Goal: Task Accomplishment & Management: Complete application form

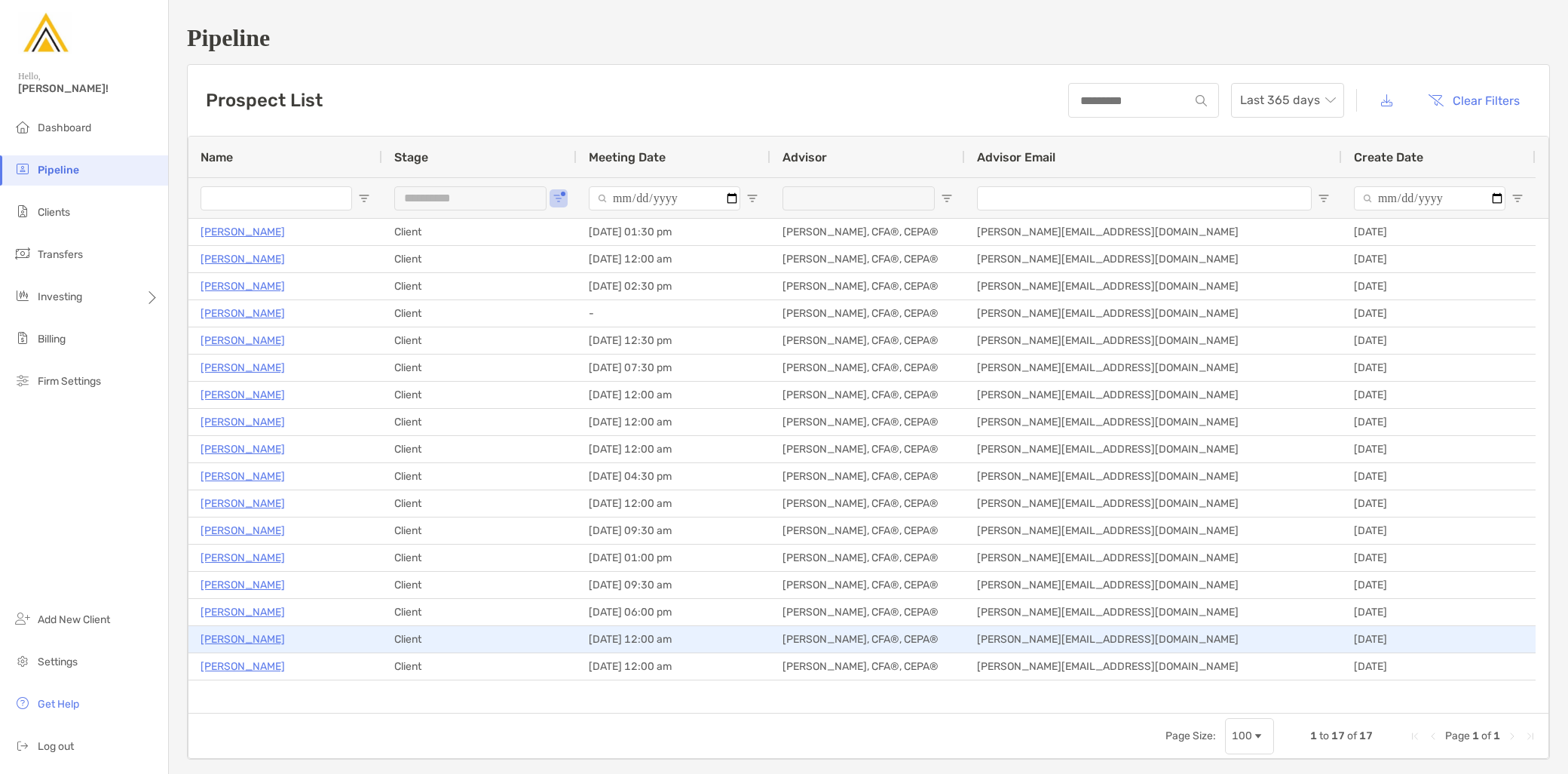
scroll to position [162, 0]
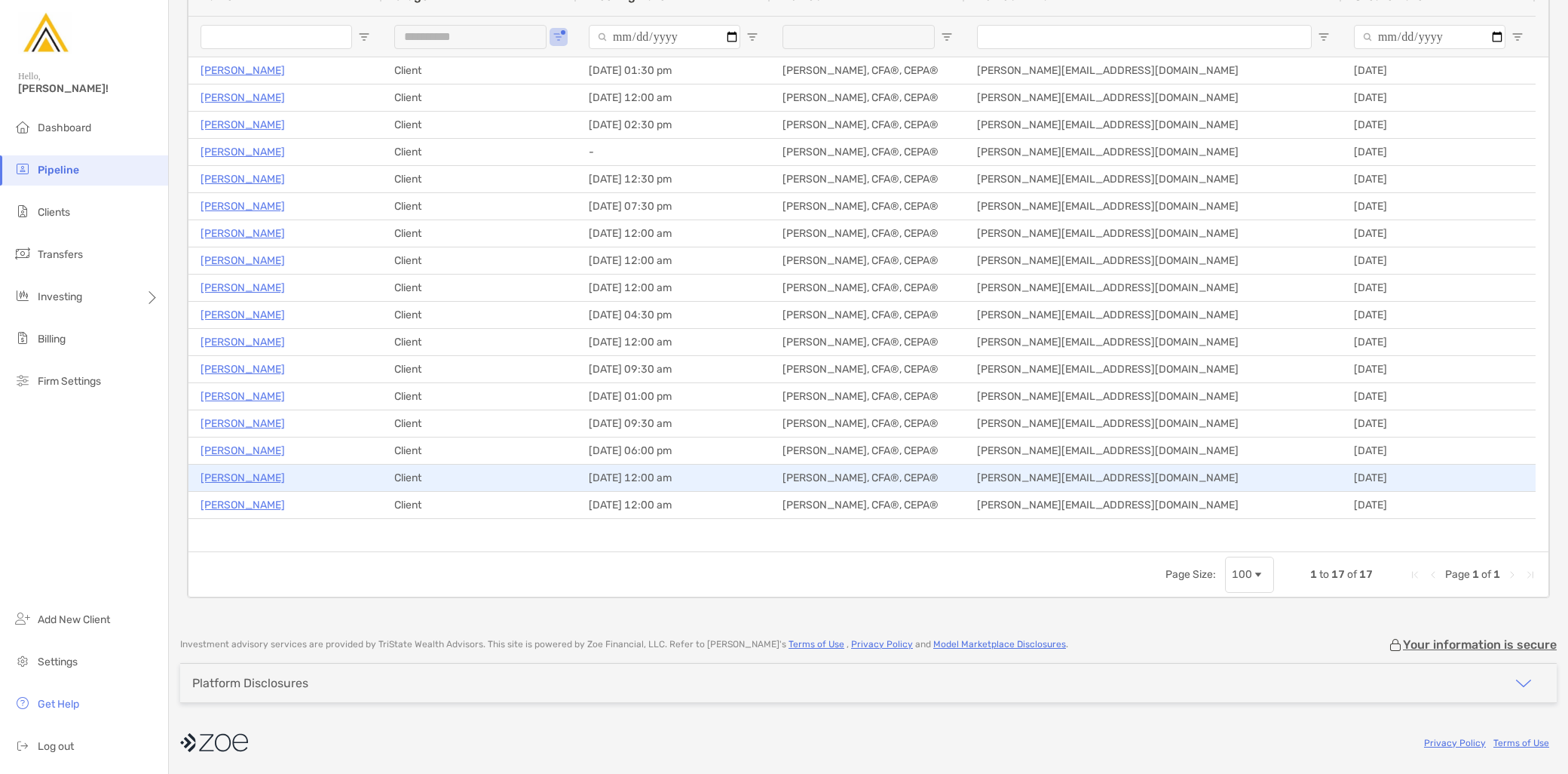
click at [266, 478] on p "Timothy Stevens" at bounding box center [243, 478] width 85 height 19
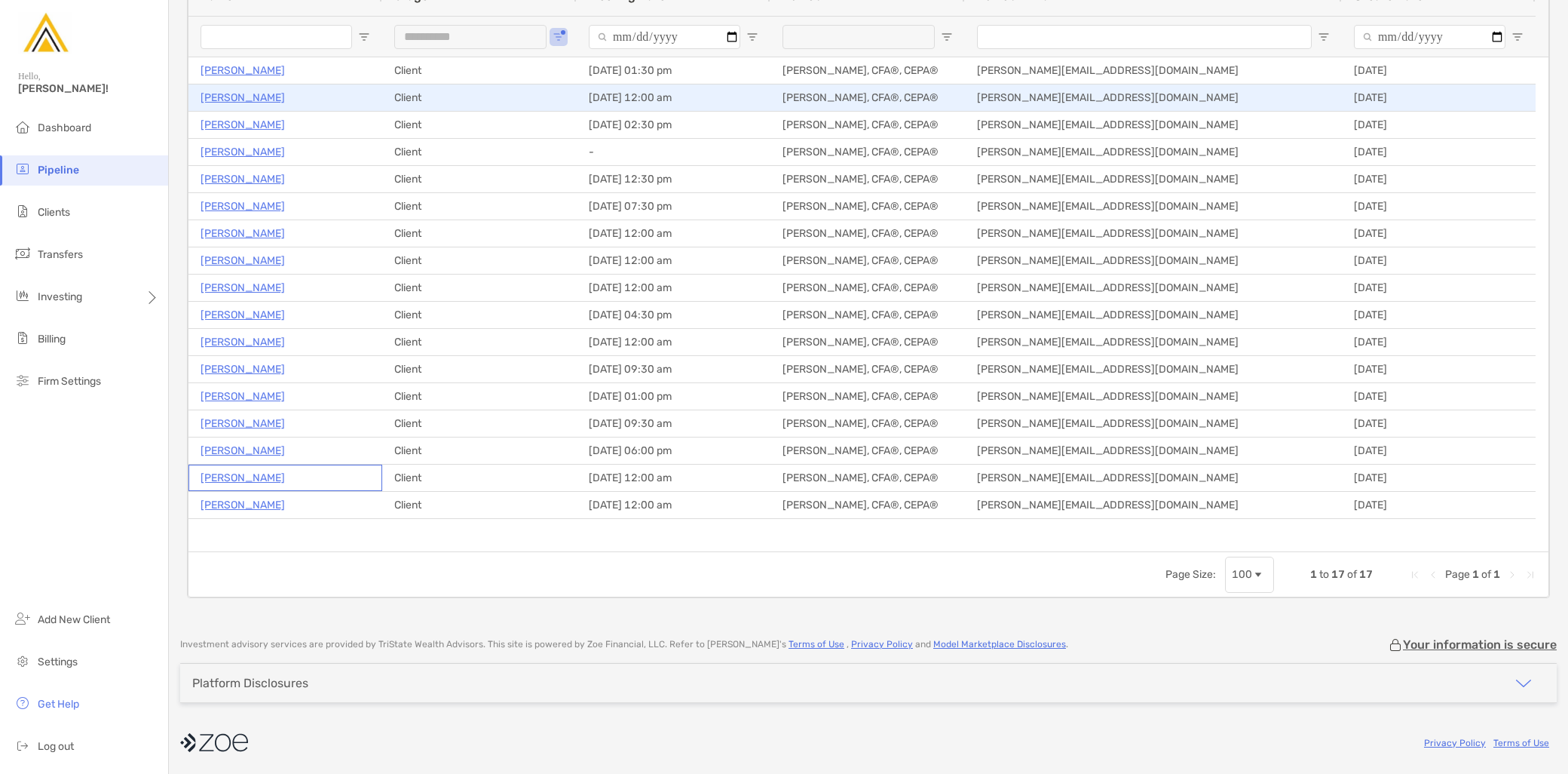
scroll to position [0, 0]
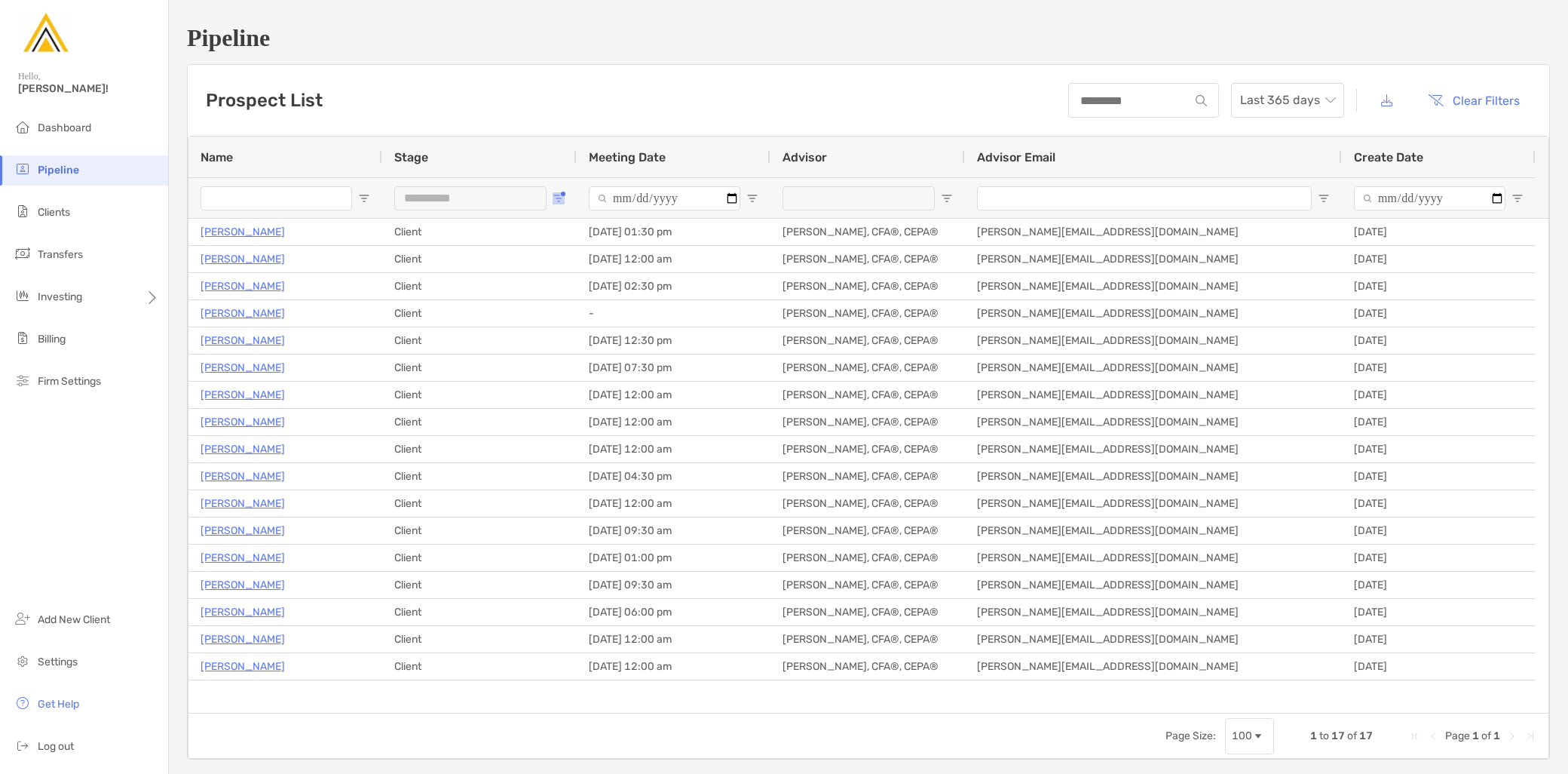
click at [555, 193] on span "Open Filter Menu" at bounding box center [559, 198] width 12 height 12
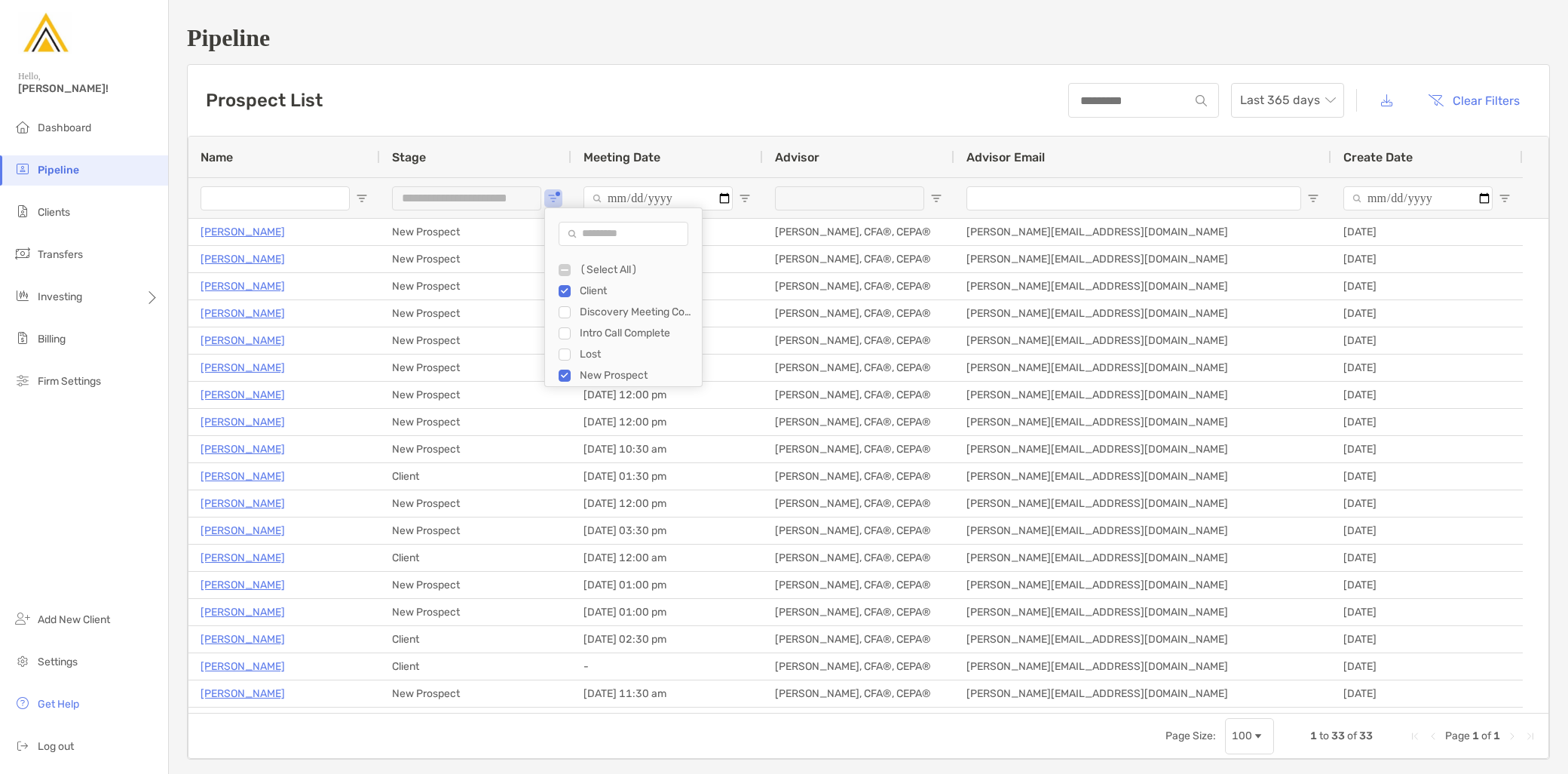
type input "**********"
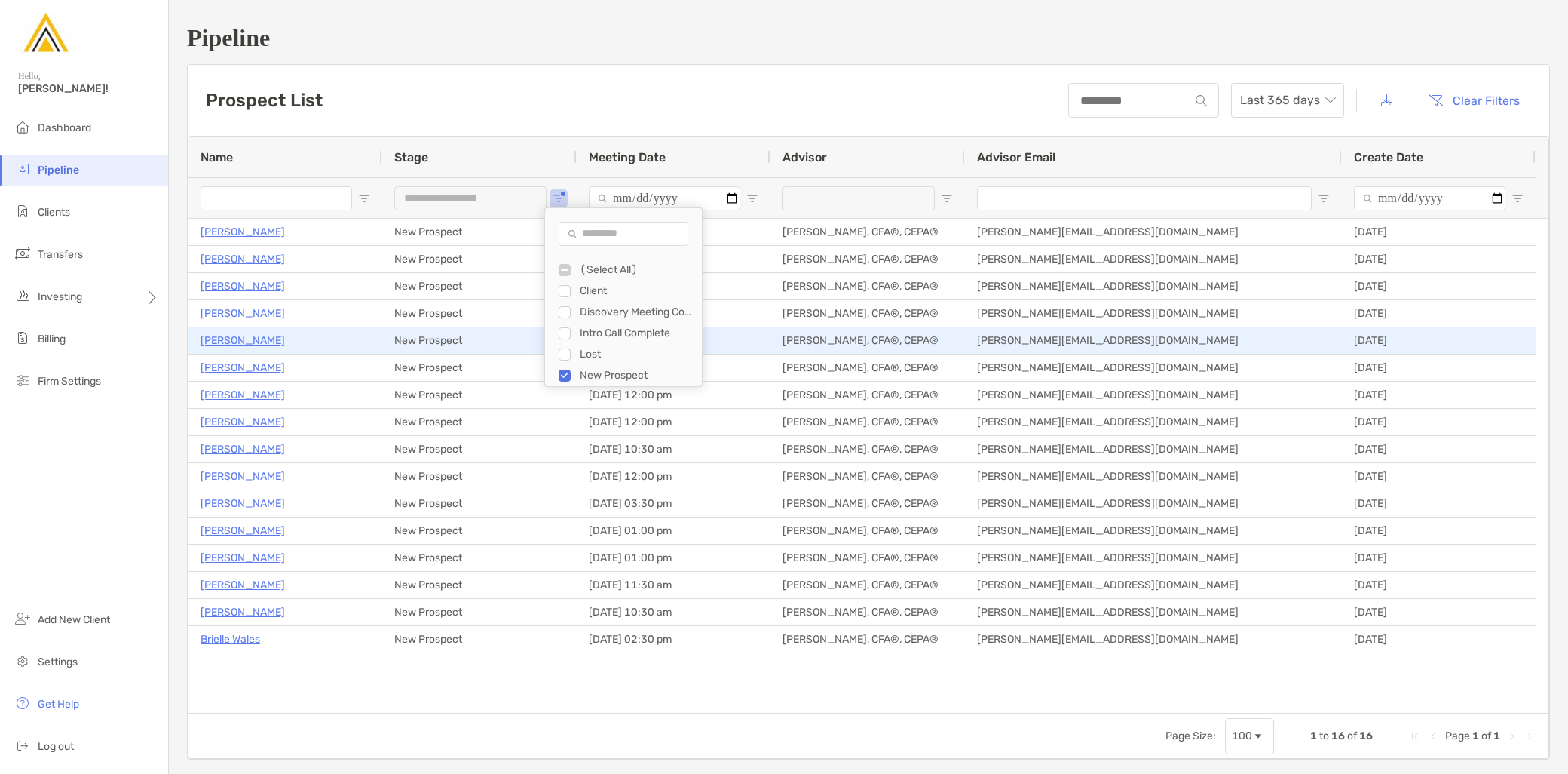
click at [243, 340] on p "Paul Thomas" at bounding box center [243, 341] width 85 height 19
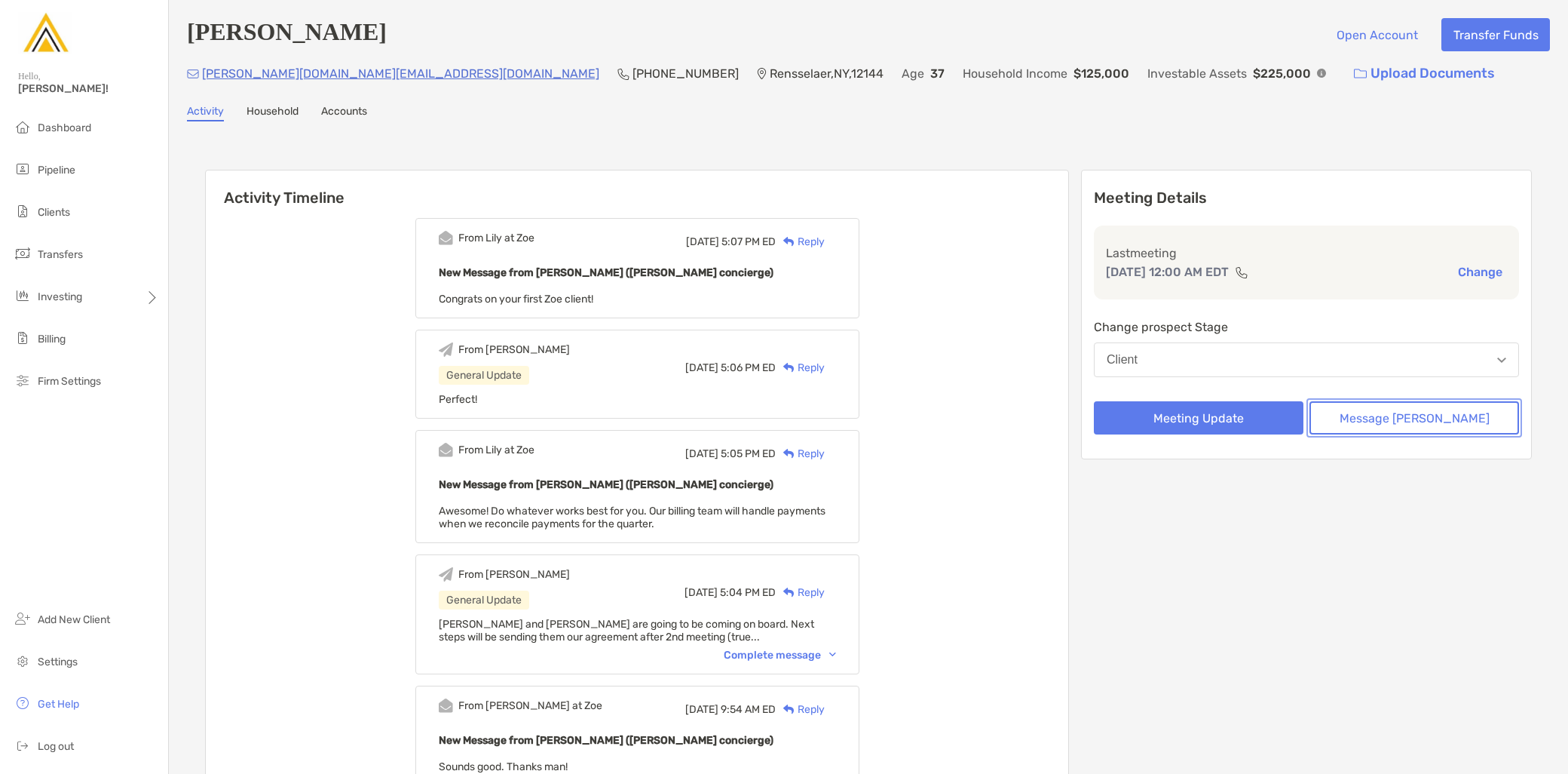
click at [1453, 416] on button "Message Zoe" at bounding box center [1414, 417] width 209 height 33
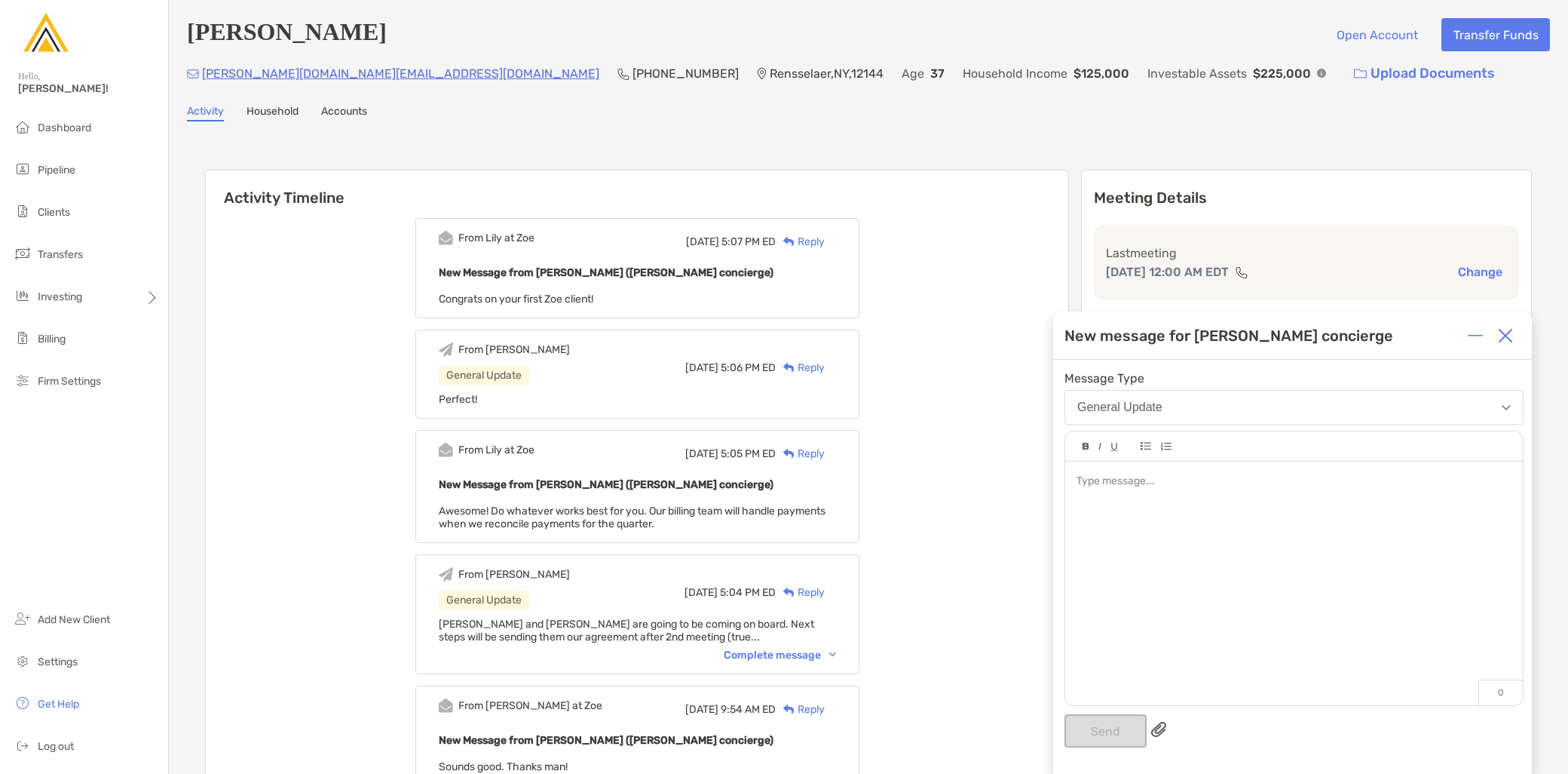
click at [1276, 521] on div at bounding box center [1293, 576] width 458 height 228
click at [1116, 733] on button "Send" at bounding box center [1106, 730] width 82 height 33
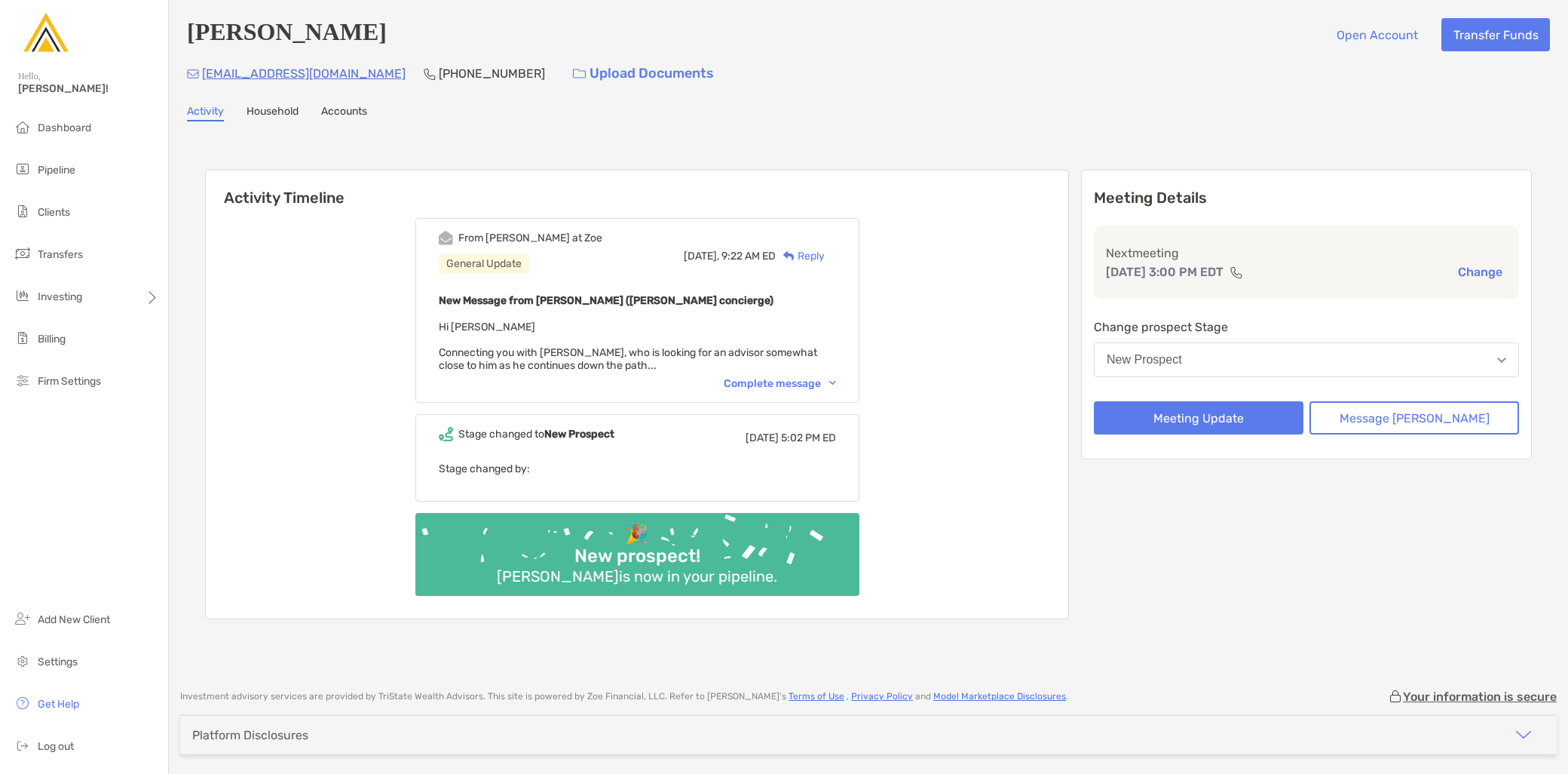
click at [834, 383] on div "Complete message" at bounding box center [780, 383] width 112 height 12
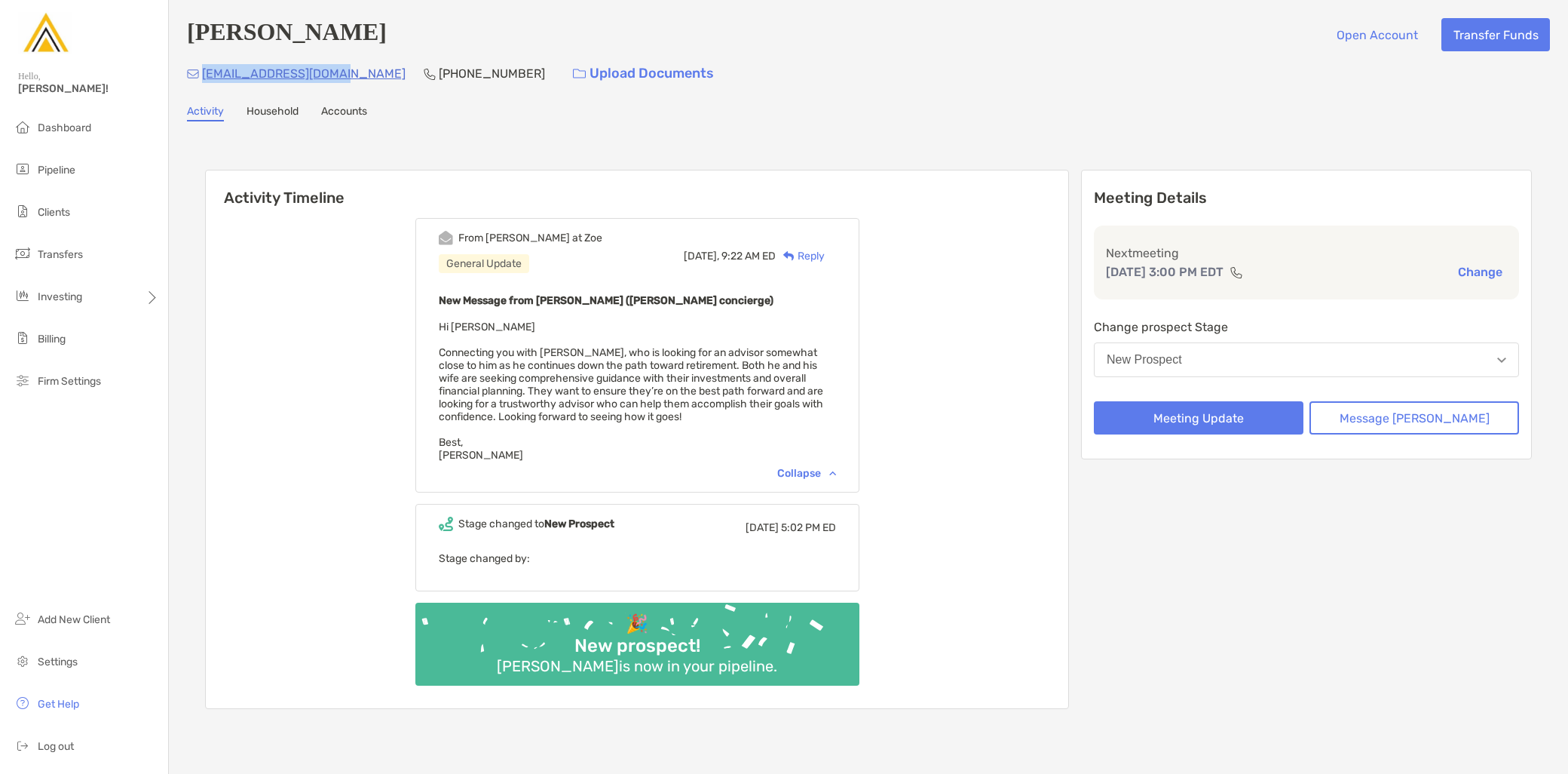
drag, startPoint x: 349, startPoint y: 79, endPoint x: 202, endPoint y: 77, distance: 147.0
click at [202, 77] on div "autodrive33@yahoo.com (301) 639-8699 Upload Documents" at bounding box center [868, 73] width 1362 height 32
copy p "autodrive33@yahoo.com"
click at [1383, 410] on button "Message Zoe" at bounding box center [1414, 417] width 209 height 33
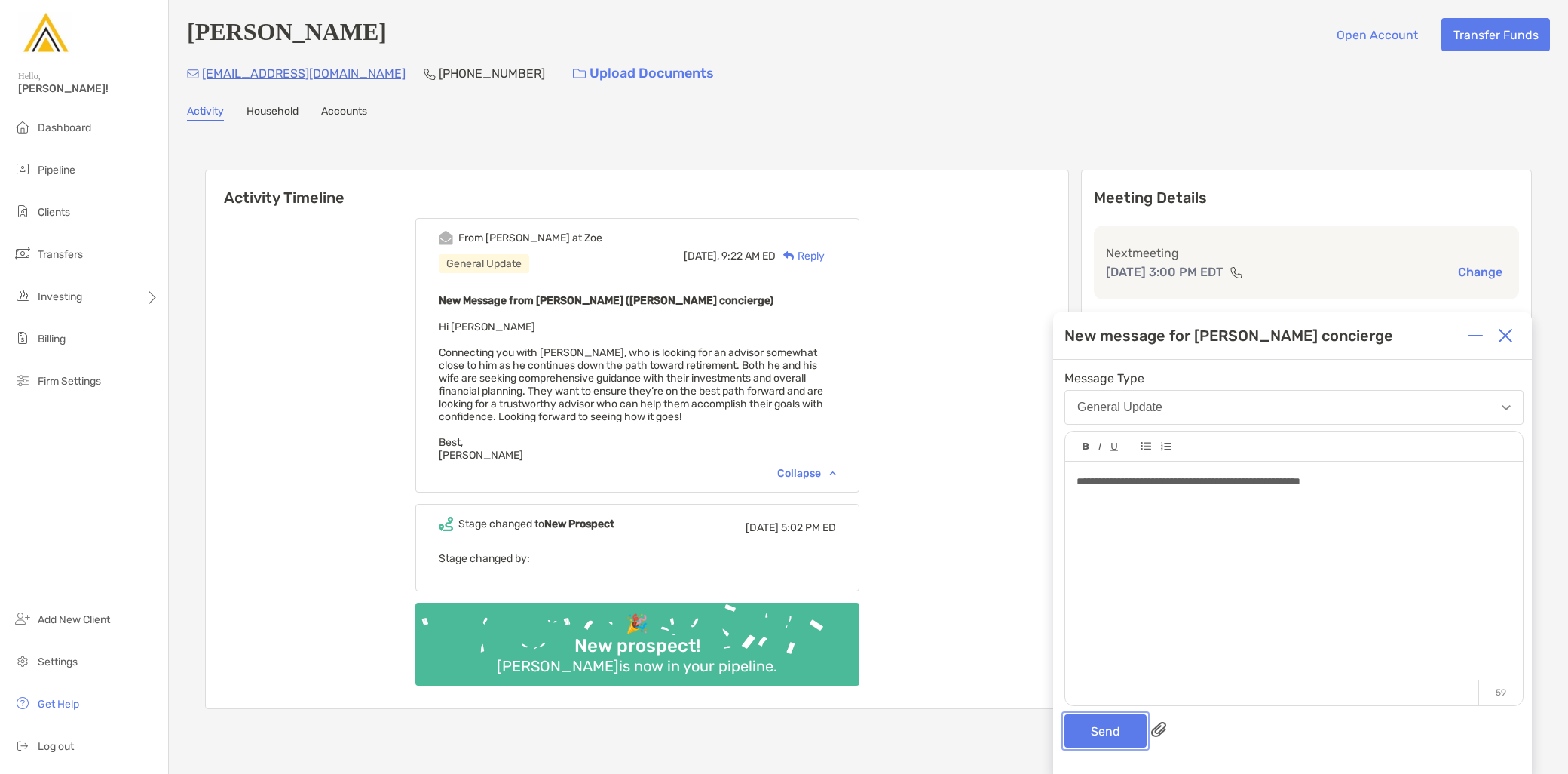
click at [1113, 741] on button "Send" at bounding box center [1106, 730] width 82 height 33
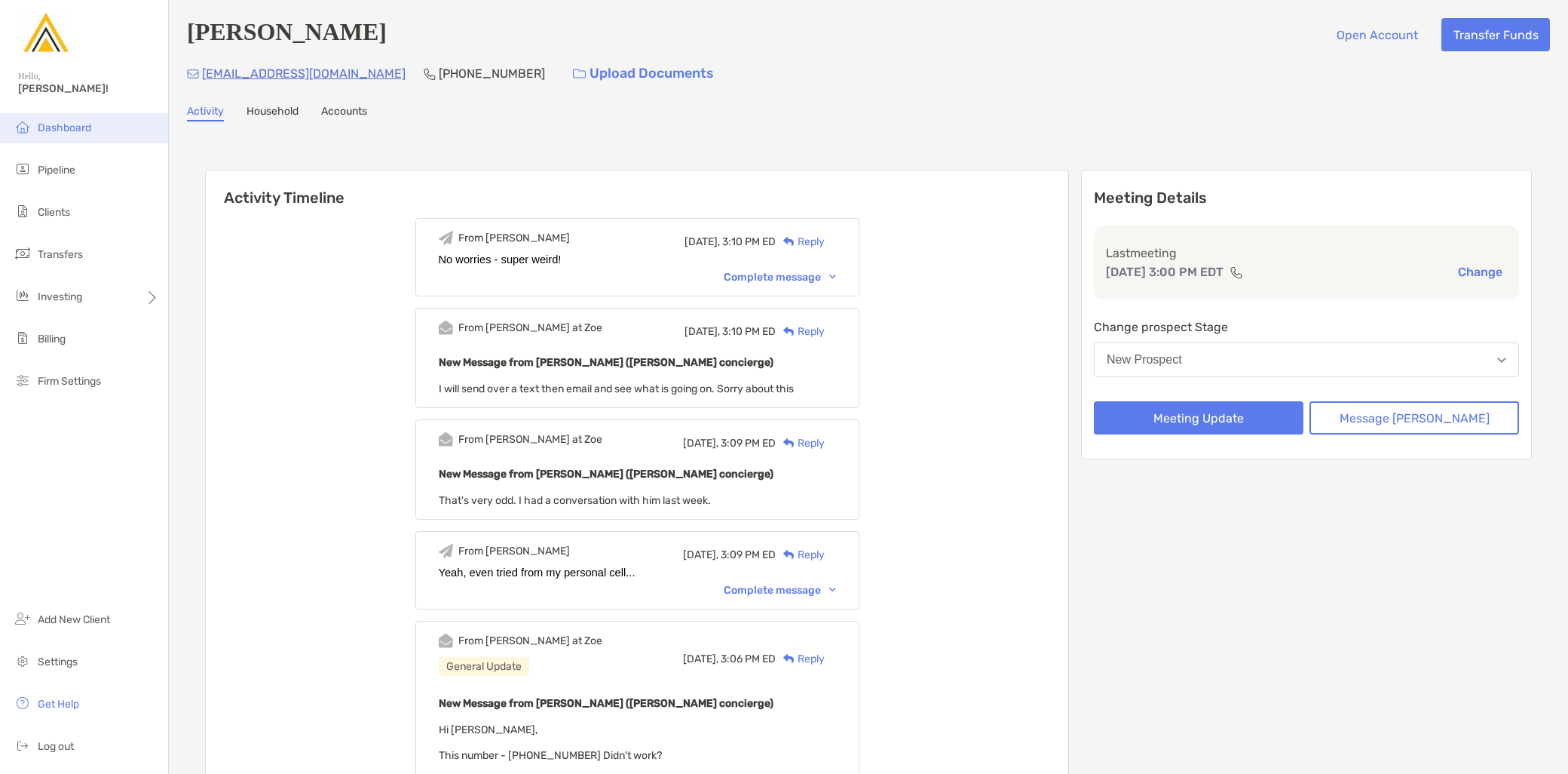
click at [99, 134] on li "Dashboard" at bounding box center [84, 129] width 168 height 30
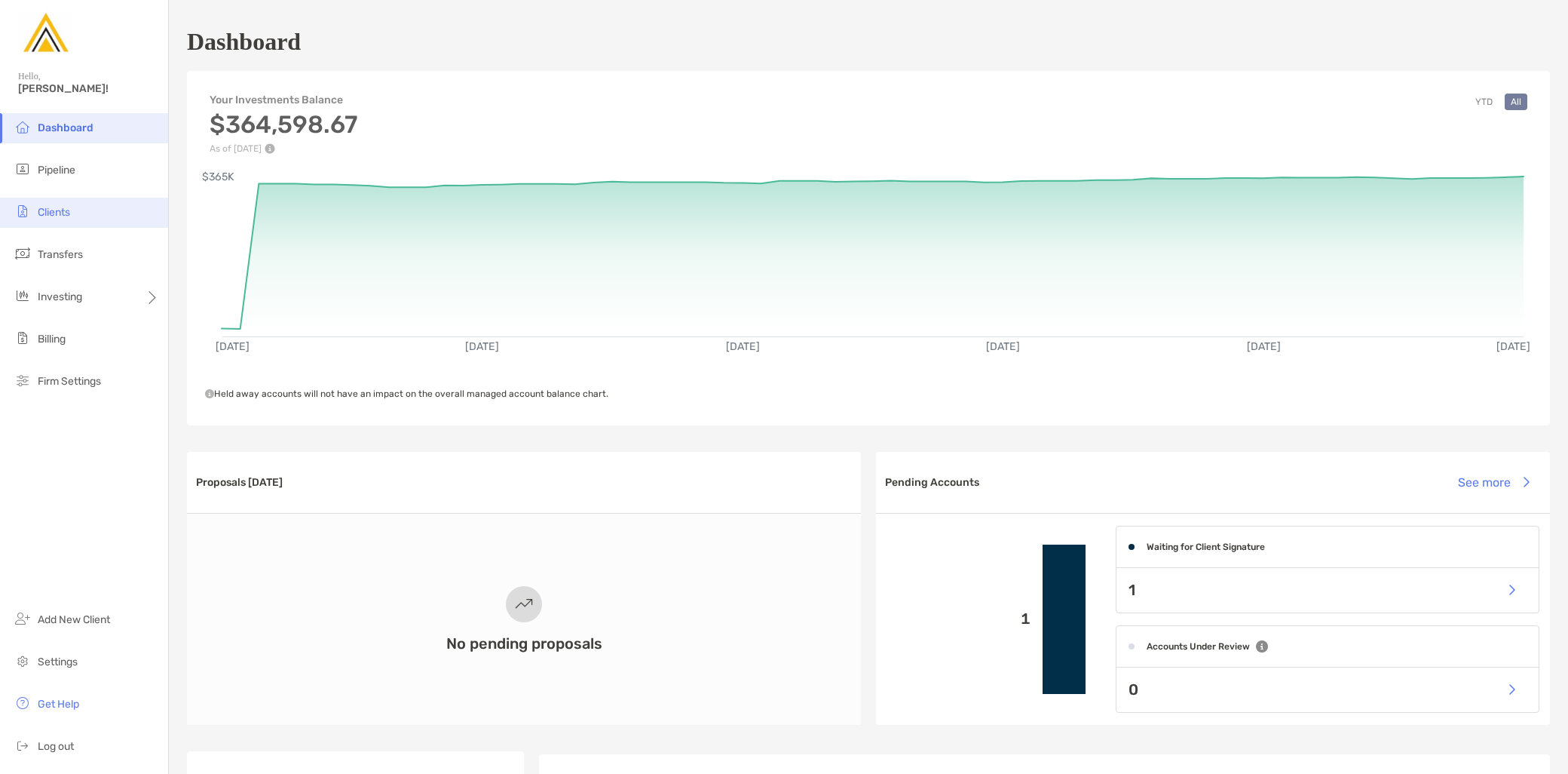
click at [99, 213] on li "Clients" at bounding box center [84, 213] width 168 height 30
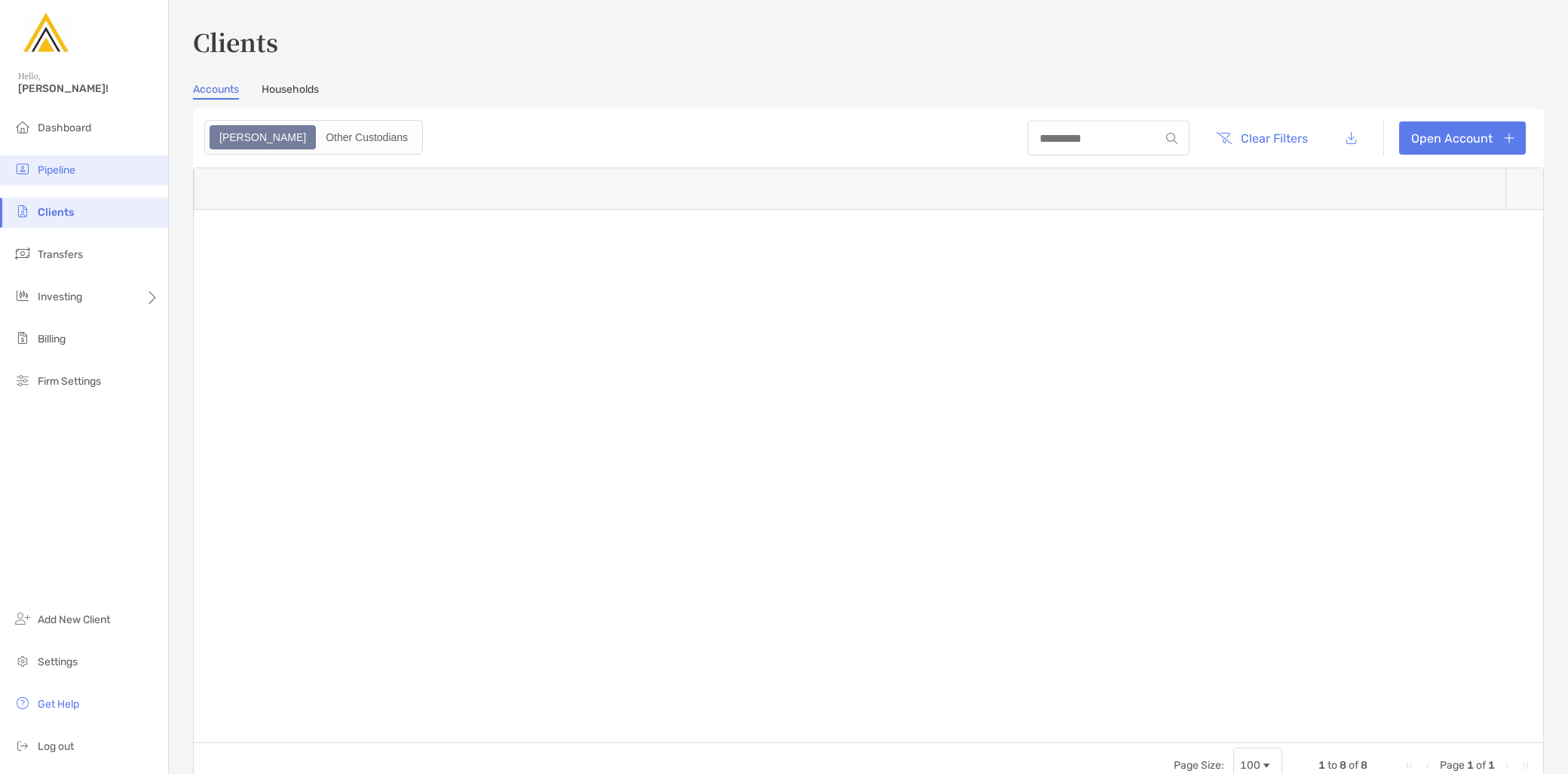
click at [106, 176] on li "Pipeline" at bounding box center [84, 170] width 168 height 30
type input "***"
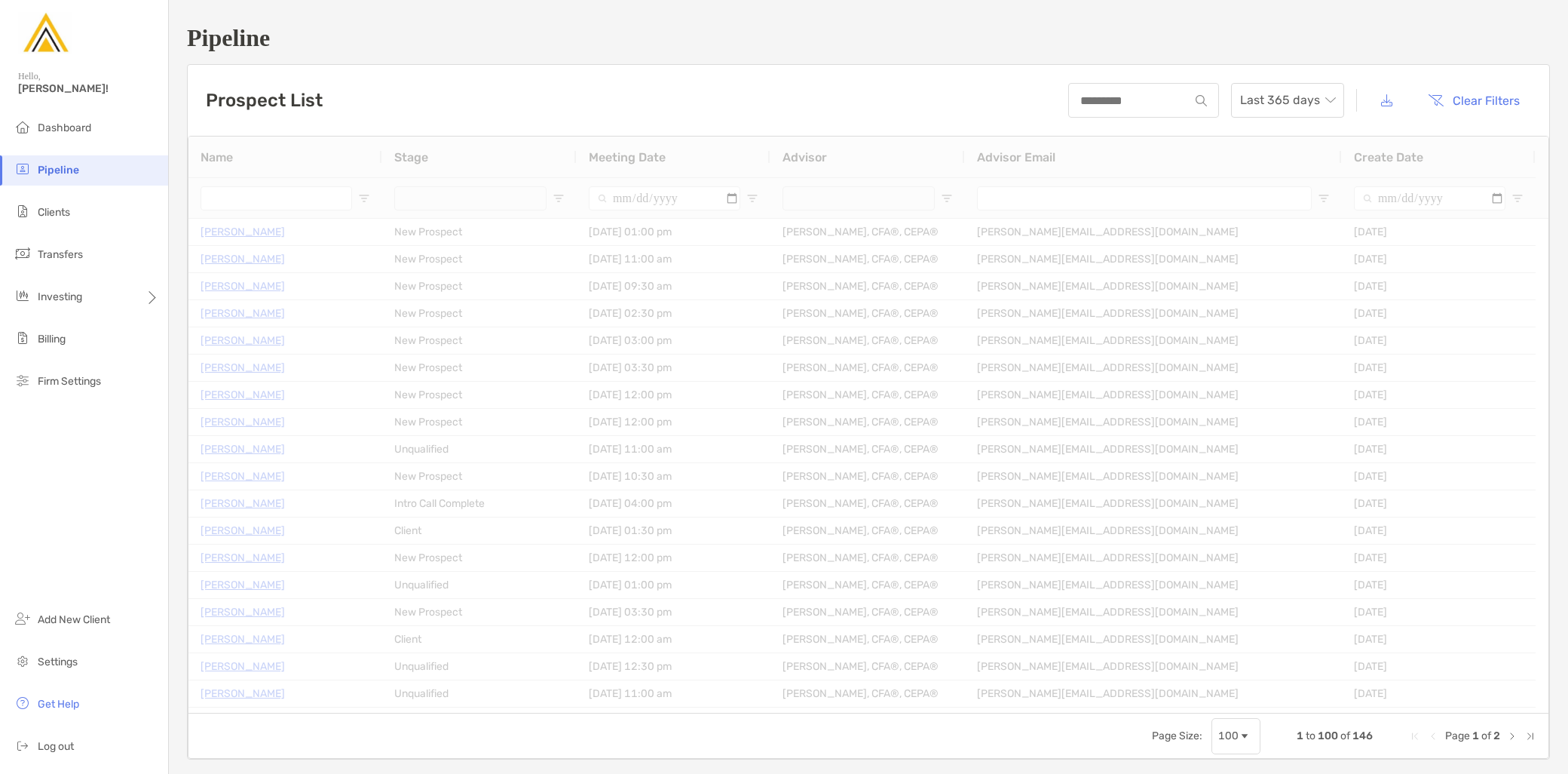
type input "**********"
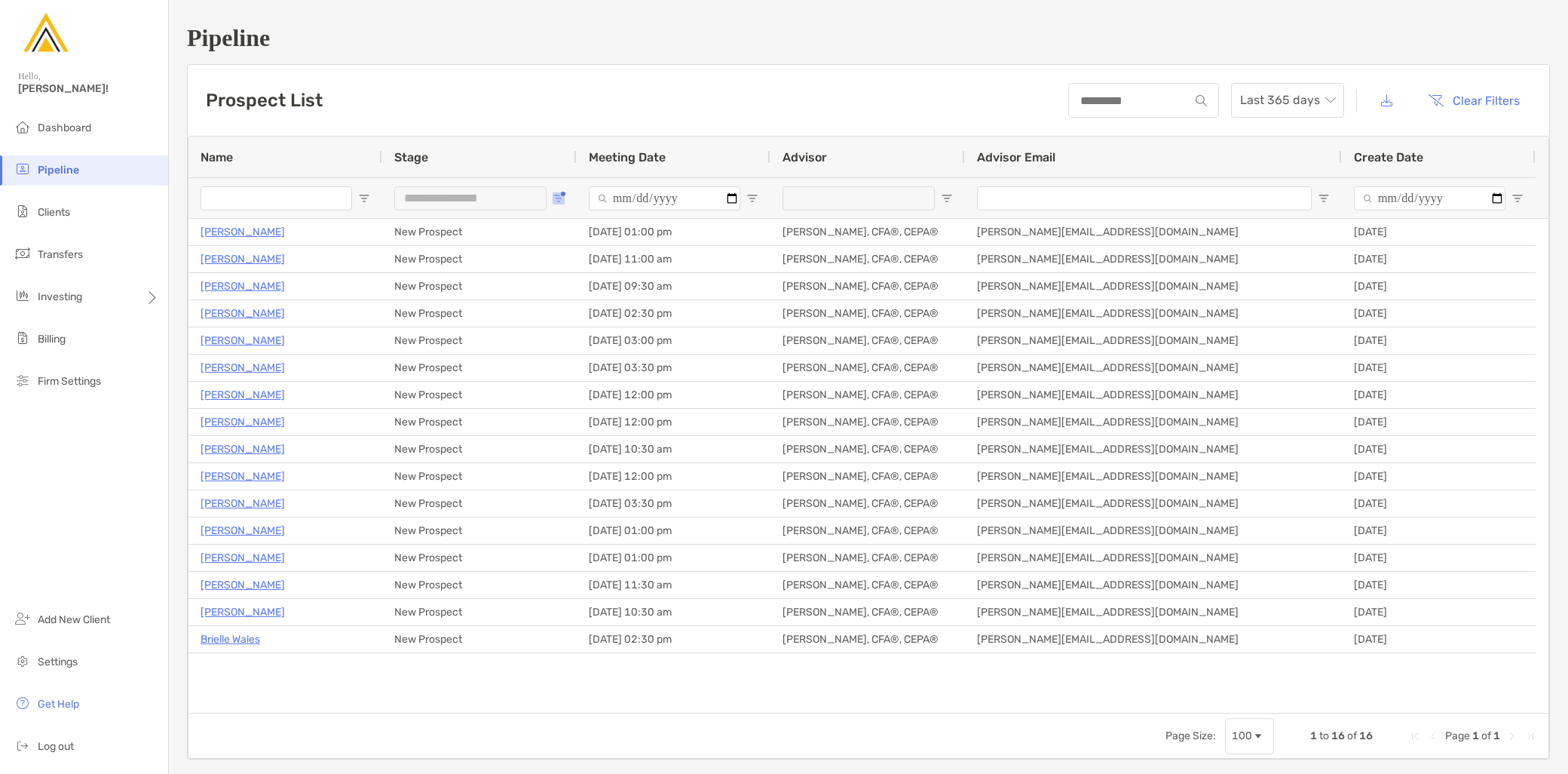
click at [559, 192] on button "Open Filter Menu" at bounding box center [559, 198] width 12 height 12
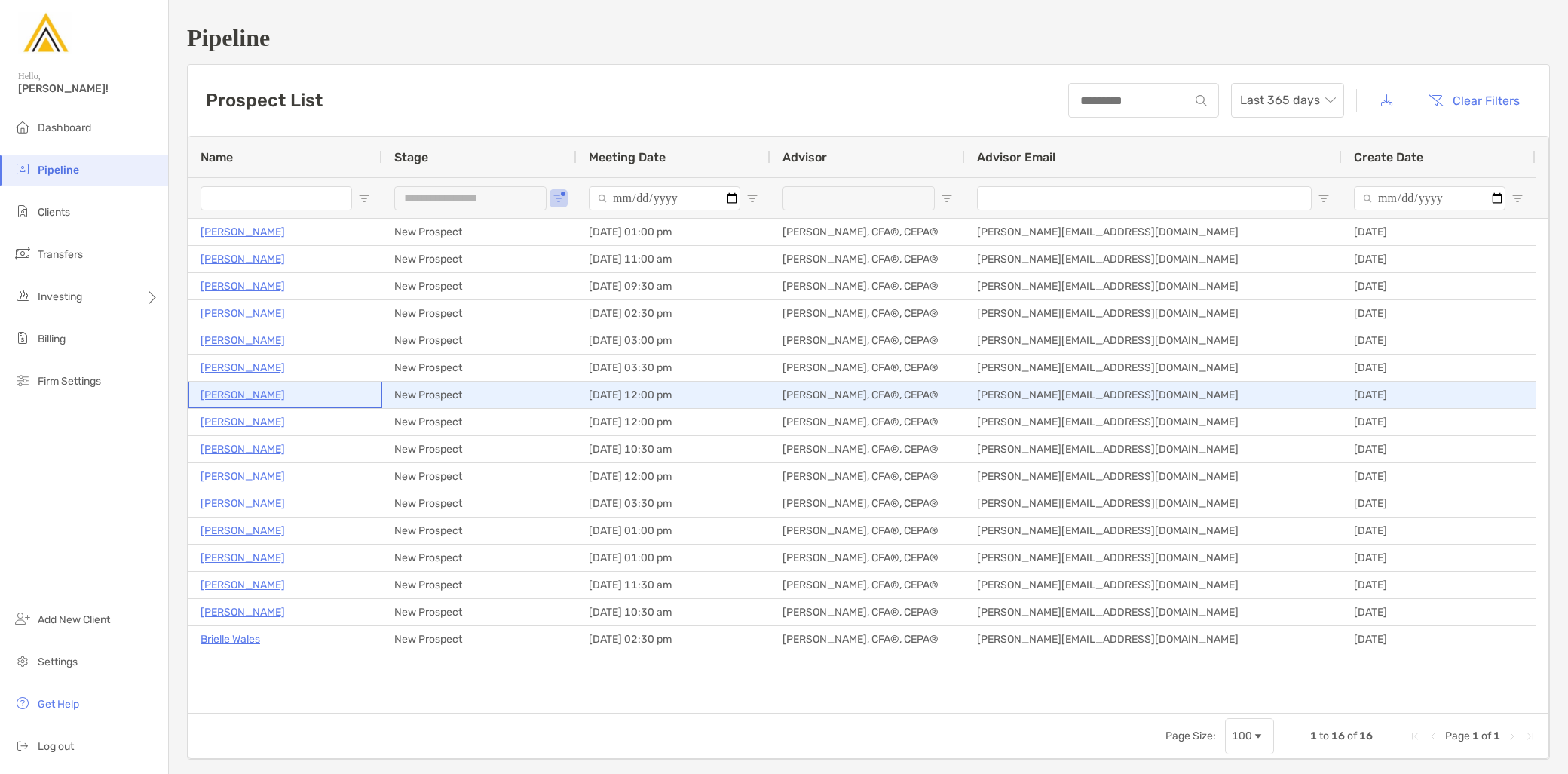
click at [234, 398] on p "[PERSON_NAME]" at bounding box center [243, 395] width 85 height 19
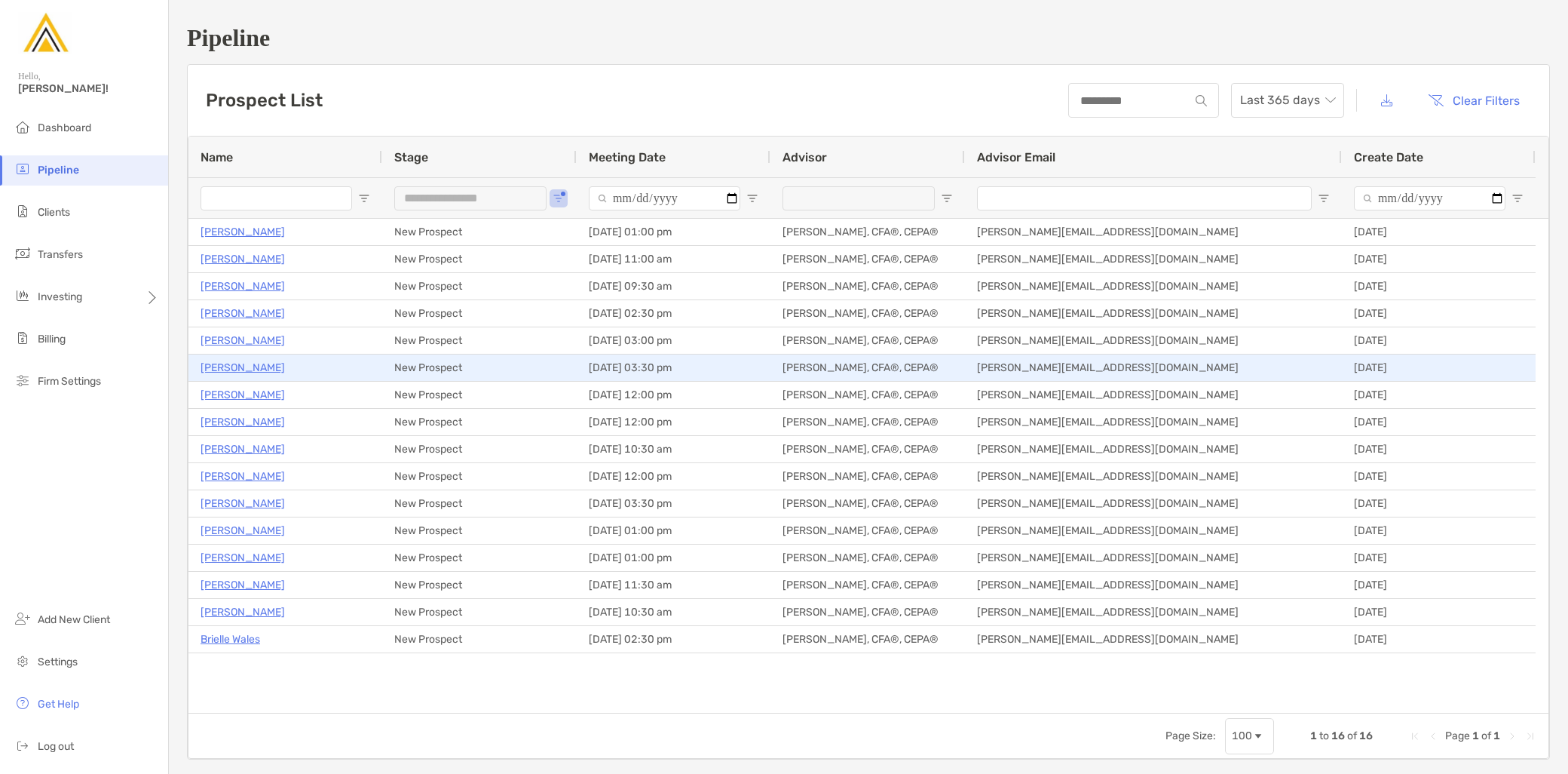
click at [237, 363] on p "Jay Camoney" at bounding box center [243, 367] width 85 height 19
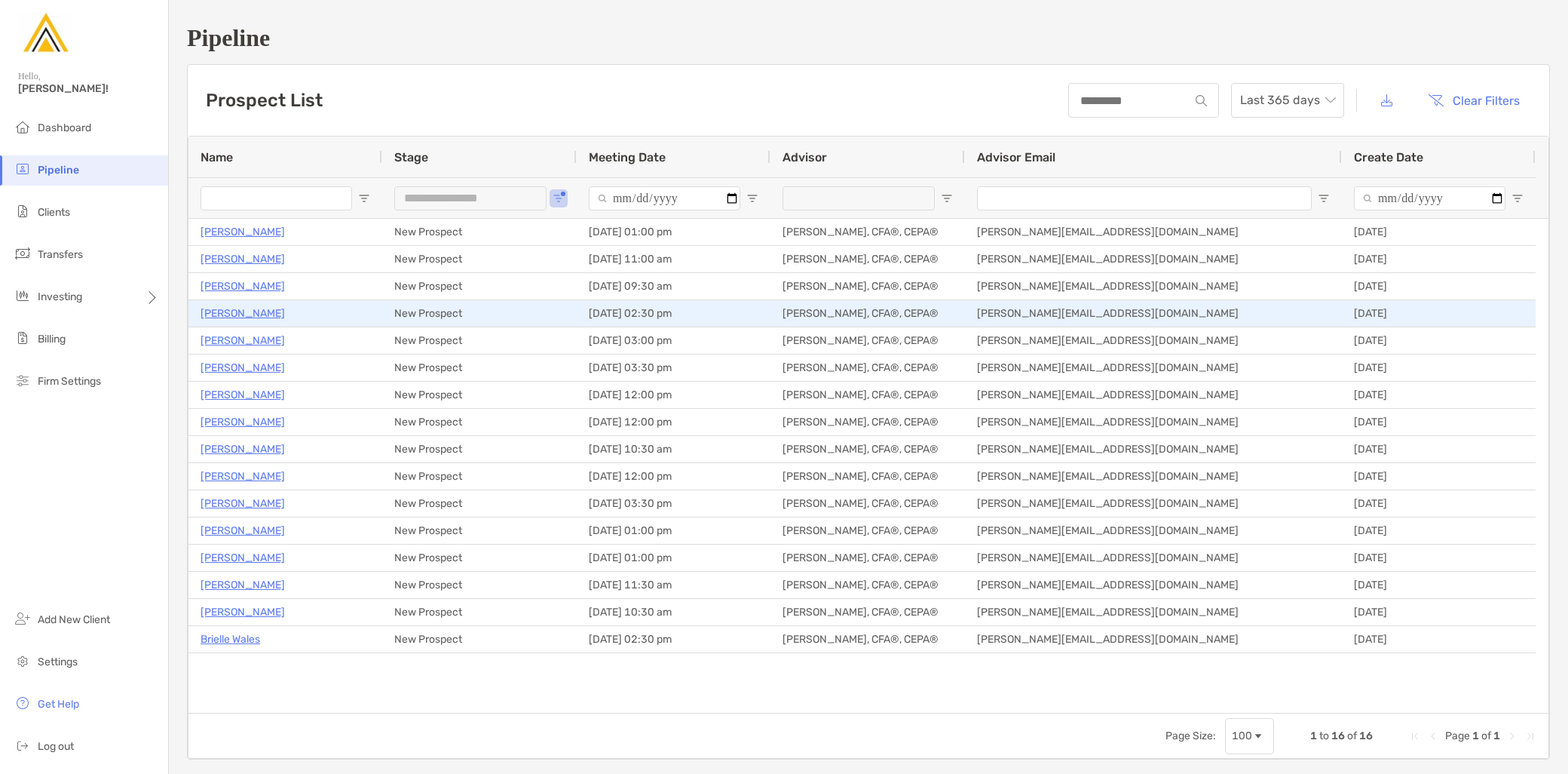
click at [257, 310] on p "Kristina Shiroka" at bounding box center [243, 313] width 85 height 19
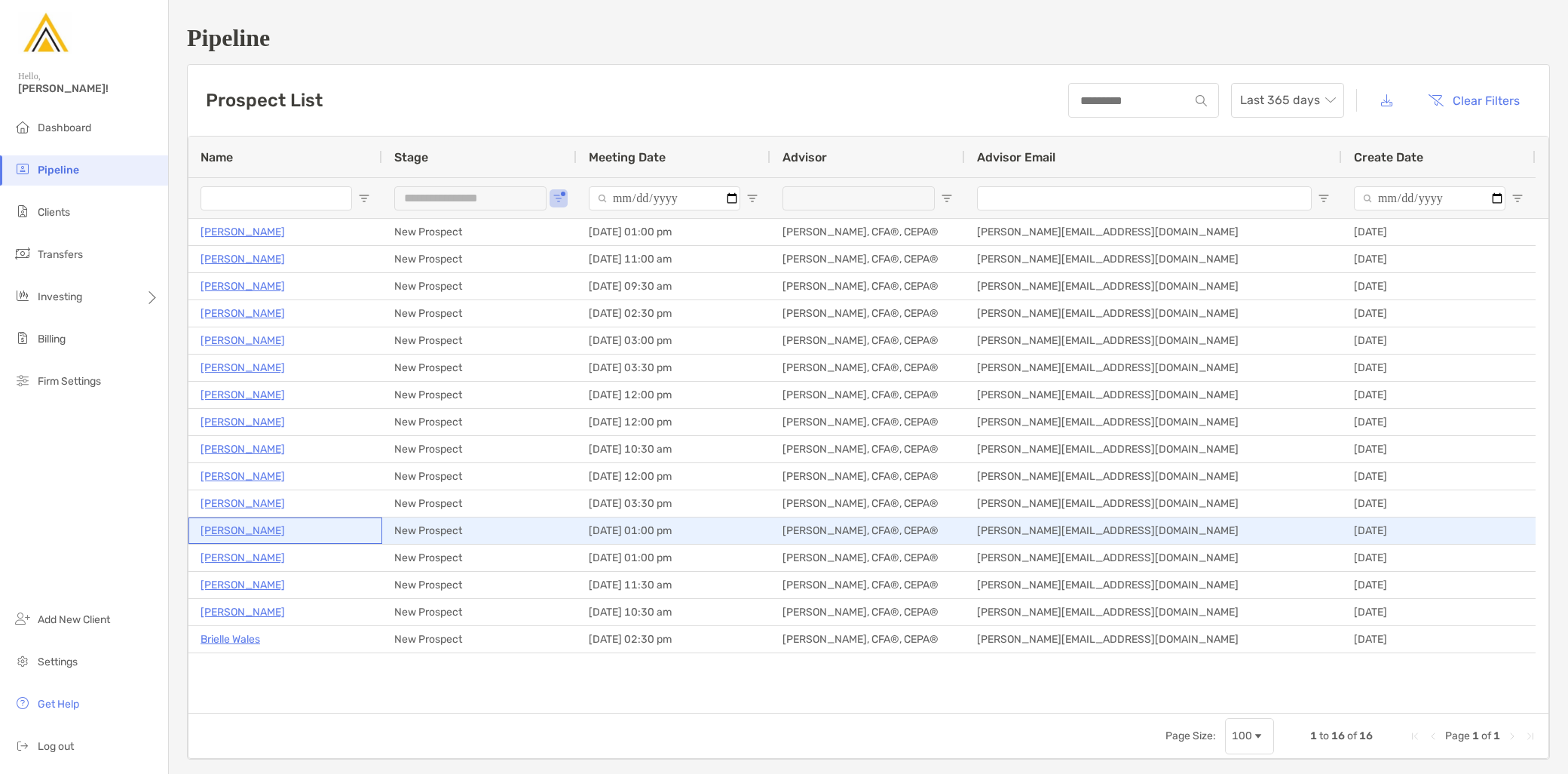
click at [243, 526] on p "Liam Hamill" at bounding box center [243, 530] width 85 height 19
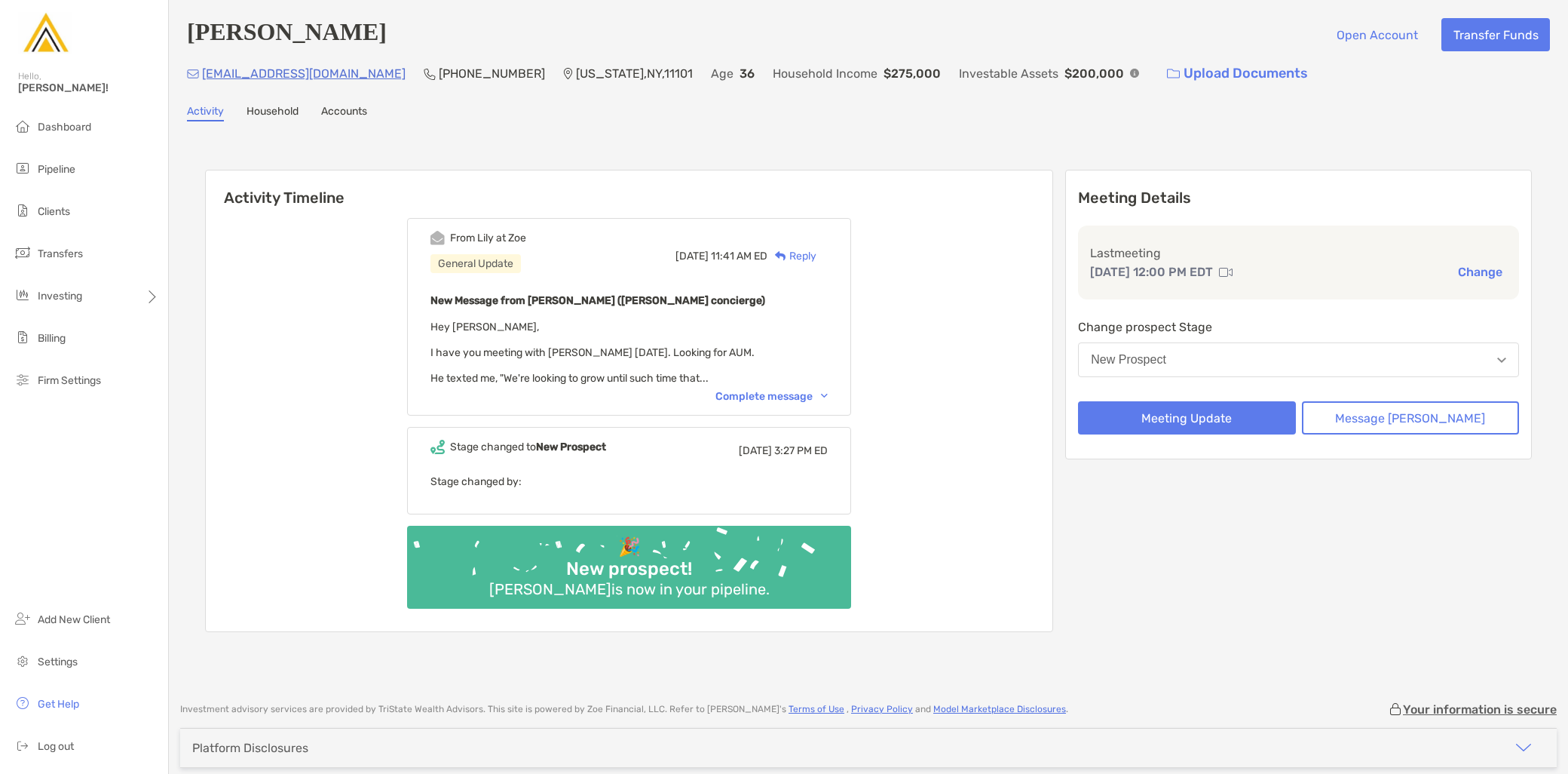
click at [1237, 357] on button "New Prospect" at bounding box center [1298, 360] width 441 height 34
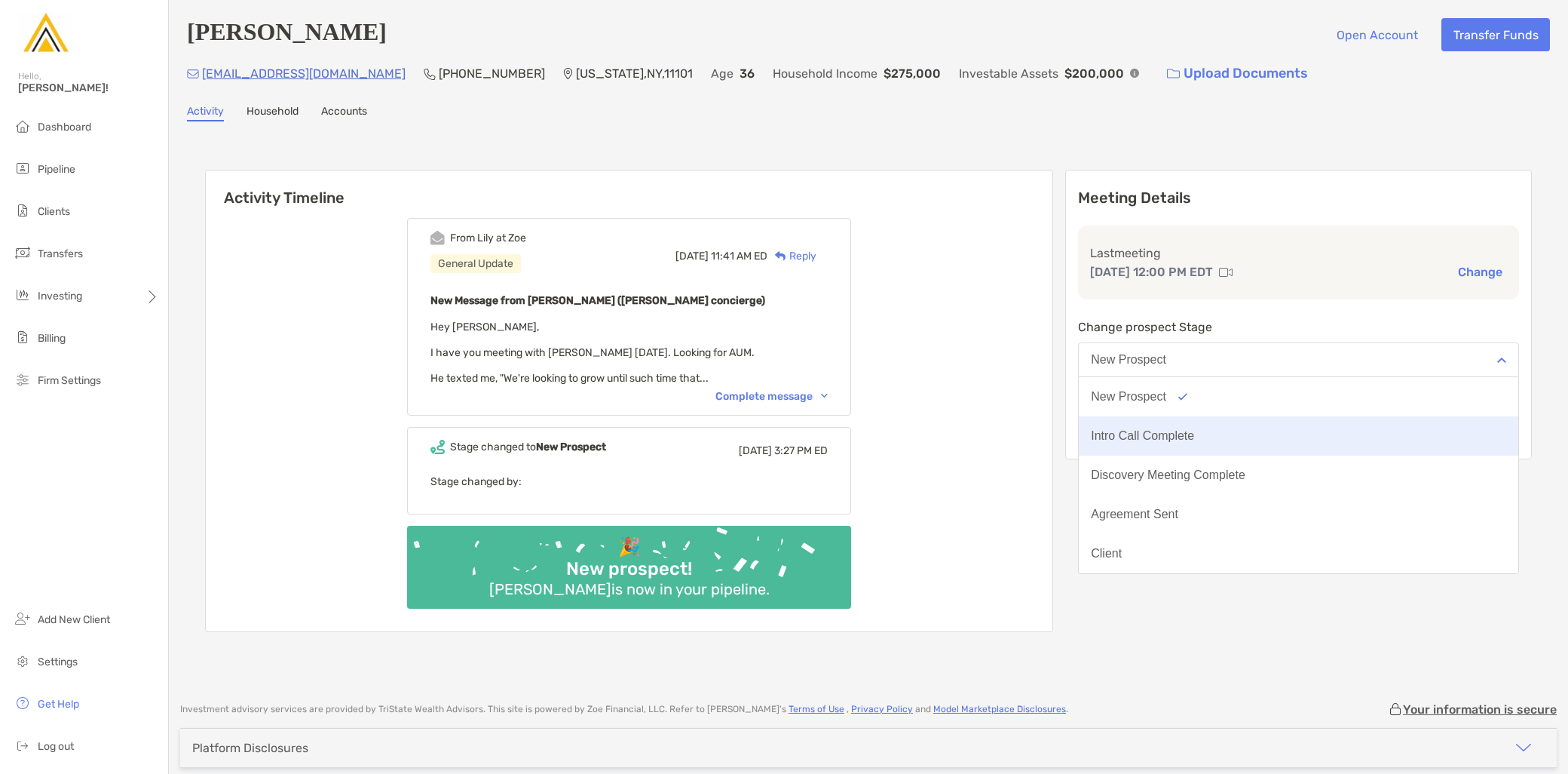
click at [1194, 430] on div "Intro Call Complete" at bounding box center [1142, 436] width 104 height 13
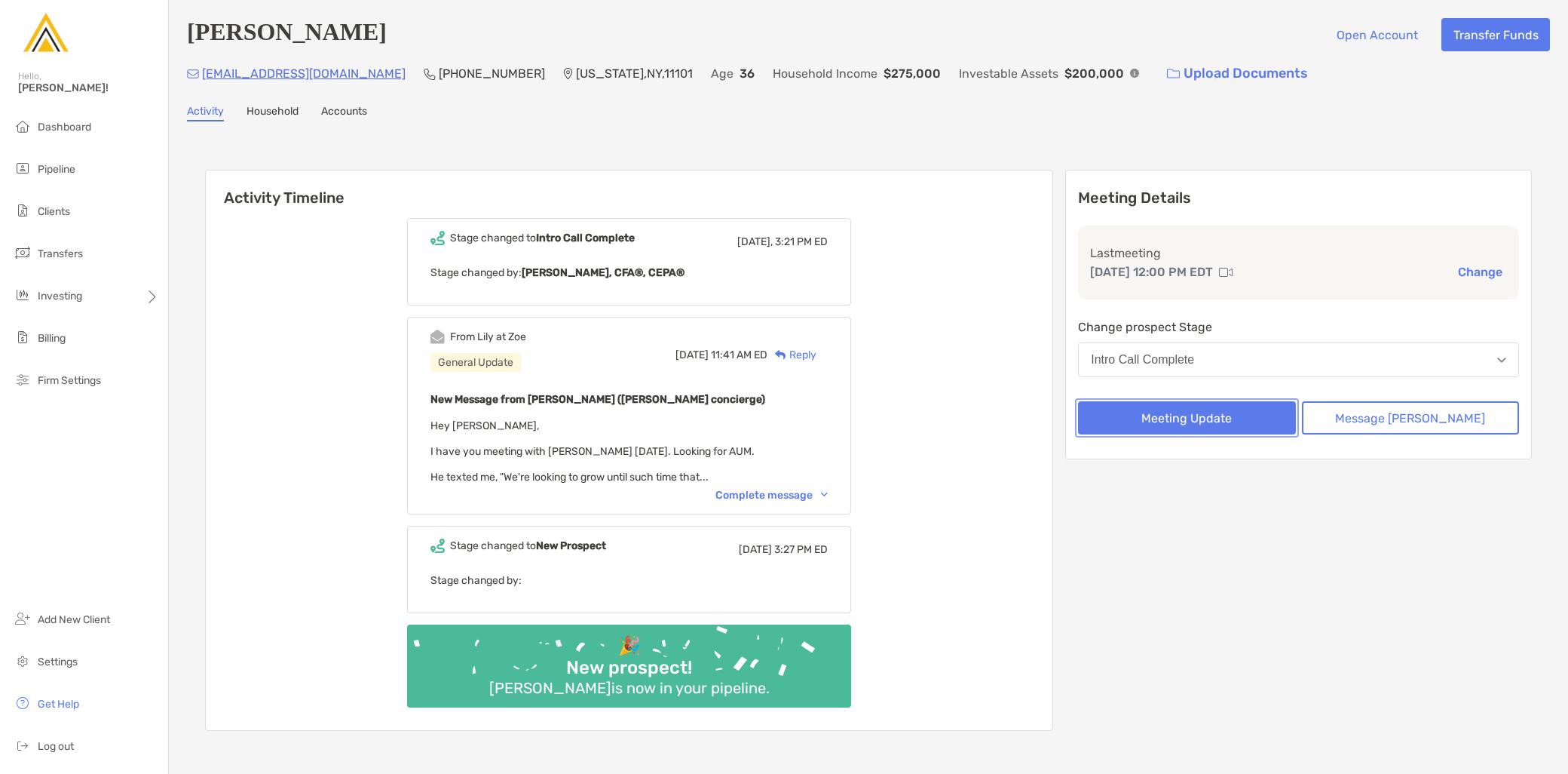
click at [1214, 426] on button "Meeting Update" at bounding box center [1186, 417] width 217 height 33
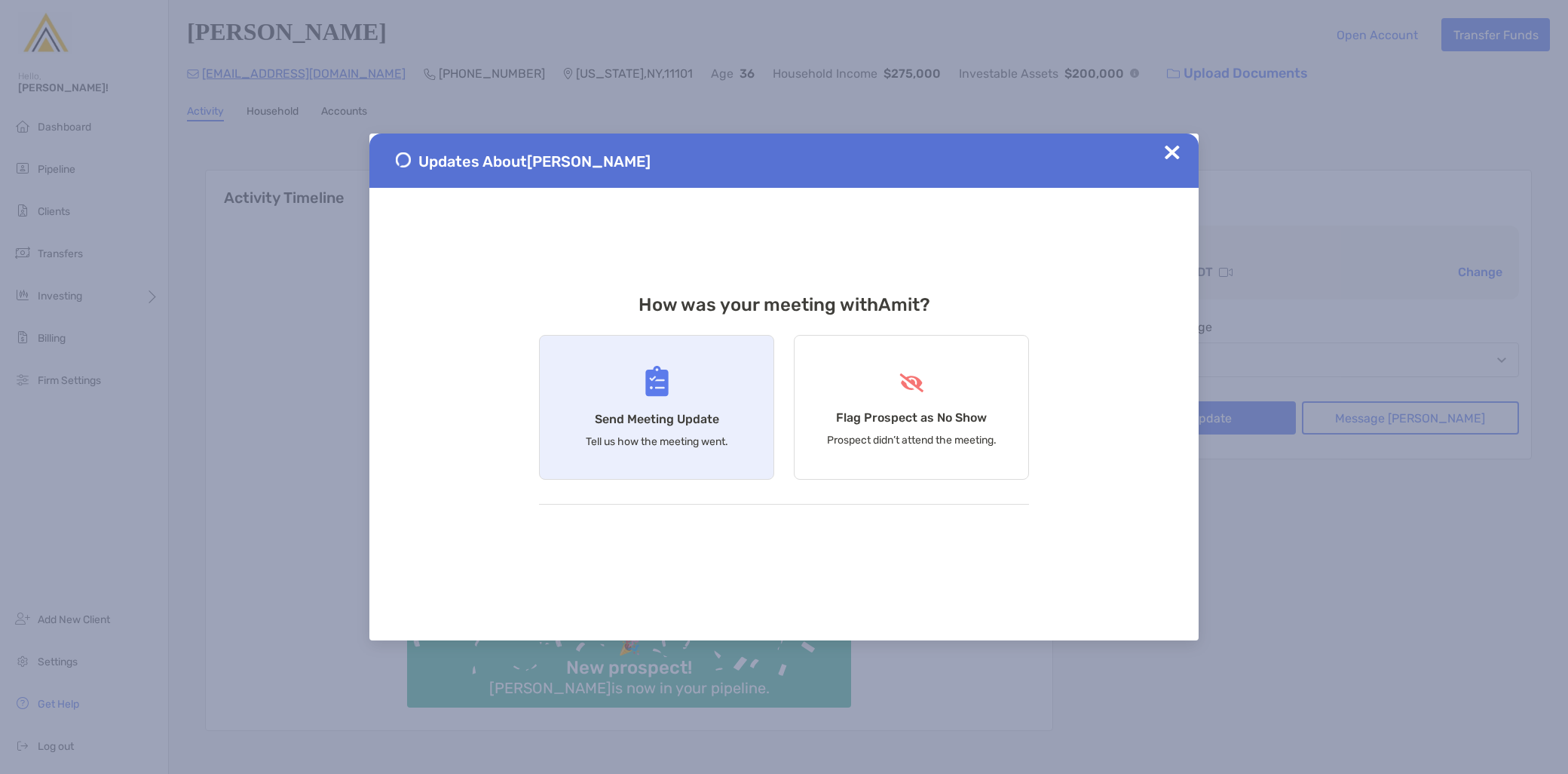
click at [615, 409] on div "Send Meeting Update Tell us how the meeting went." at bounding box center [656, 407] width 235 height 145
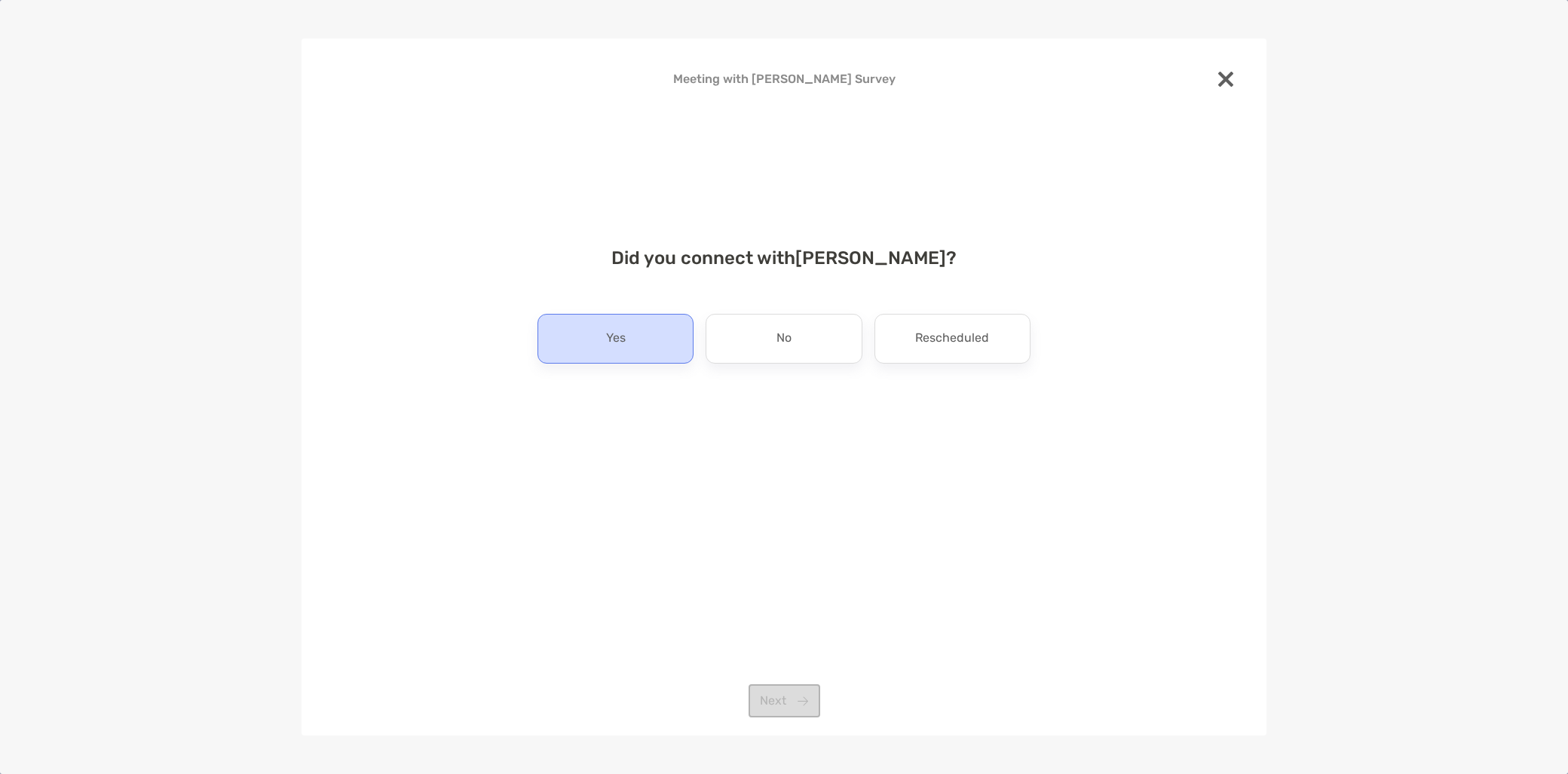
click at [630, 343] on div "Yes" at bounding box center [616, 339] width 156 height 50
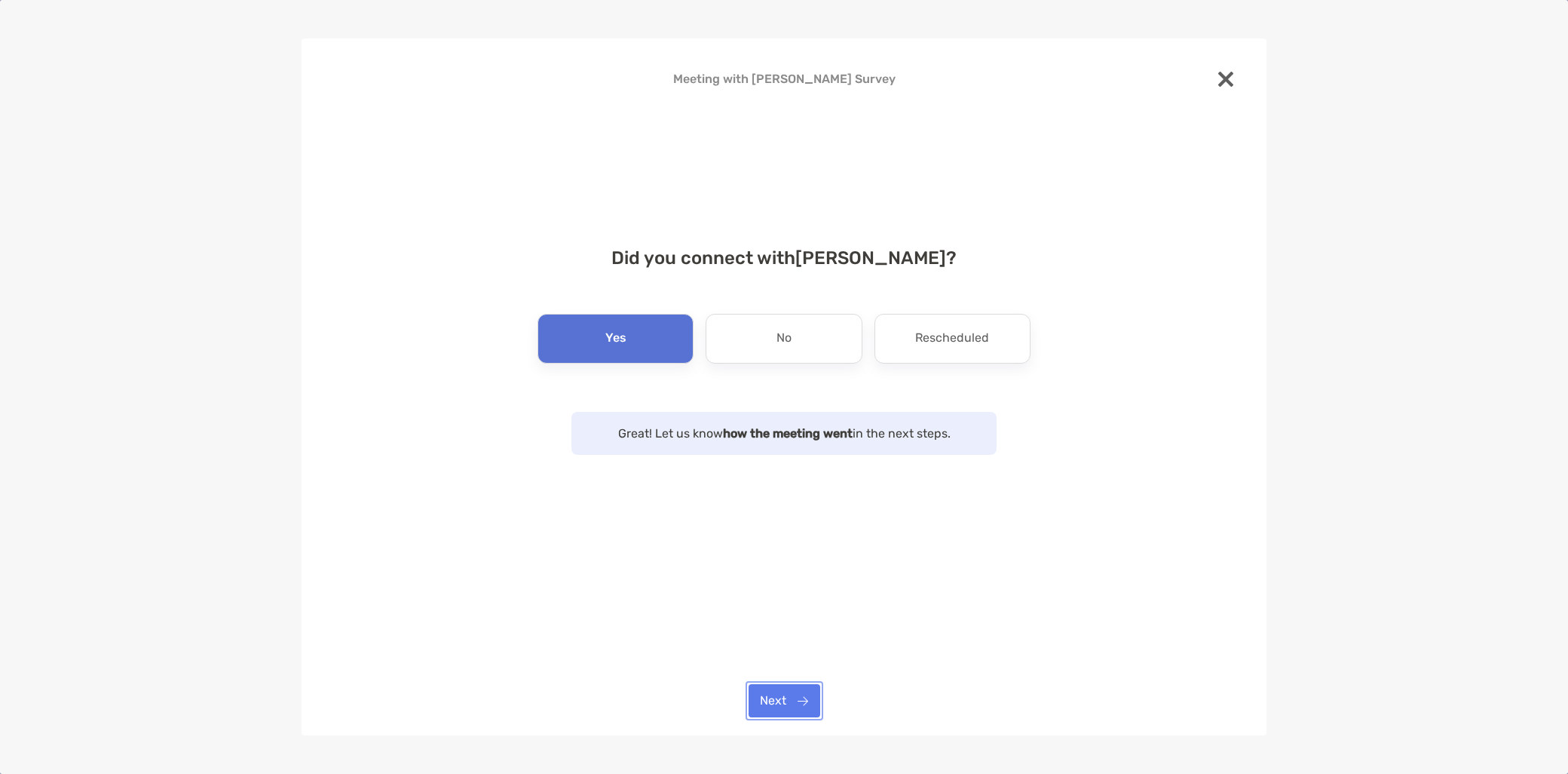
click at [787, 703] on button "Next" at bounding box center [784, 701] width 71 height 33
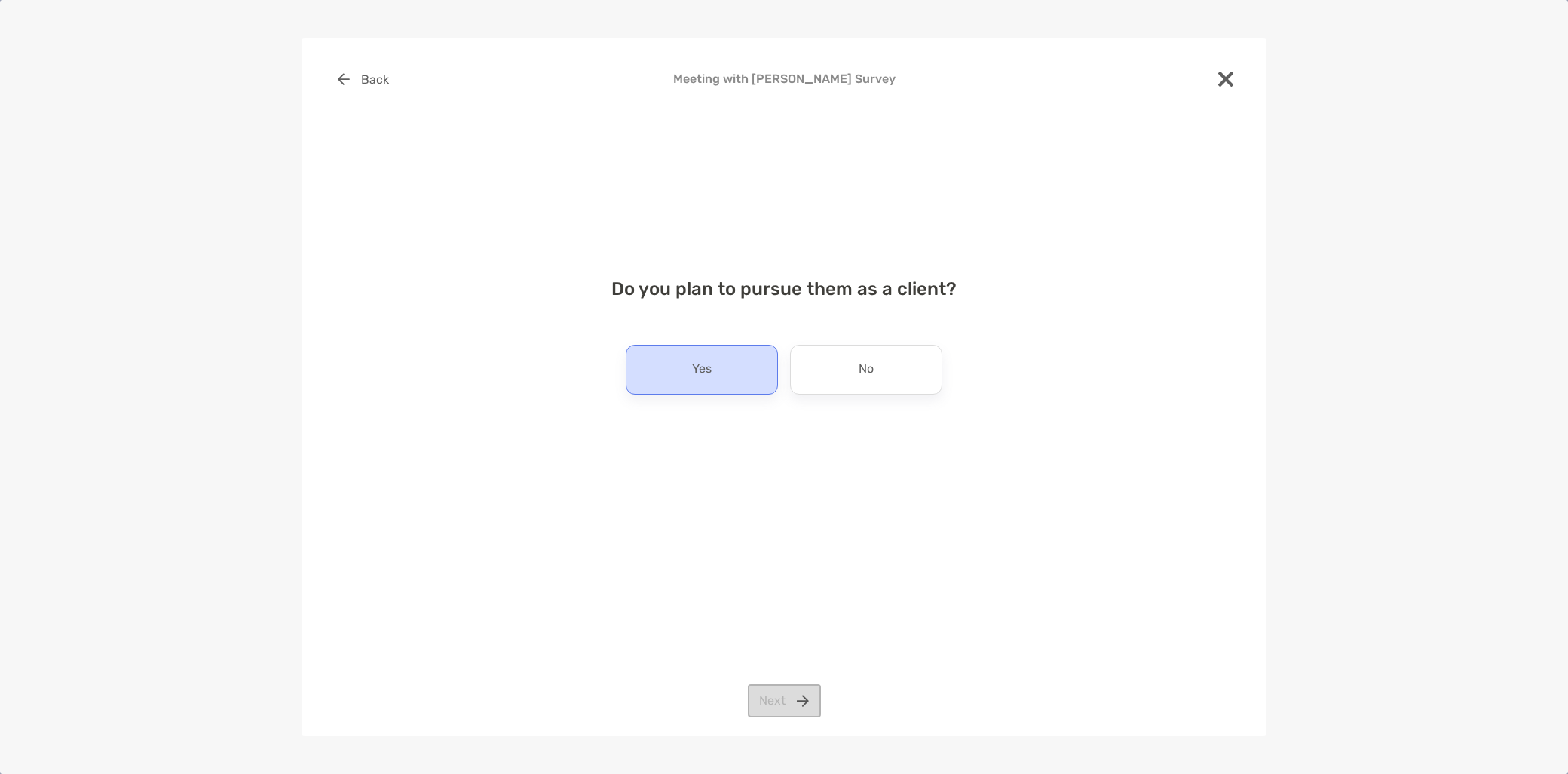
click at [713, 377] on div "Yes" at bounding box center [702, 369] width 152 height 50
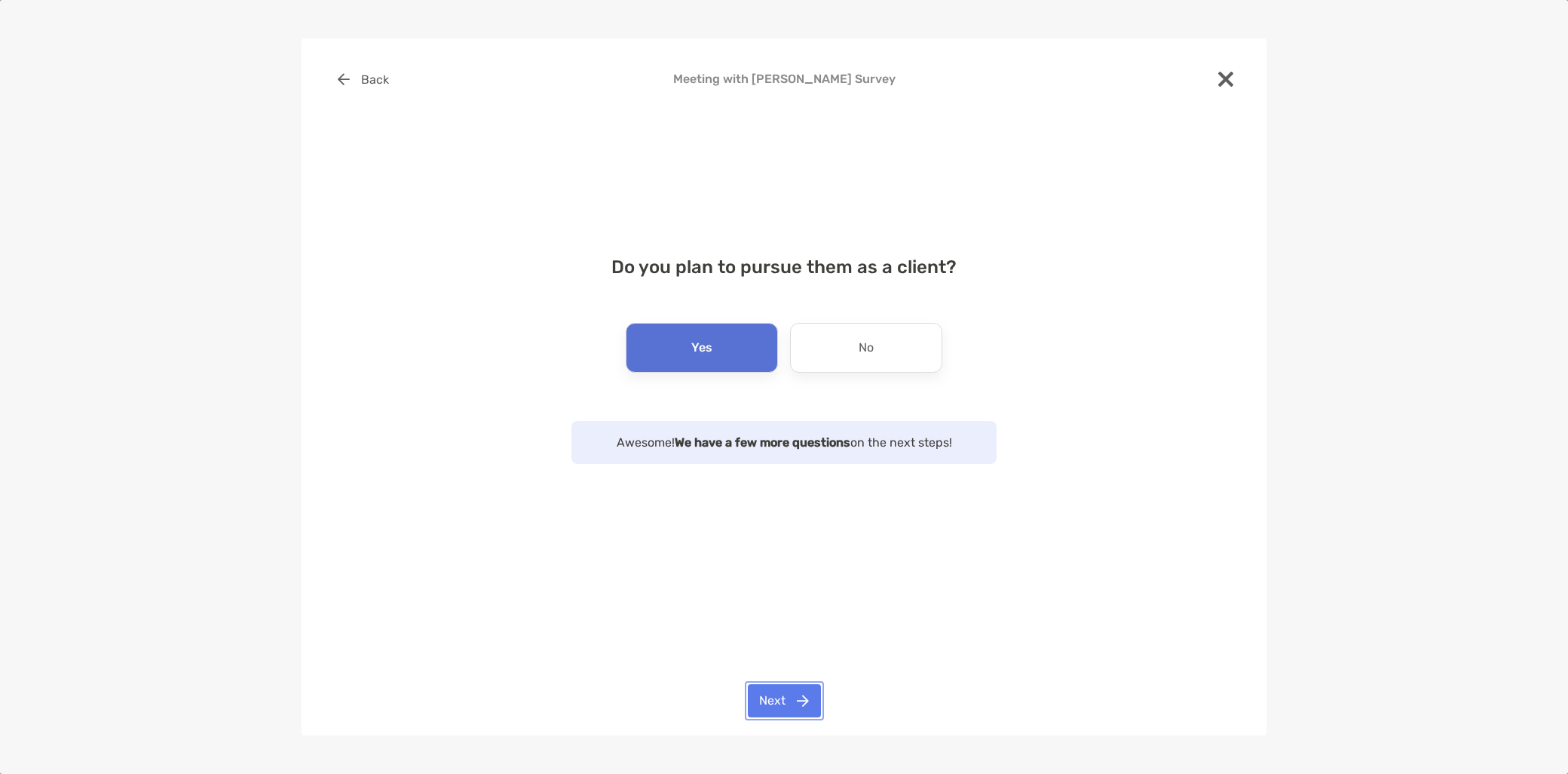
click at [788, 696] on button "Next" at bounding box center [784, 701] width 73 height 33
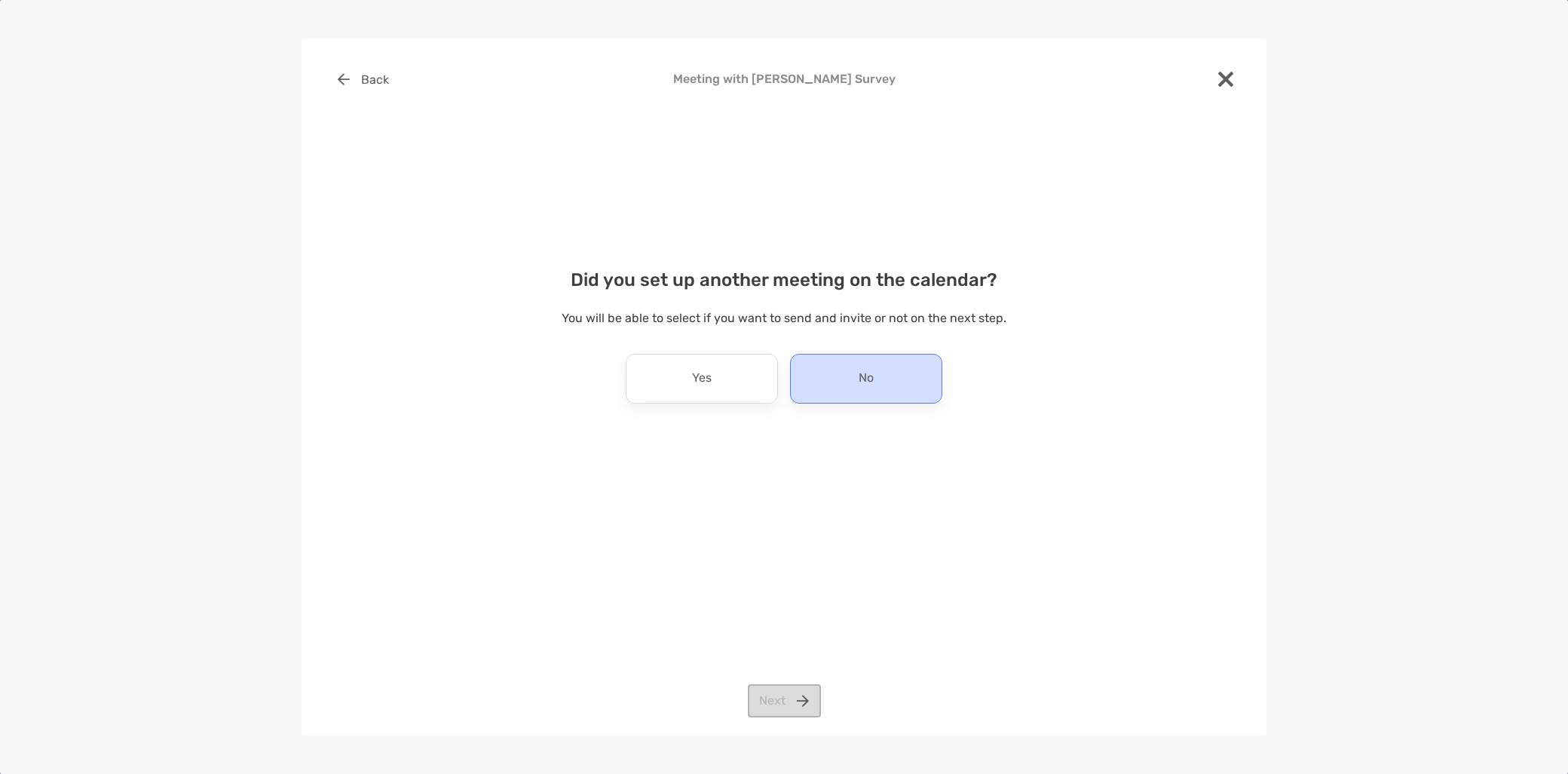
click at [885, 369] on div "No" at bounding box center [866, 379] width 152 height 50
click at [804, 695] on button "Next" at bounding box center [784, 701] width 73 height 33
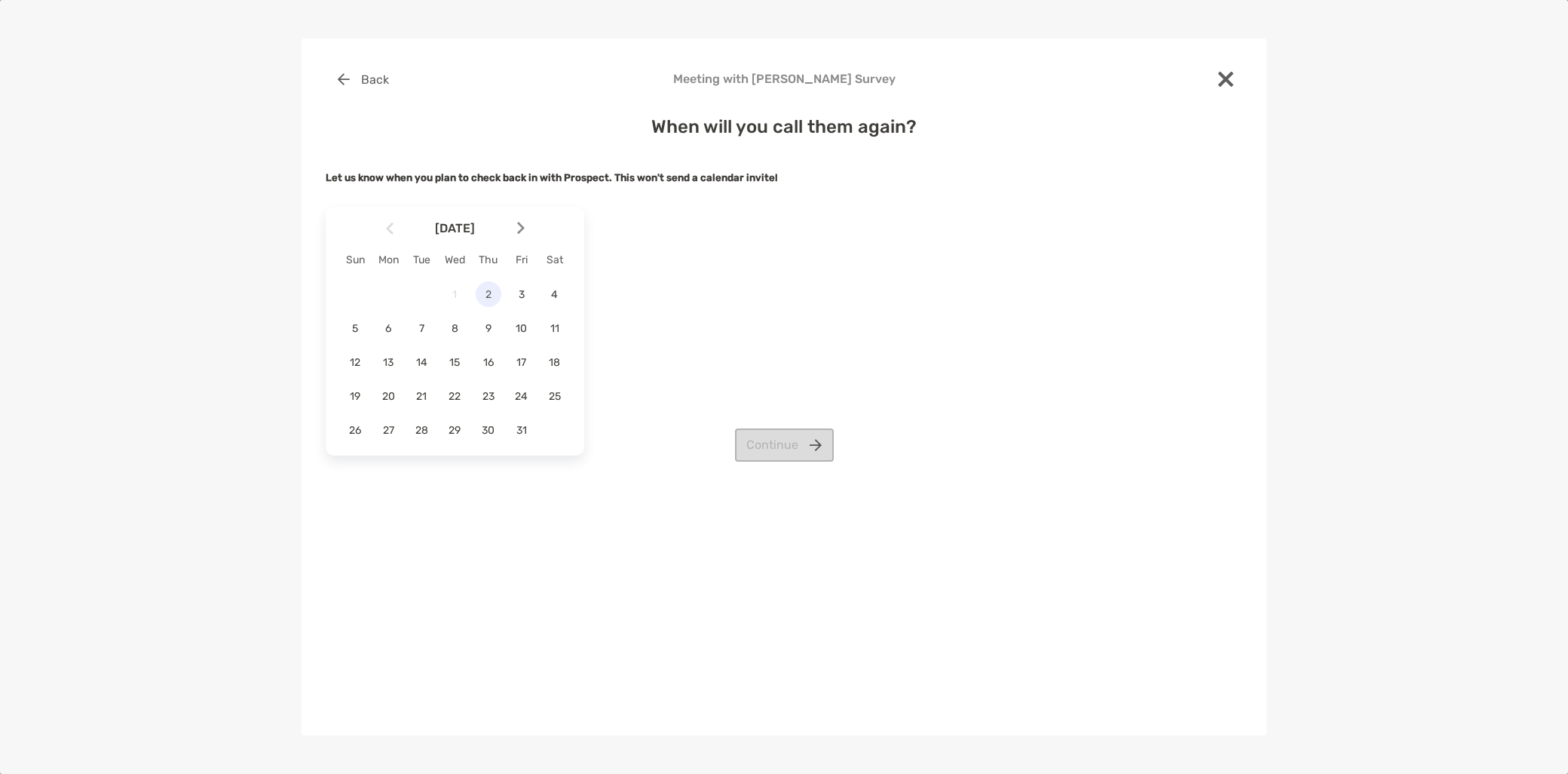
click at [484, 302] on div "2" at bounding box center [488, 294] width 26 height 26
click at [774, 445] on button "Continue" at bounding box center [784, 445] width 99 height 33
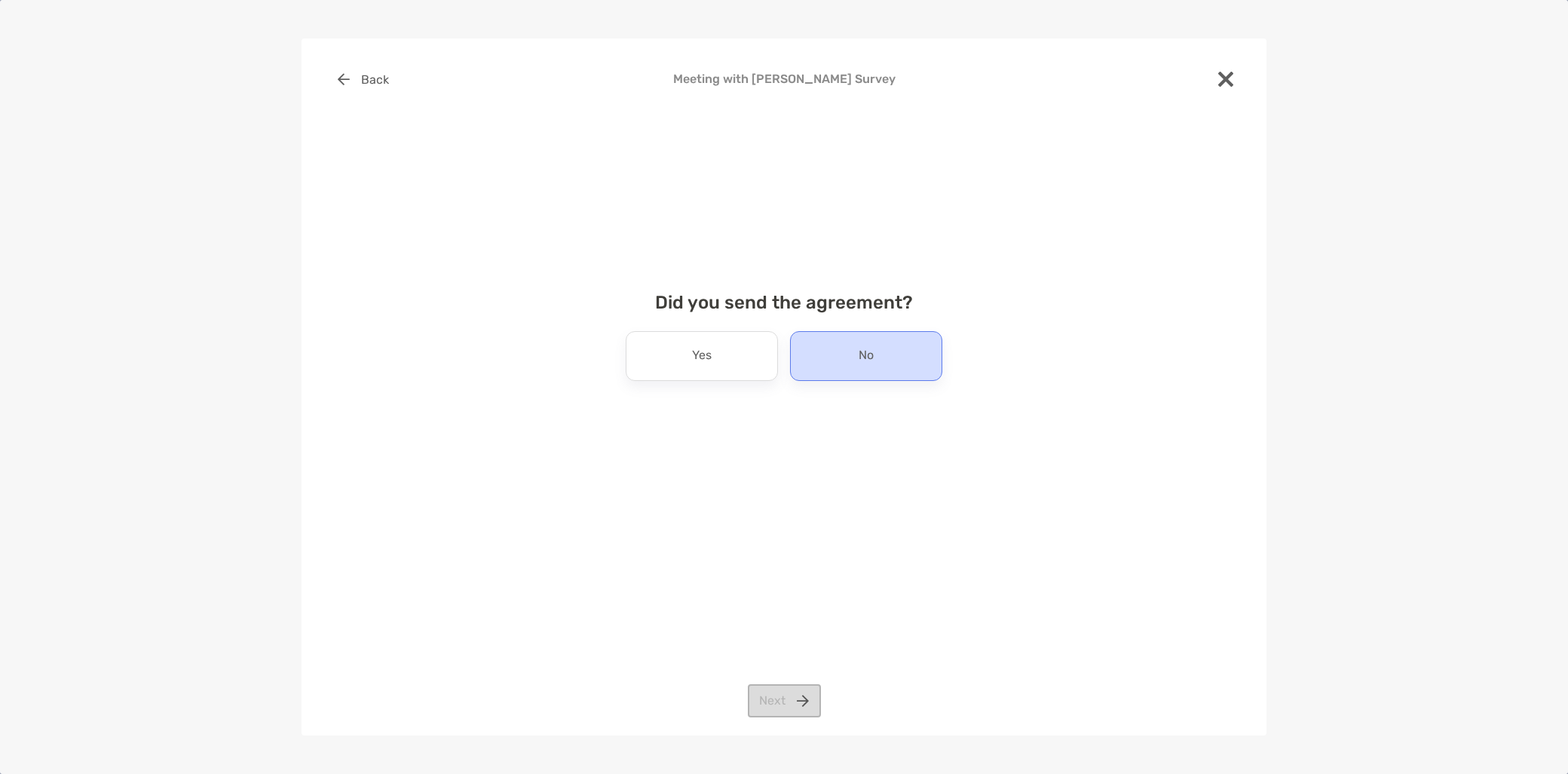
click at [848, 360] on div "No" at bounding box center [866, 356] width 152 height 50
click at [786, 698] on button "Next" at bounding box center [784, 701] width 73 height 33
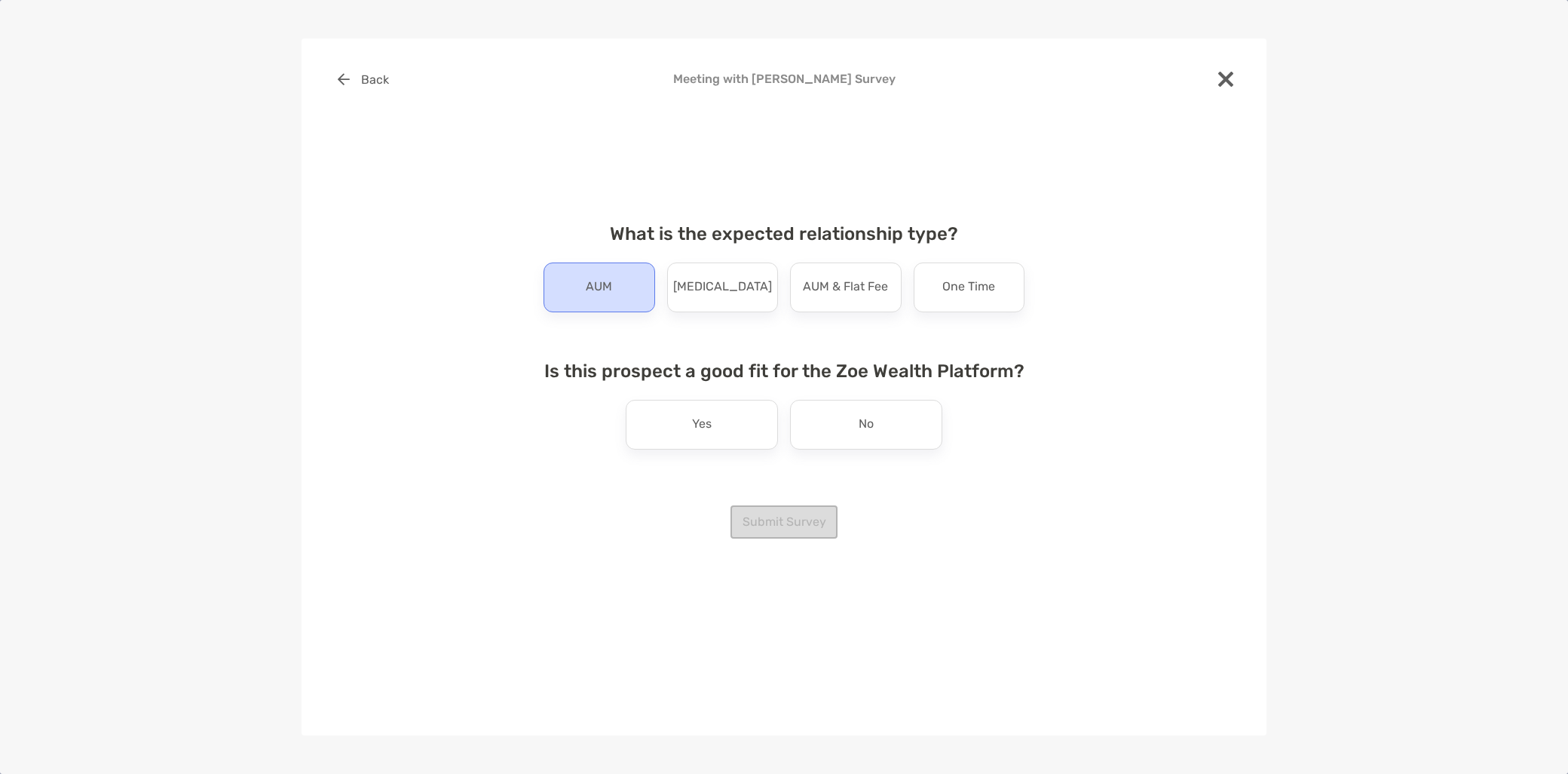
click at [615, 291] on div "AUM" at bounding box center [598, 288] width 111 height 50
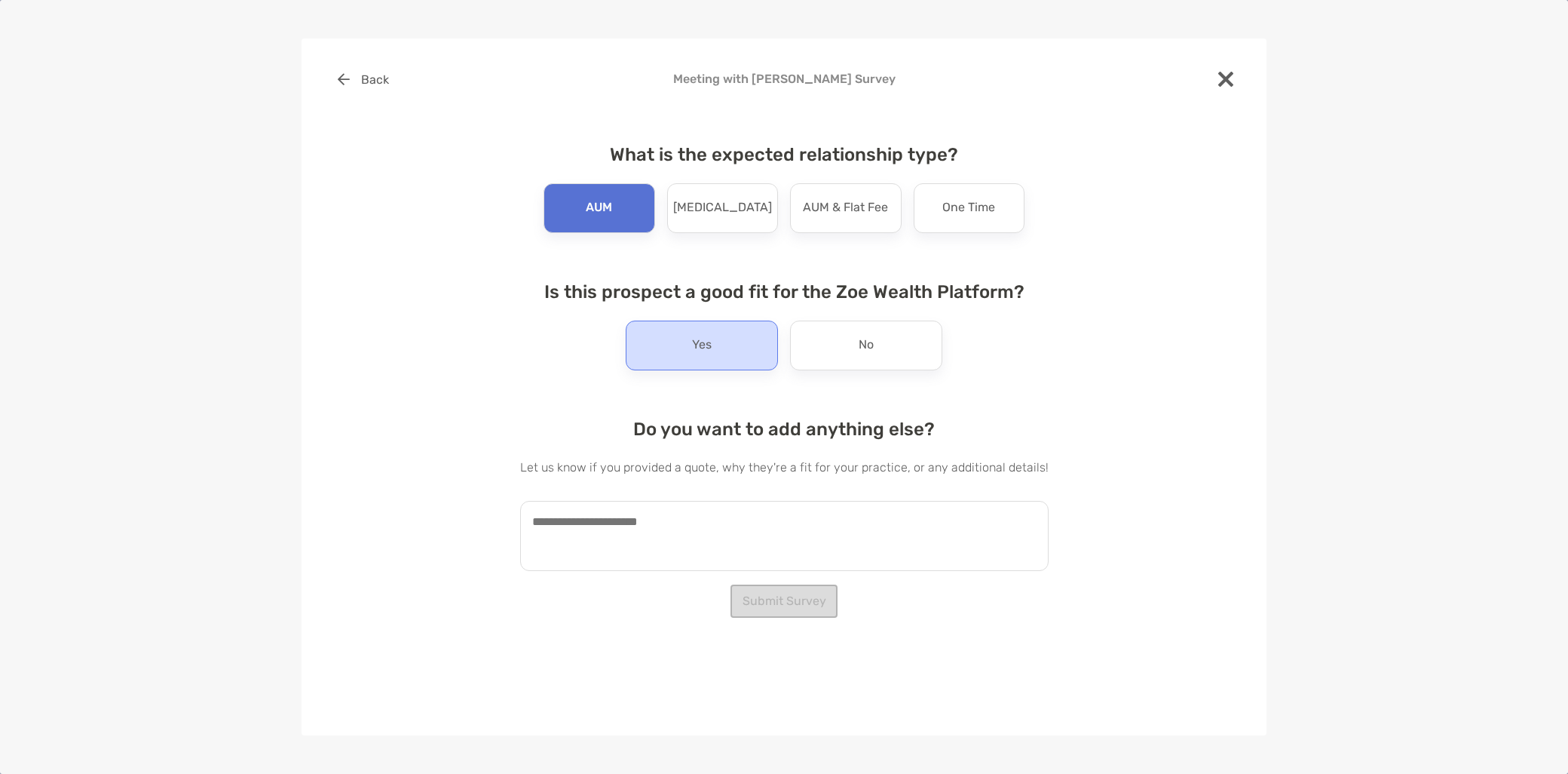
click at [680, 338] on div "Yes" at bounding box center [702, 346] width 152 height 50
click at [637, 529] on textarea at bounding box center [784, 536] width 528 height 70
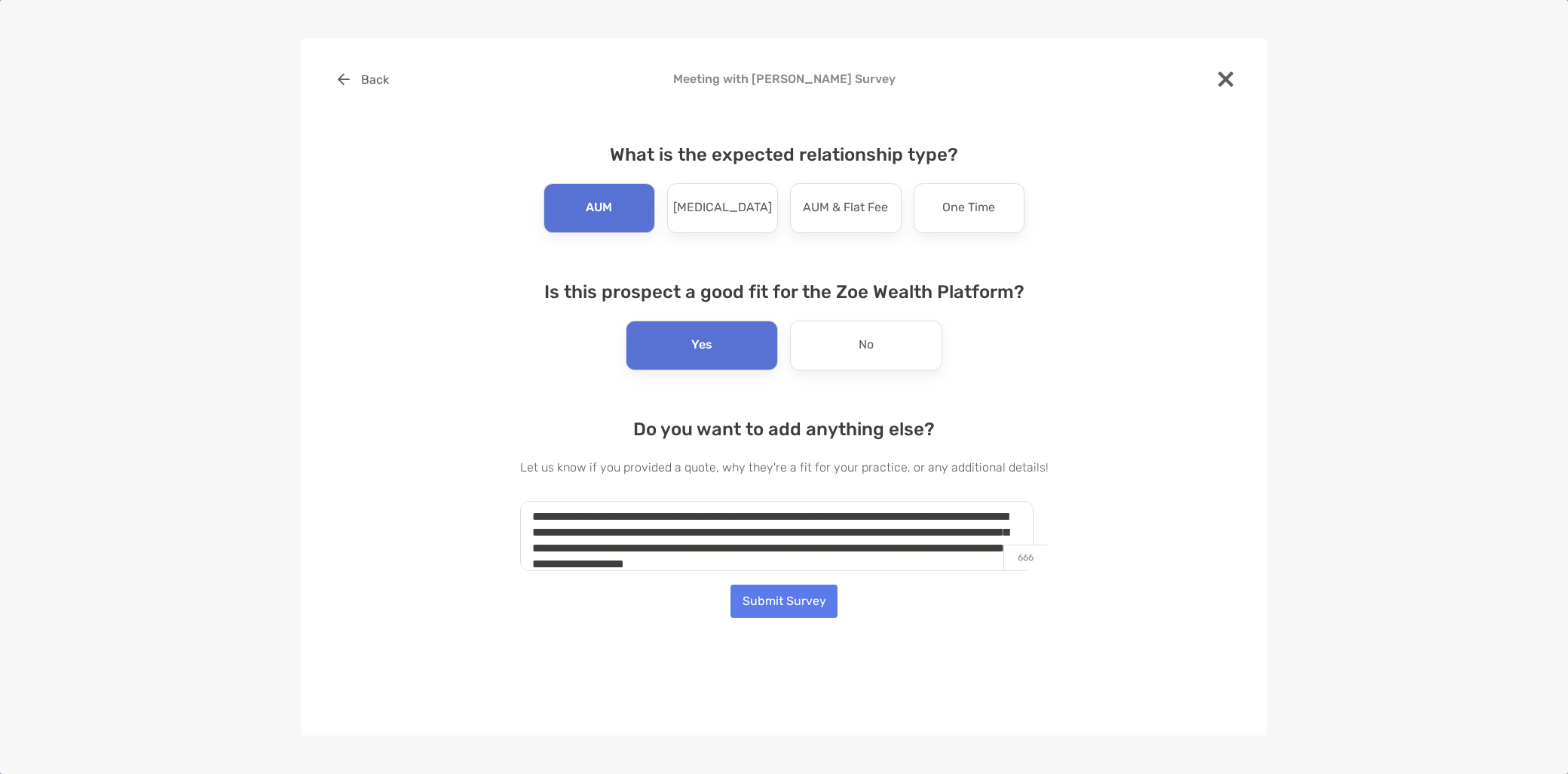
scroll to position [21, 0]
type textarea "**********"
click at [649, 529] on textarea "**********" at bounding box center [777, 536] width 514 height 70
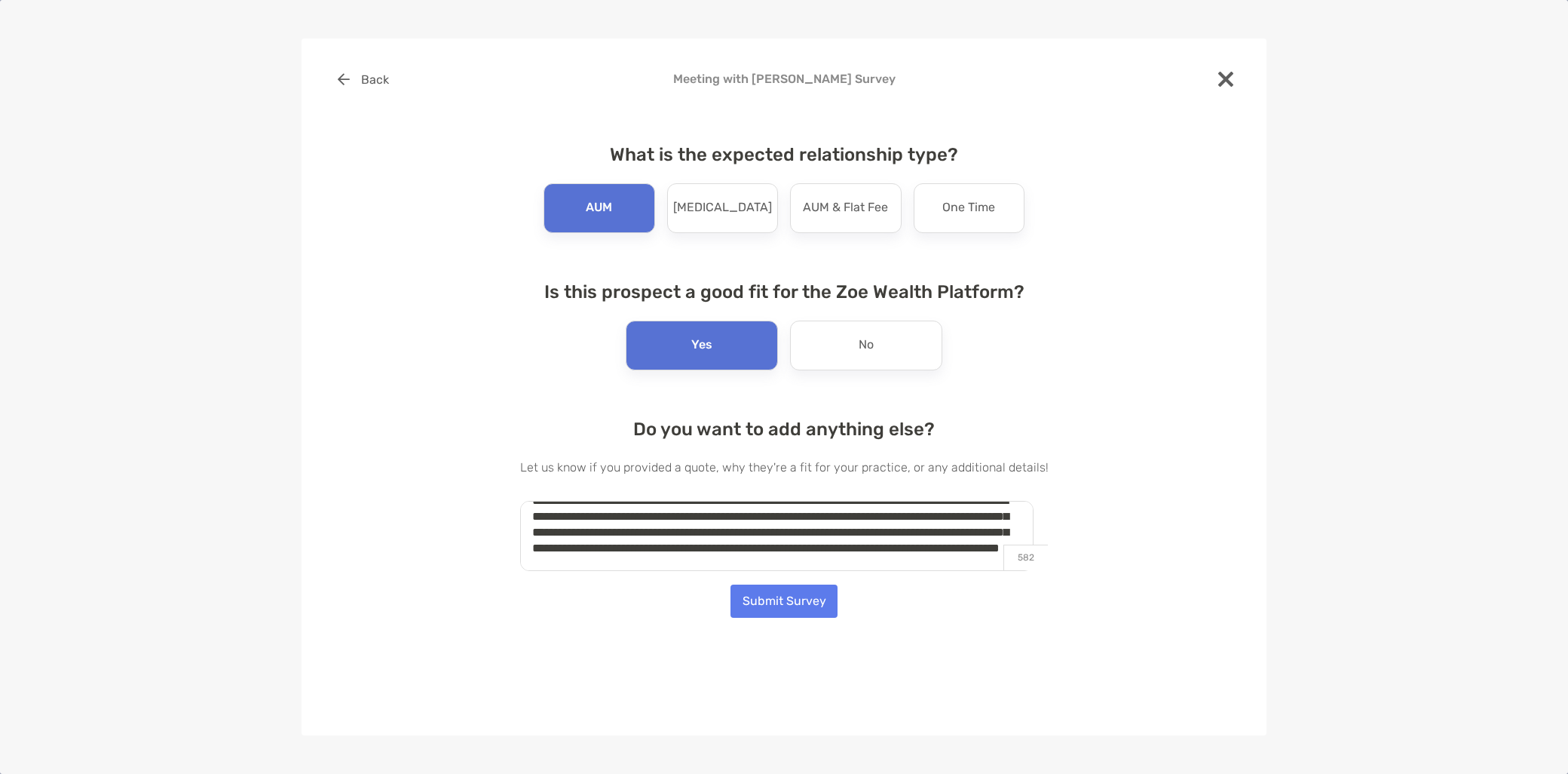
click at [648, 529] on textarea "**********" at bounding box center [777, 536] width 514 height 70
click at [771, 614] on button "Submit Survey" at bounding box center [784, 601] width 108 height 33
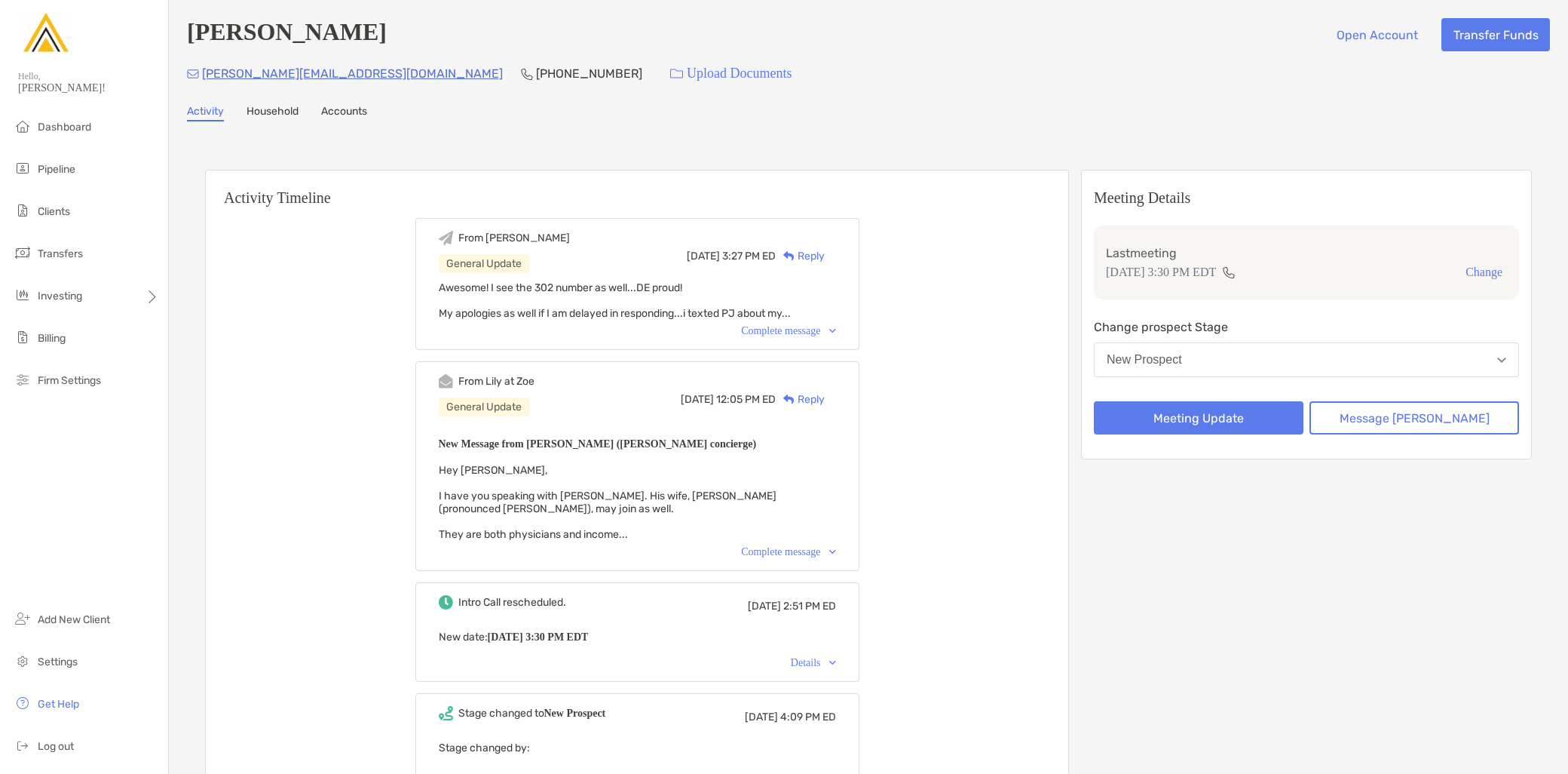
click at [1320, 355] on button "New Prospect" at bounding box center [1306, 360] width 425 height 34
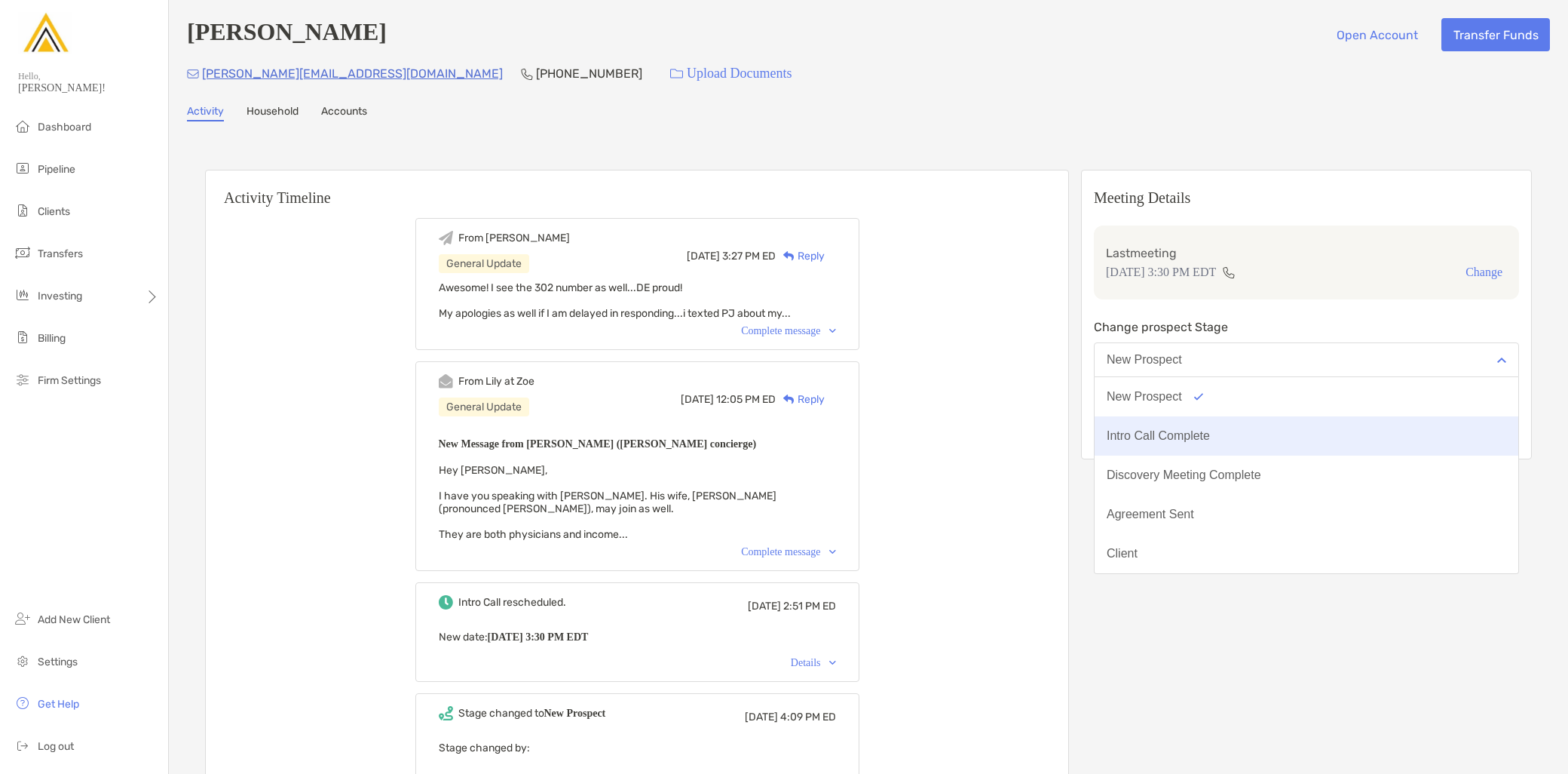
click at [1254, 423] on button "Intro Call Complete" at bounding box center [1305, 435] width 423 height 39
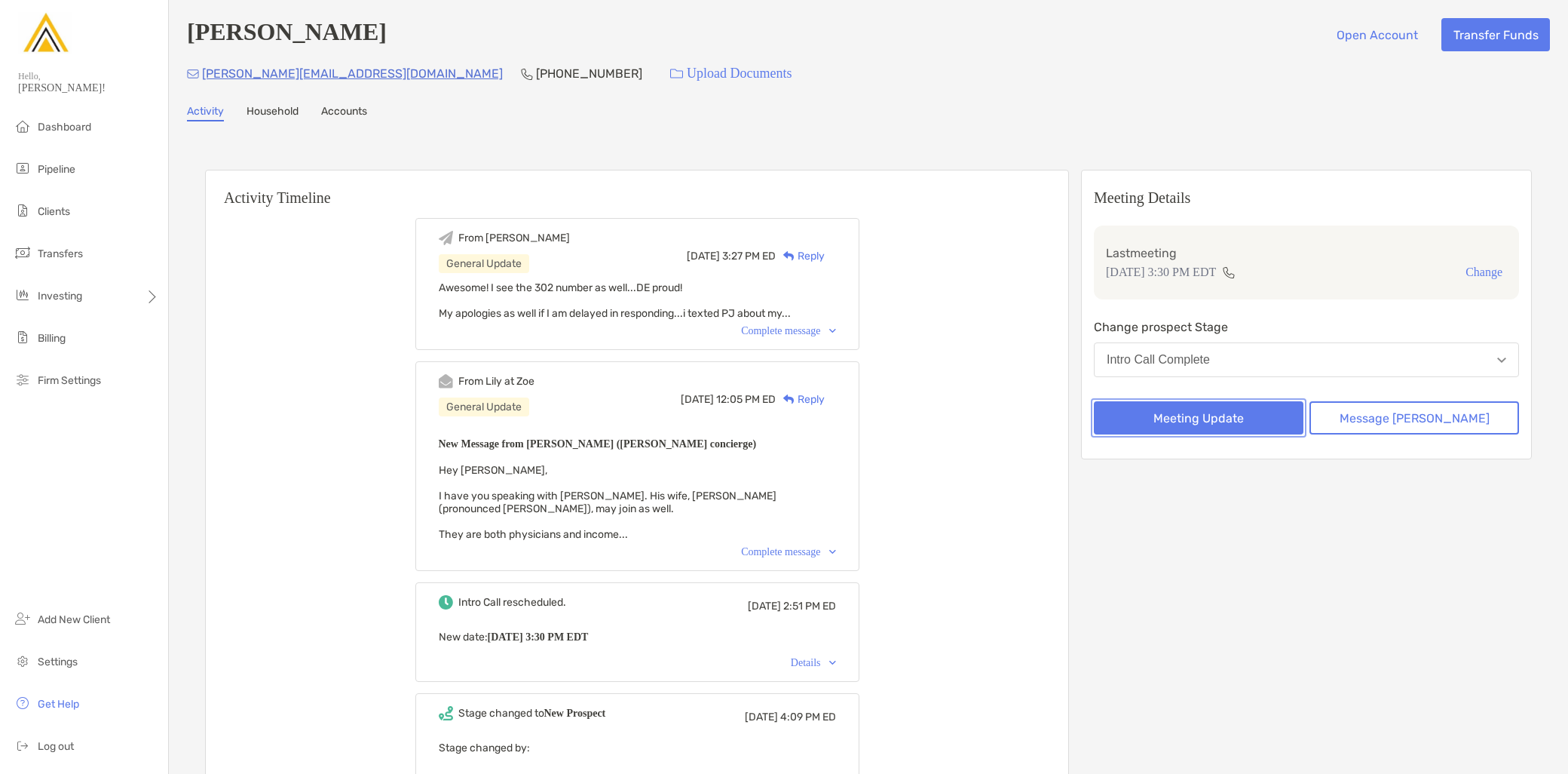
click at [1211, 421] on button "Meeting Update" at bounding box center [1199, 417] width 209 height 33
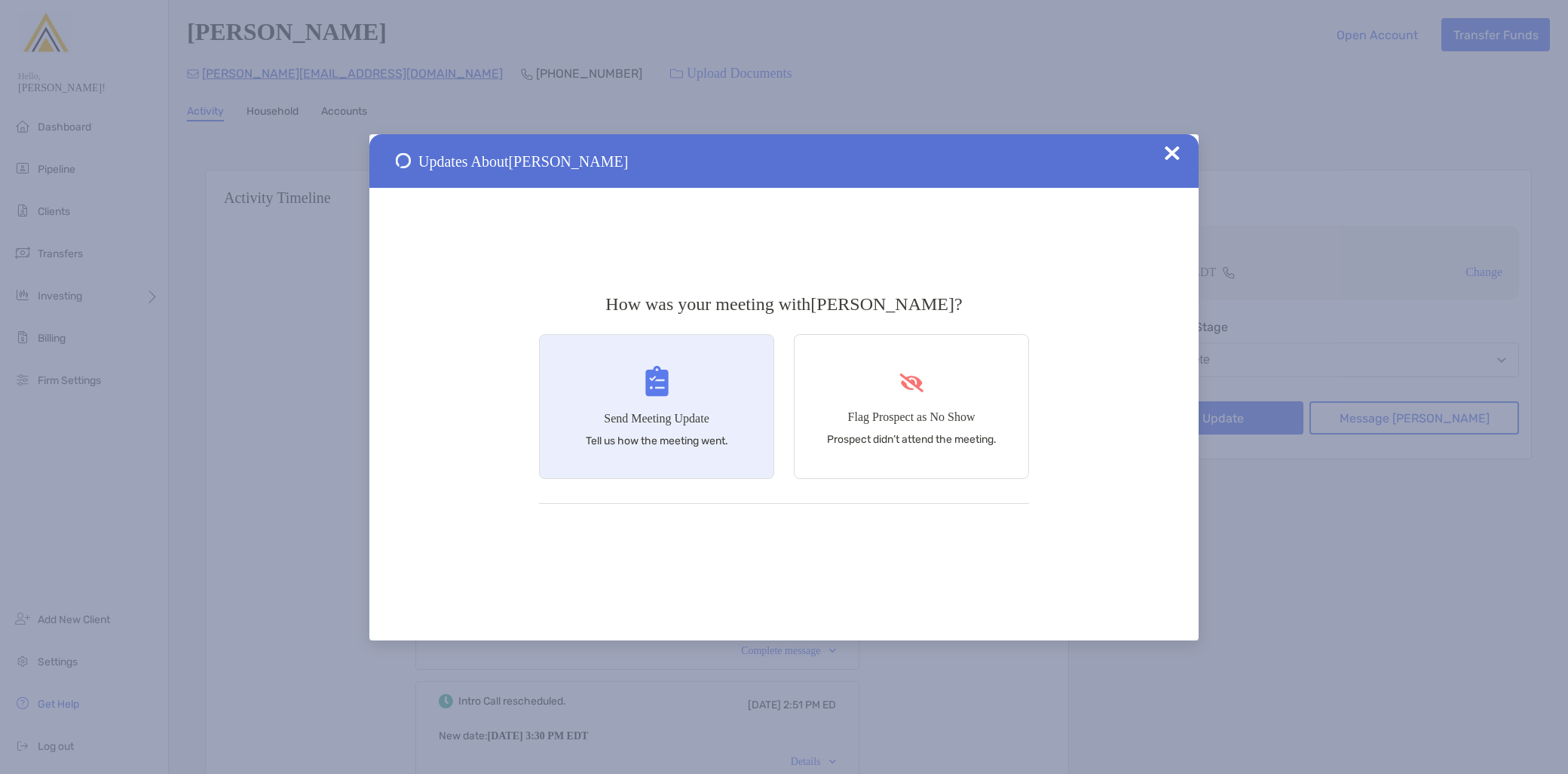
click at [683, 466] on div "Send Meeting Update Tell us how the meeting went." at bounding box center [656, 407] width 235 height 145
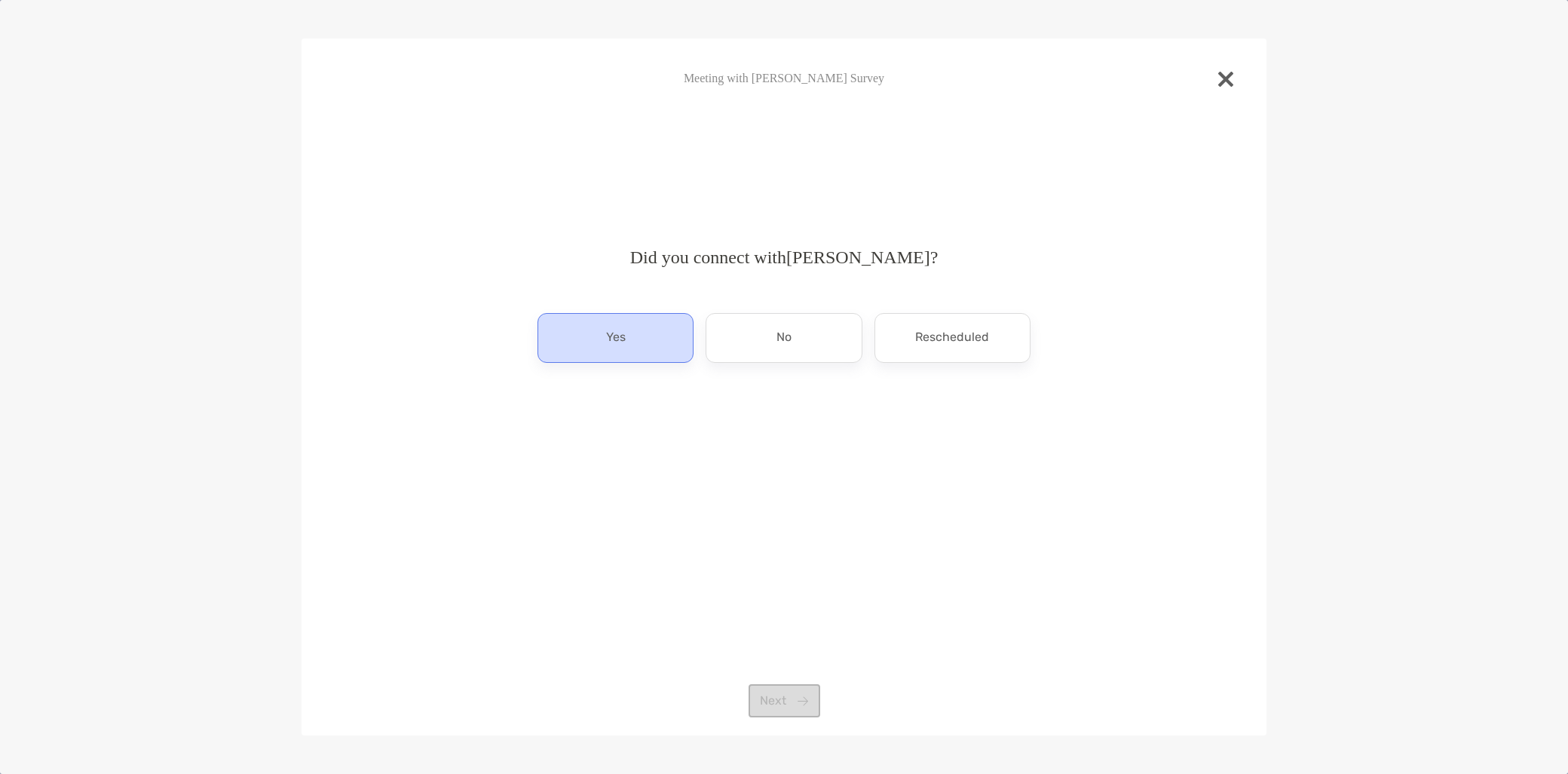
click at [621, 325] on div "Yes" at bounding box center [616, 338] width 156 height 50
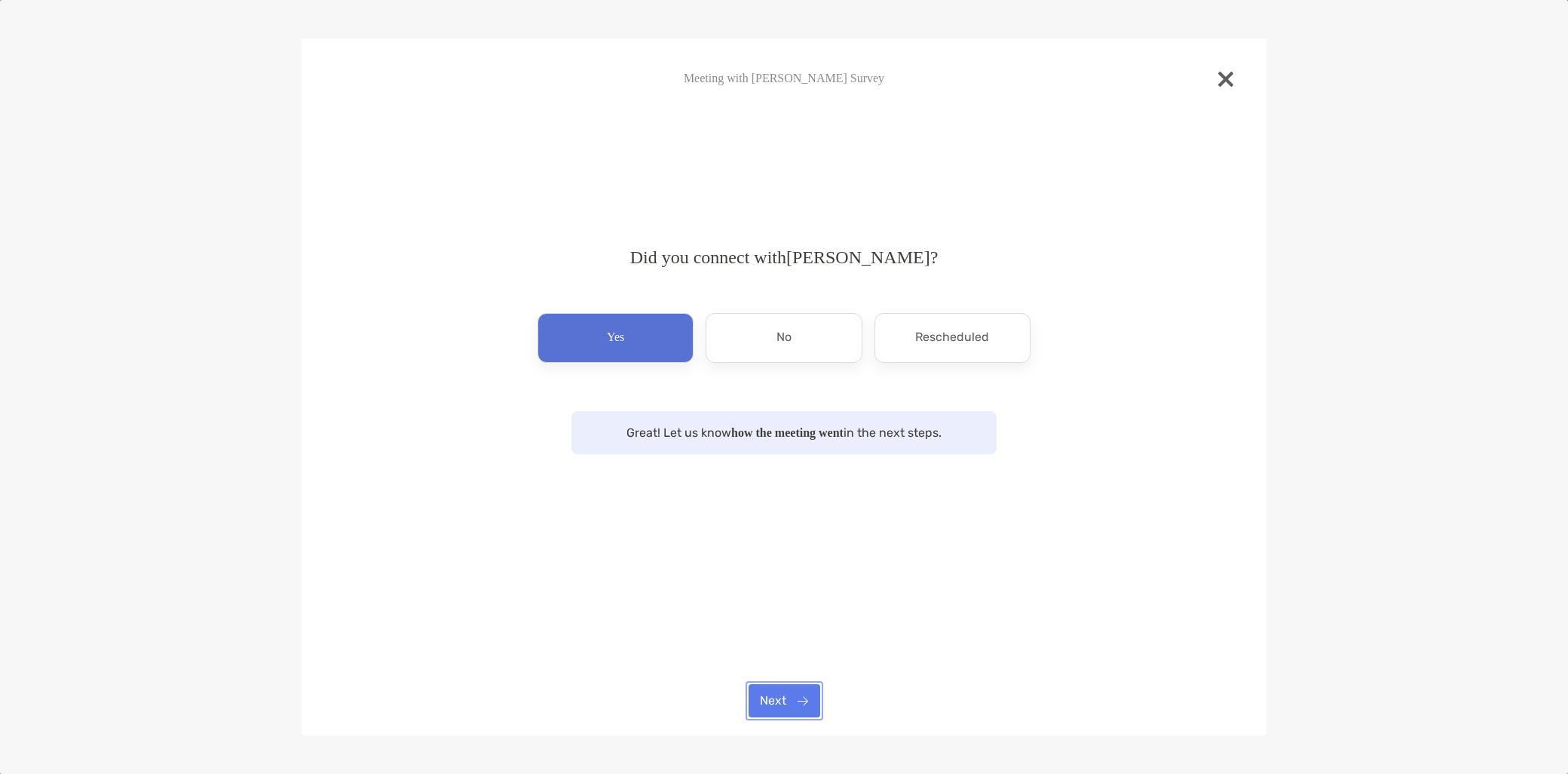
click at [790, 717] on button "Next" at bounding box center [784, 701] width 71 height 33
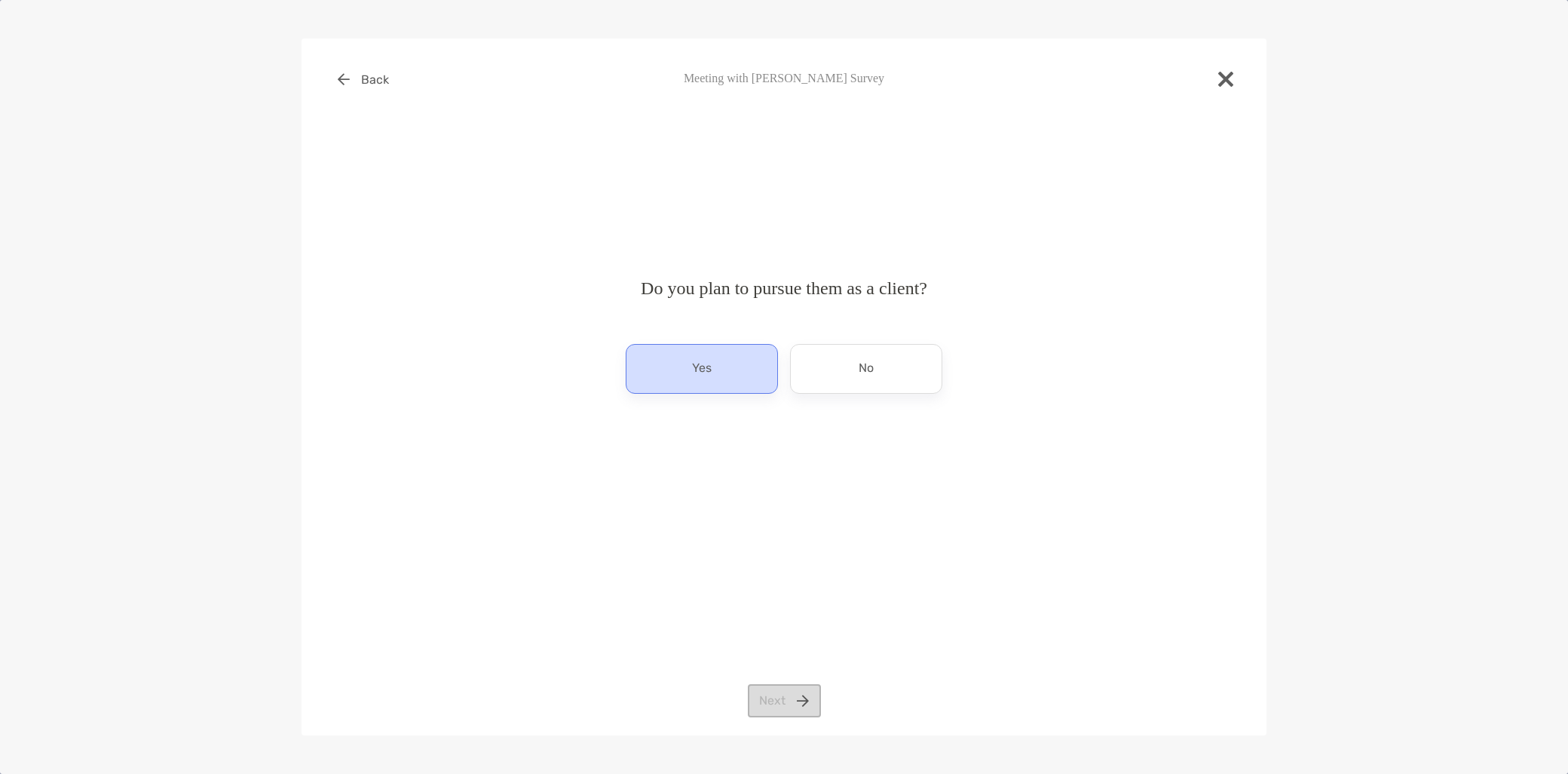
click at [710, 385] on div "Yes" at bounding box center [702, 368] width 152 height 50
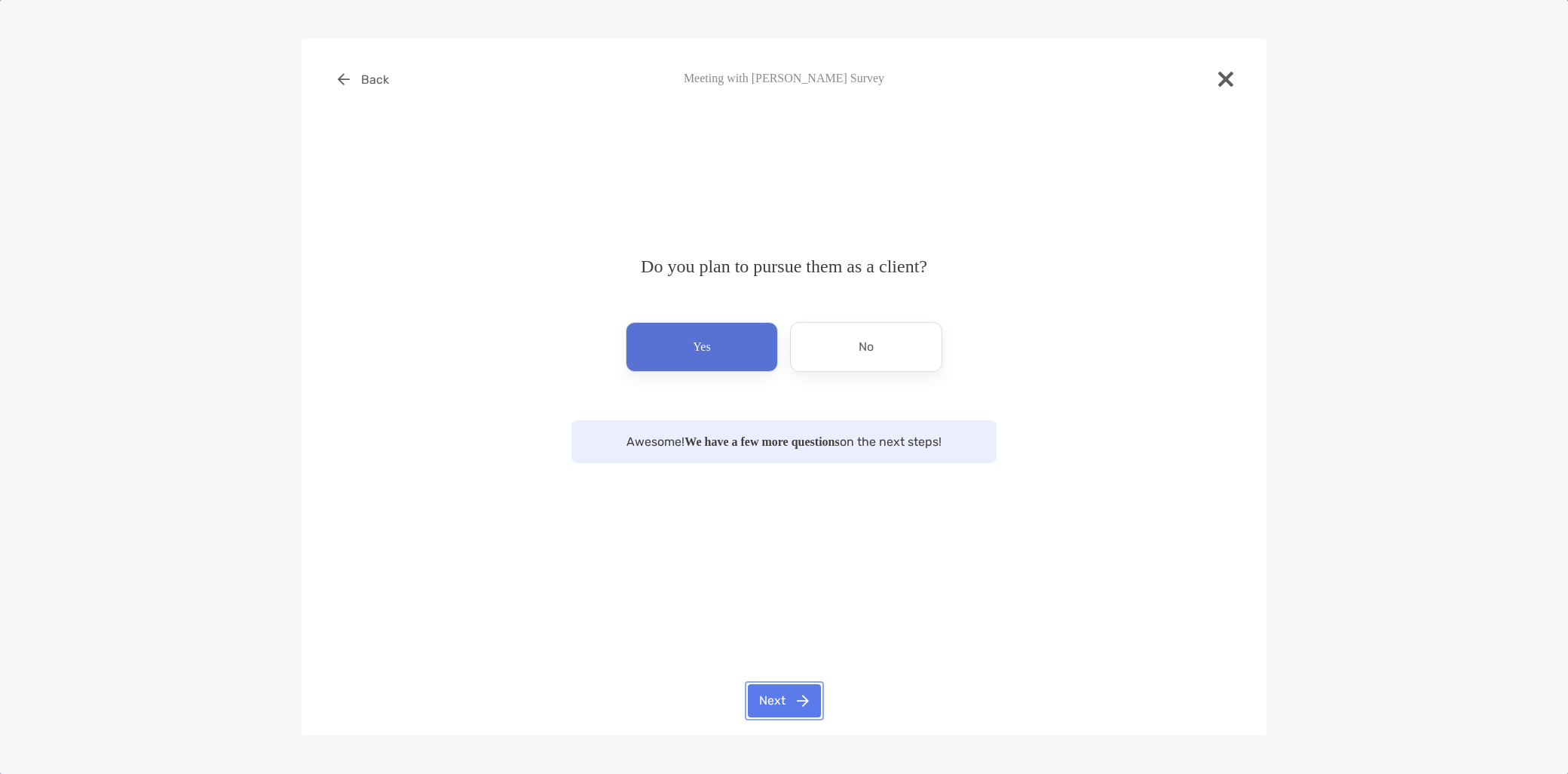
click at [780, 694] on button "Next" at bounding box center [784, 701] width 73 height 33
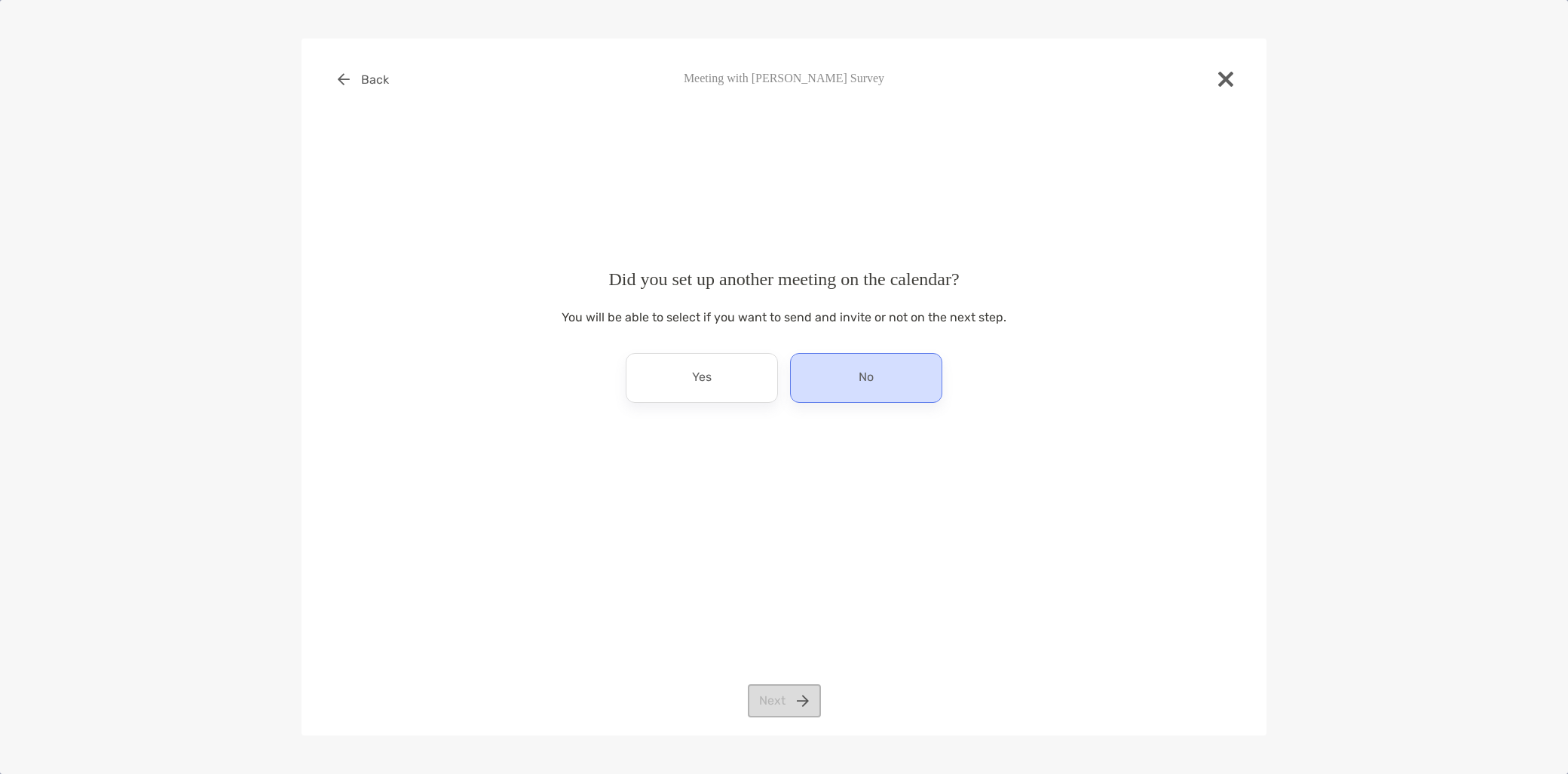
click at [850, 381] on div "No" at bounding box center [866, 378] width 152 height 50
click at [796, 706] on button "Next" at bounding box center [784, 701] width 73 height 33
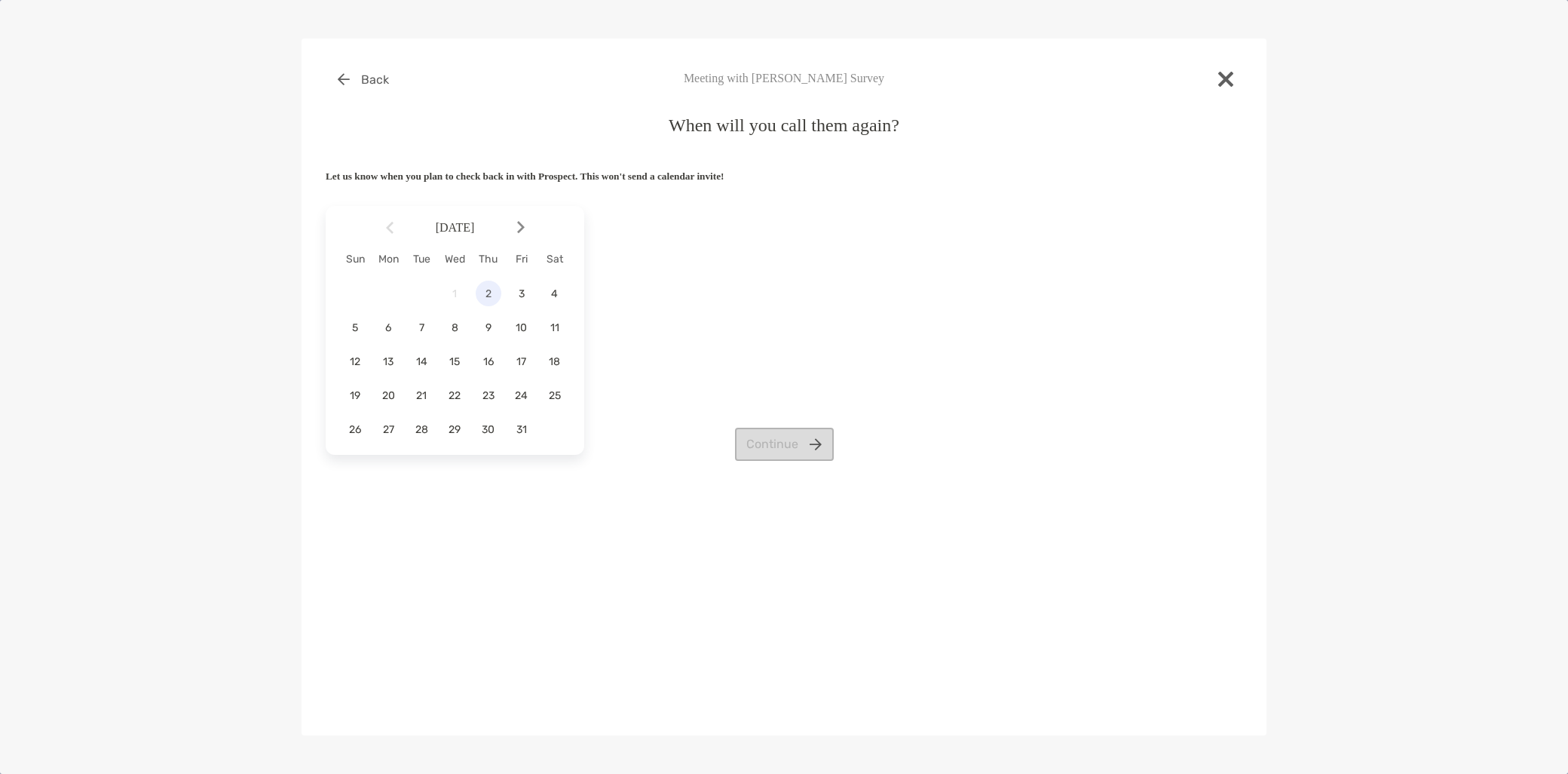
click at [480, 298] on span "2" at bounding box center [488, 293] width 26 height 12
click at [770, 452] on button "Continue" at bounding box center [784, 444] width 99 height 33
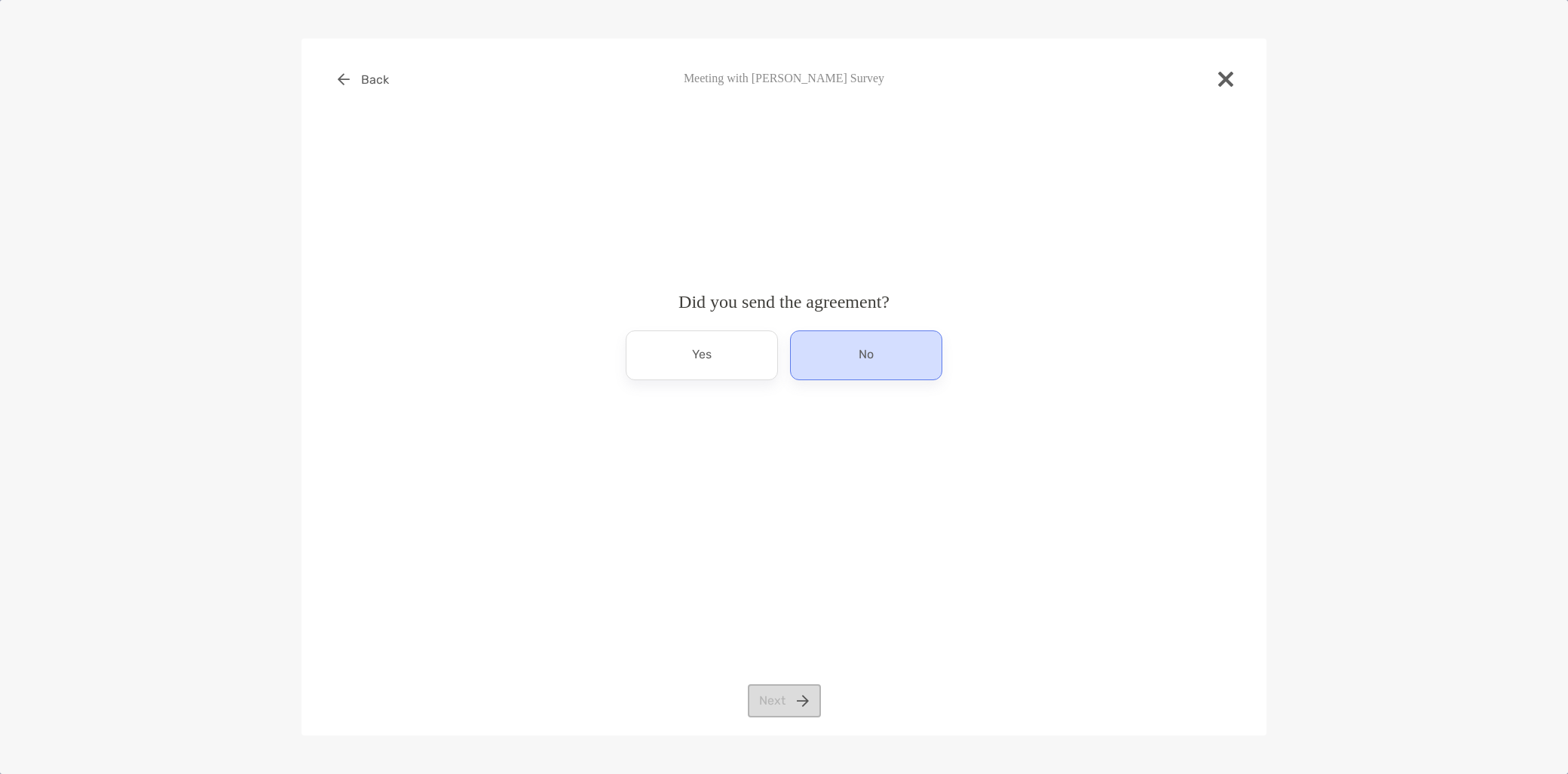
click at [913, 354] on div "No" at bounding box center [866, 355] width 152 height 50
click at [796, 696] on button "Next" at bounding box center [784, 701] width 73 height 33
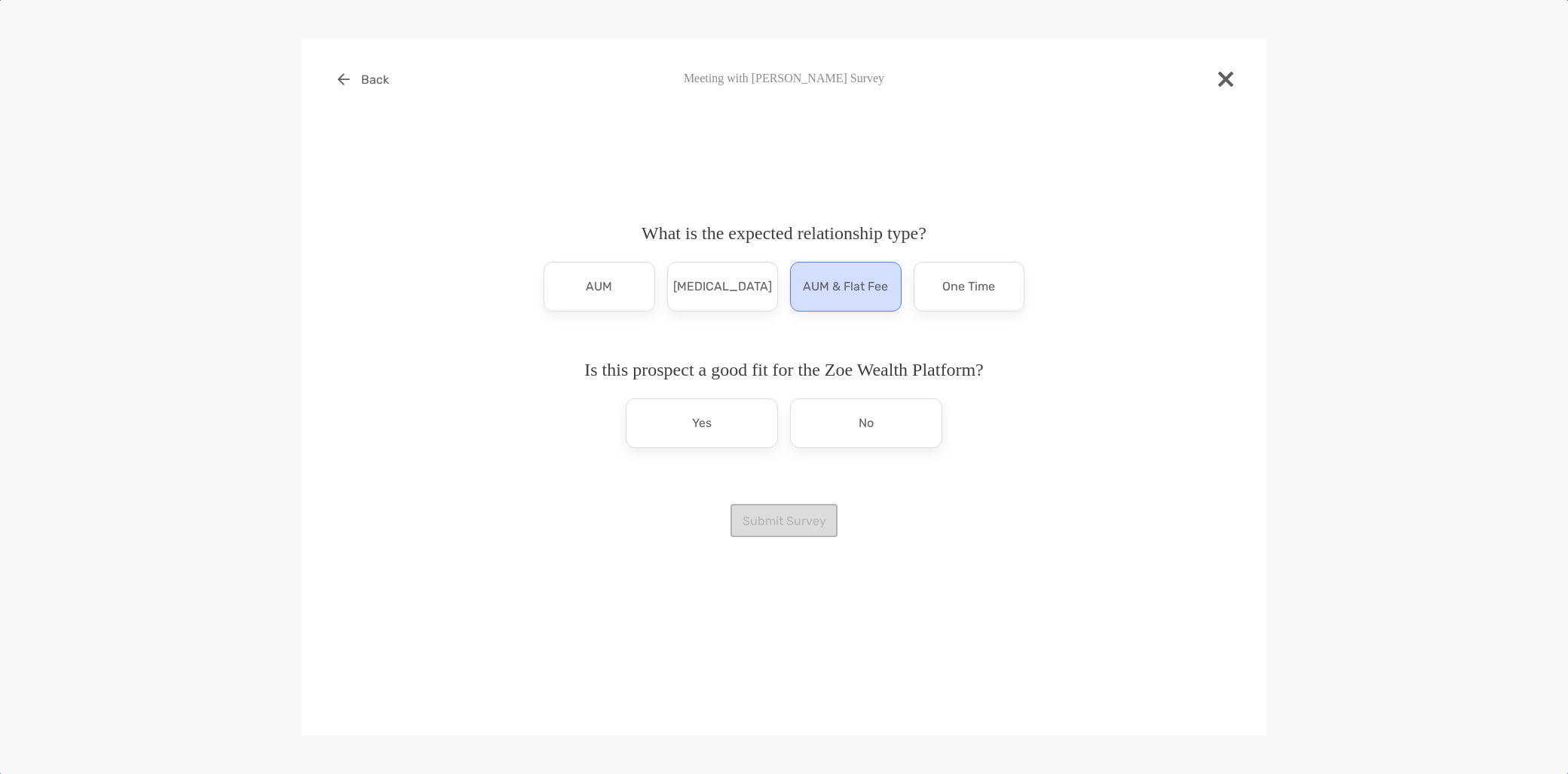
click at [871, 303] on div "AUM & Flat Fee" at bounding box center [845, 287] width 111 height 50
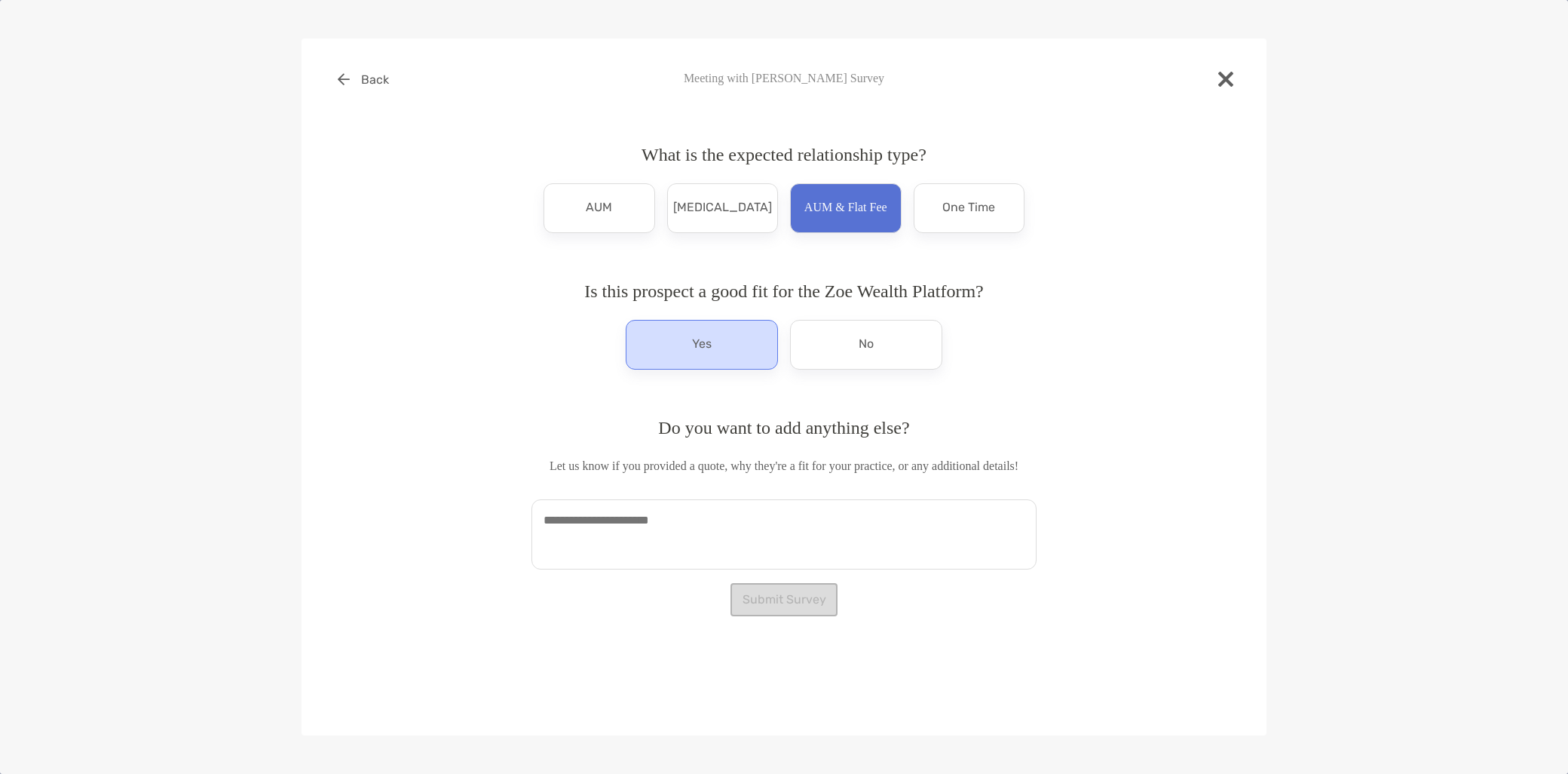
drag, startPoint x: 699, startPoint y: 338, endPoint x: 692, endPoint y: 361, distance: 24.0
click at [701, 338] on p "Yes" at bounding box center [701, 344] width 20 height 24
click at [626, 561] on textarea at bounding box center [784, 534] width 505 height 70
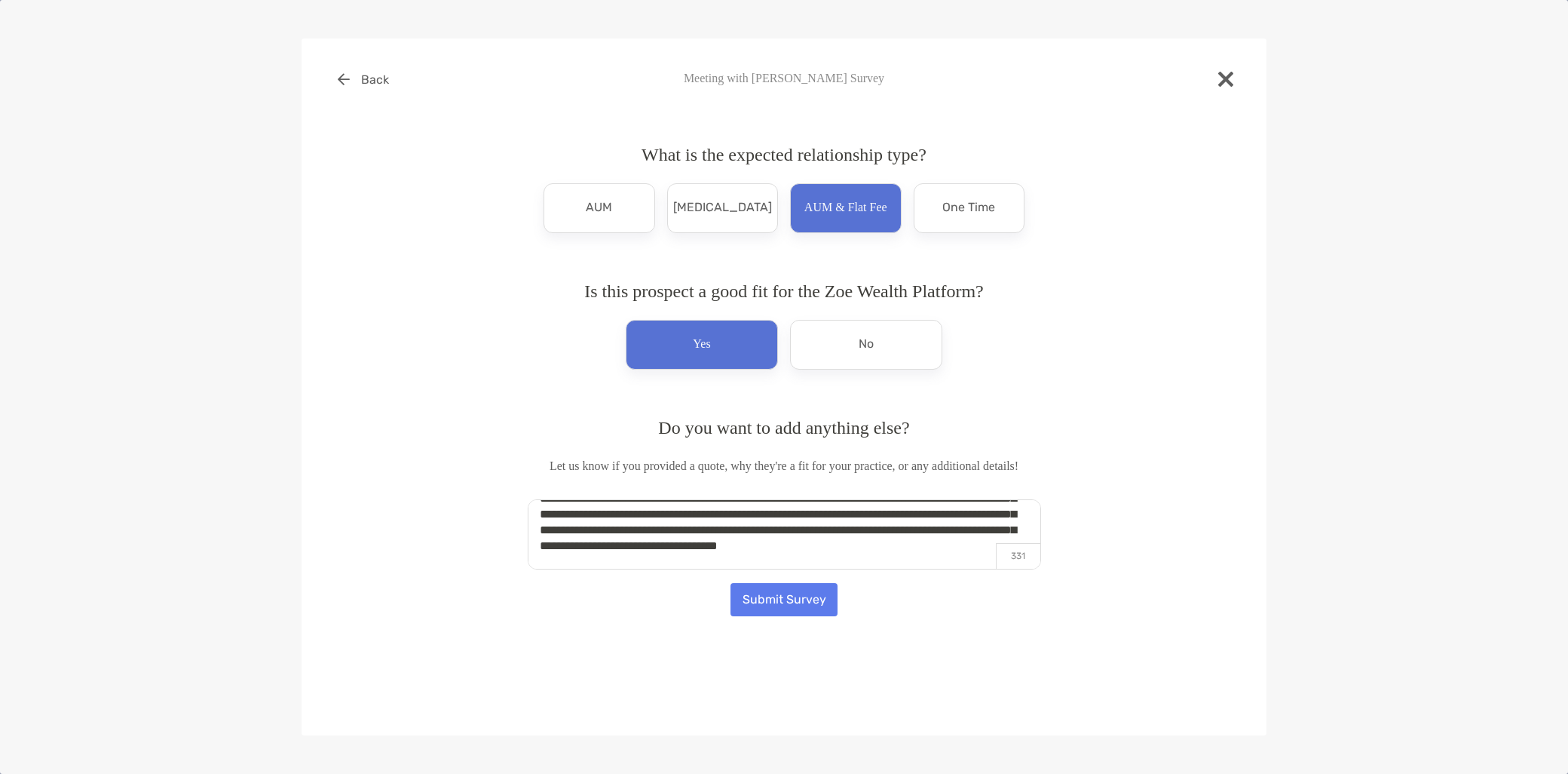
scroll to position [85, 0]
type textarea "**********"
click at [796, 597] on button "Submit Survey" at bounding box center [784, 599] width 108 height 33
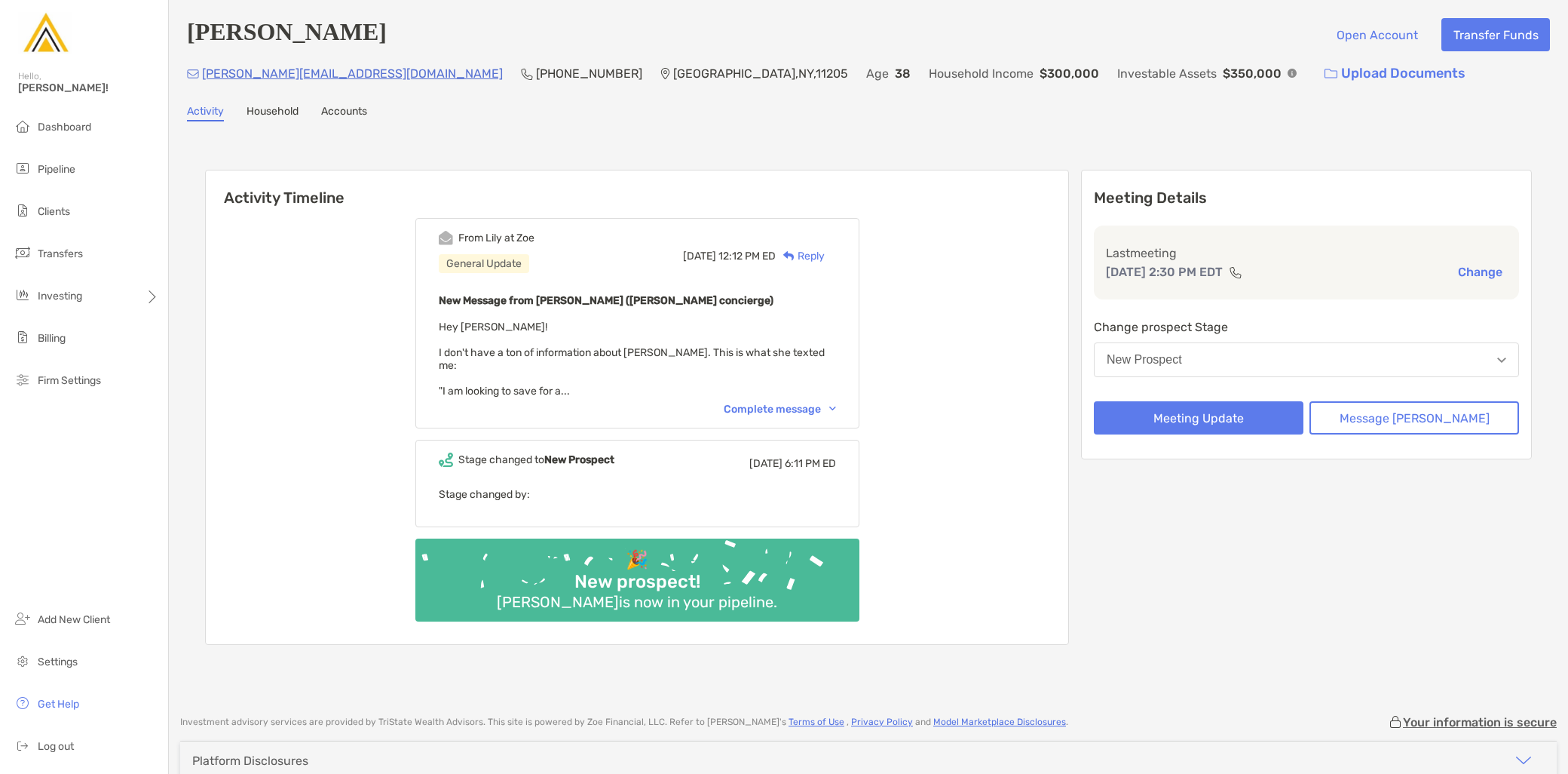
click at [1230, 350] on button "New Prospect" at bounding box center [1306, 360] width 425 height 34
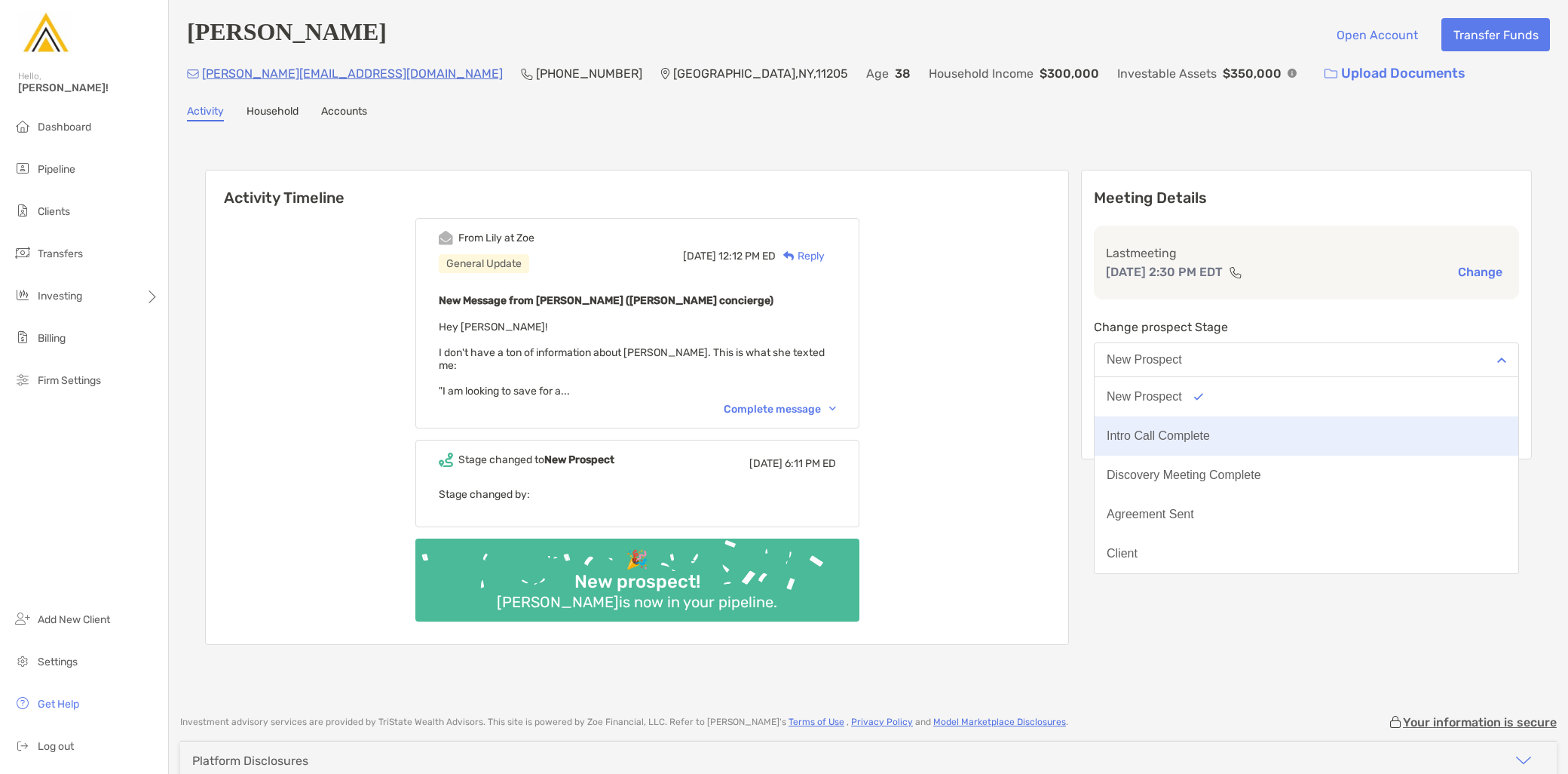
click at [1210, 440] on div "Intro Call Complete" at bounding box center [1158, 436] width 104 height 13
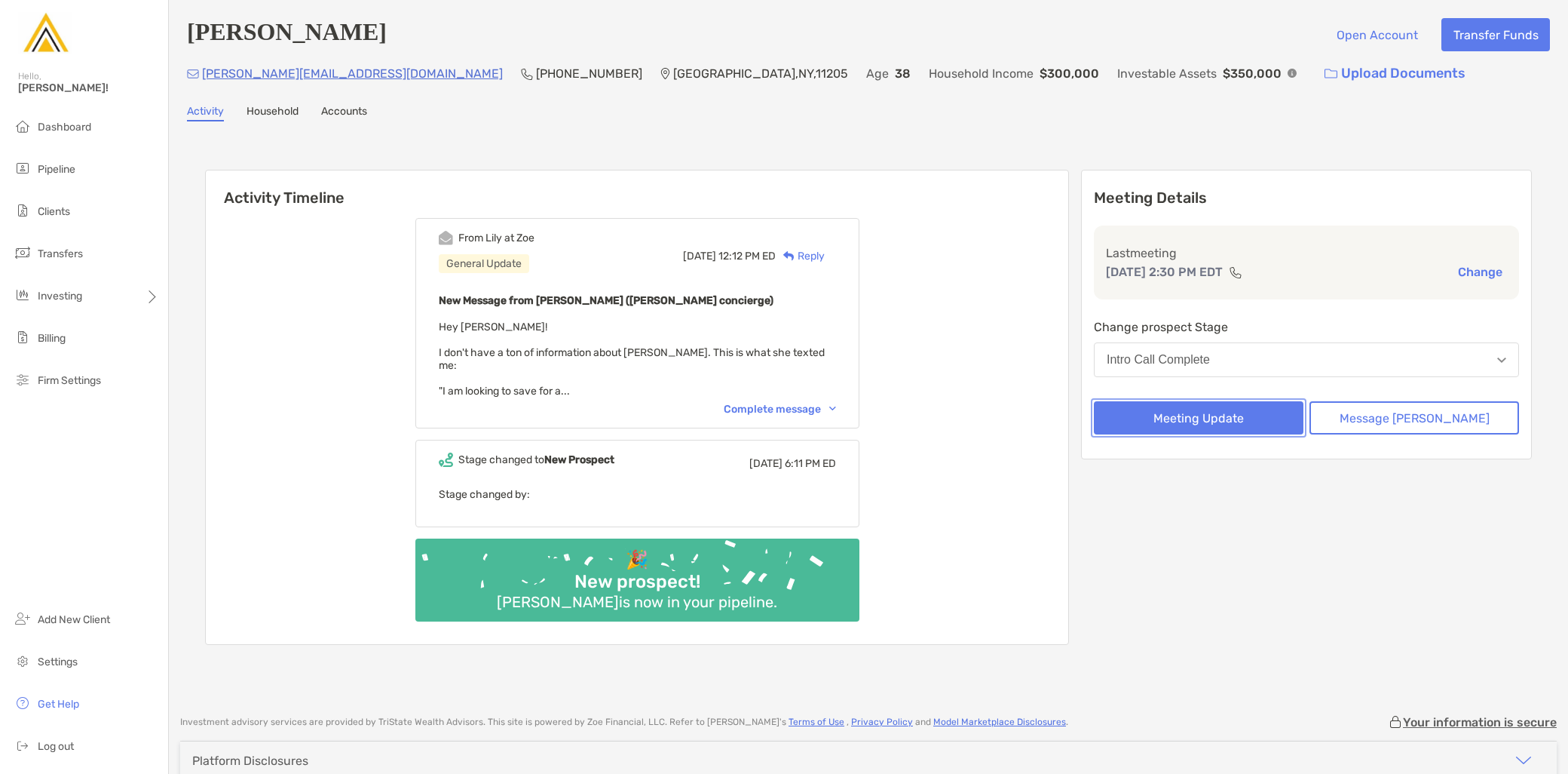
click at [1214, 428] on button "Meeting Update" at bounding box center [1199, 417] width 209 height 33
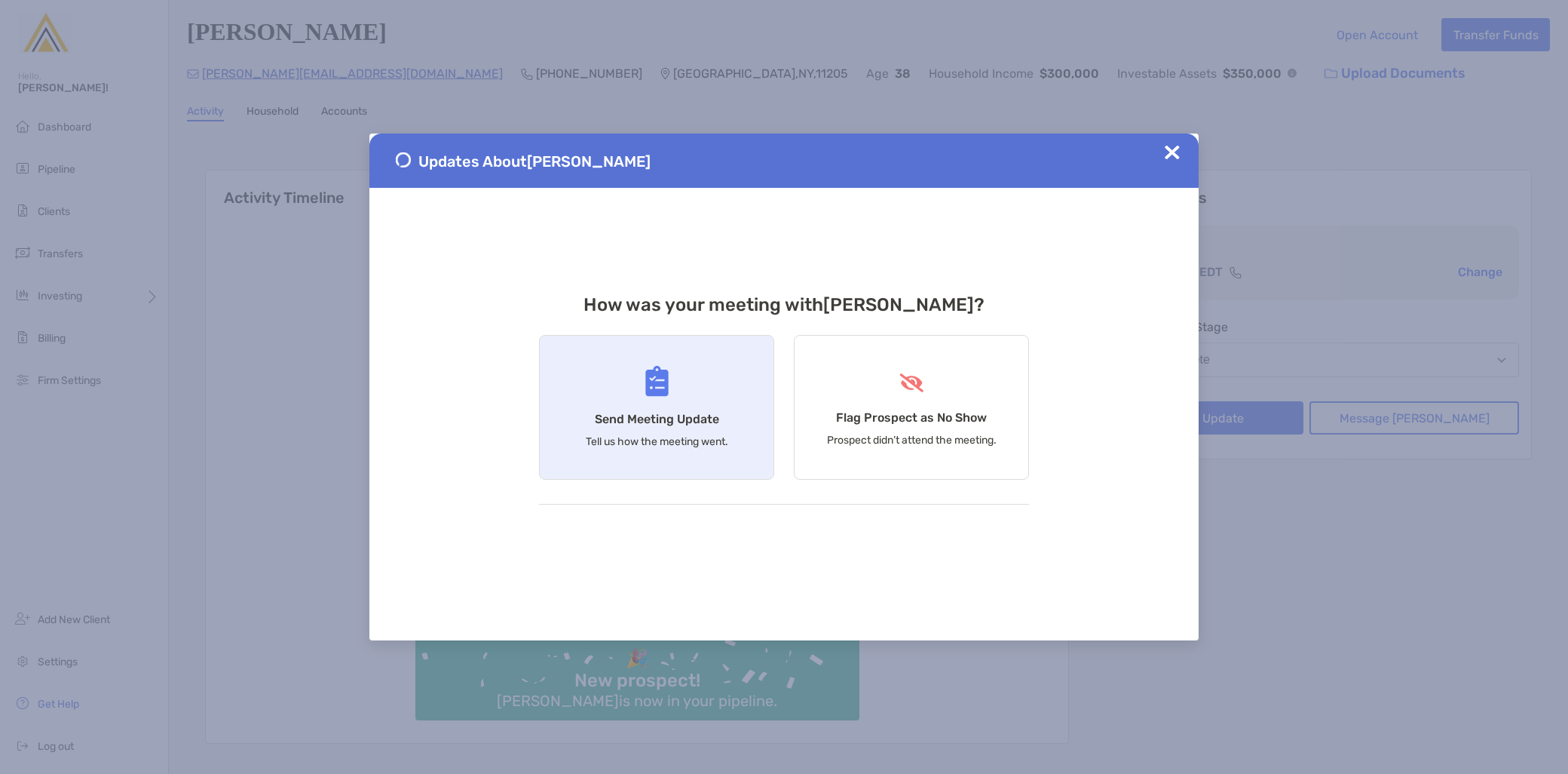
click at [623, 424] on h4 "Send Meeting Update" at bounding box center [657, 419] width 125 height 14
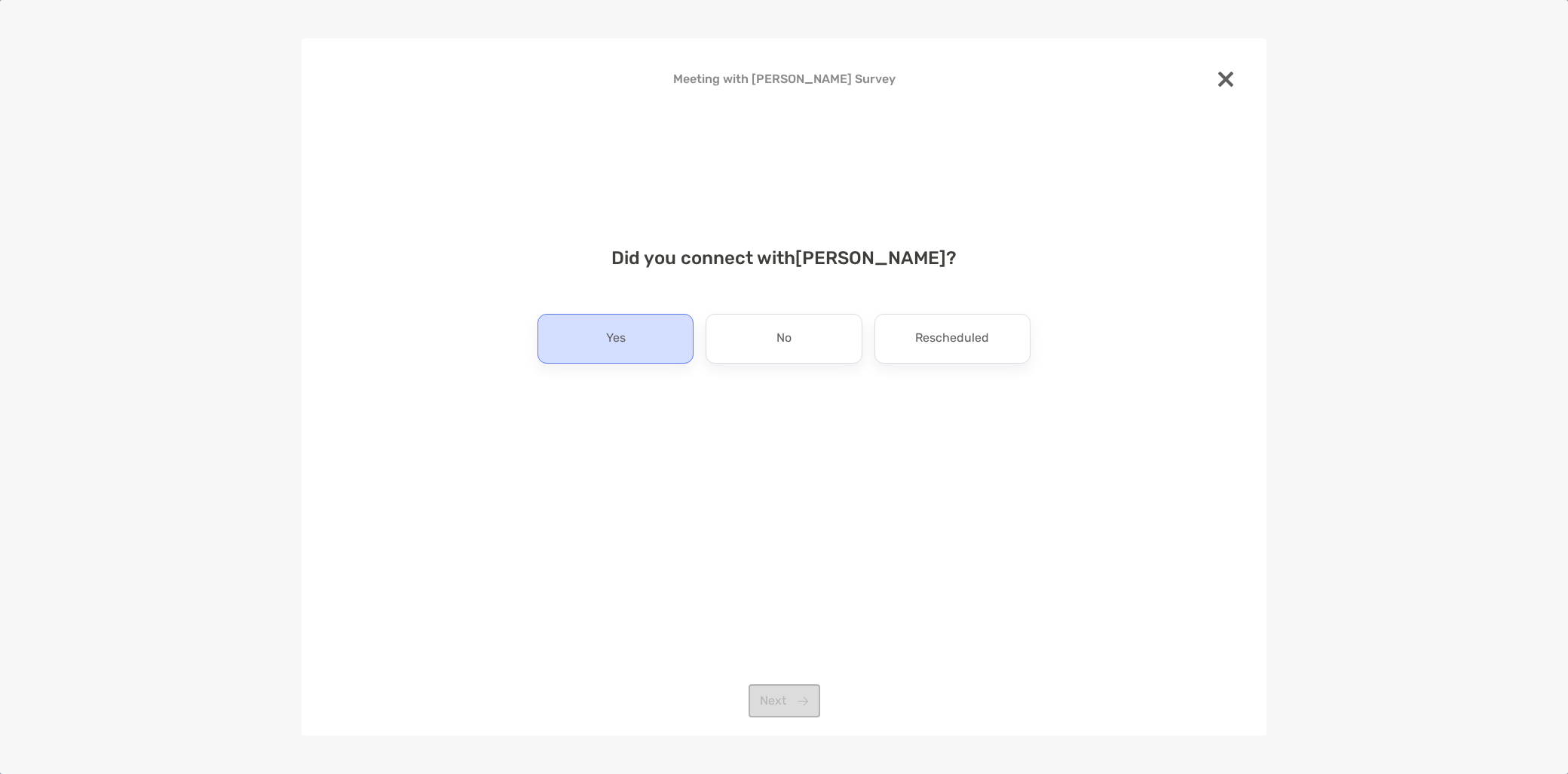
click at [645, 348] on div "Yes" at bounding box center [616, 339] width 156 height 50
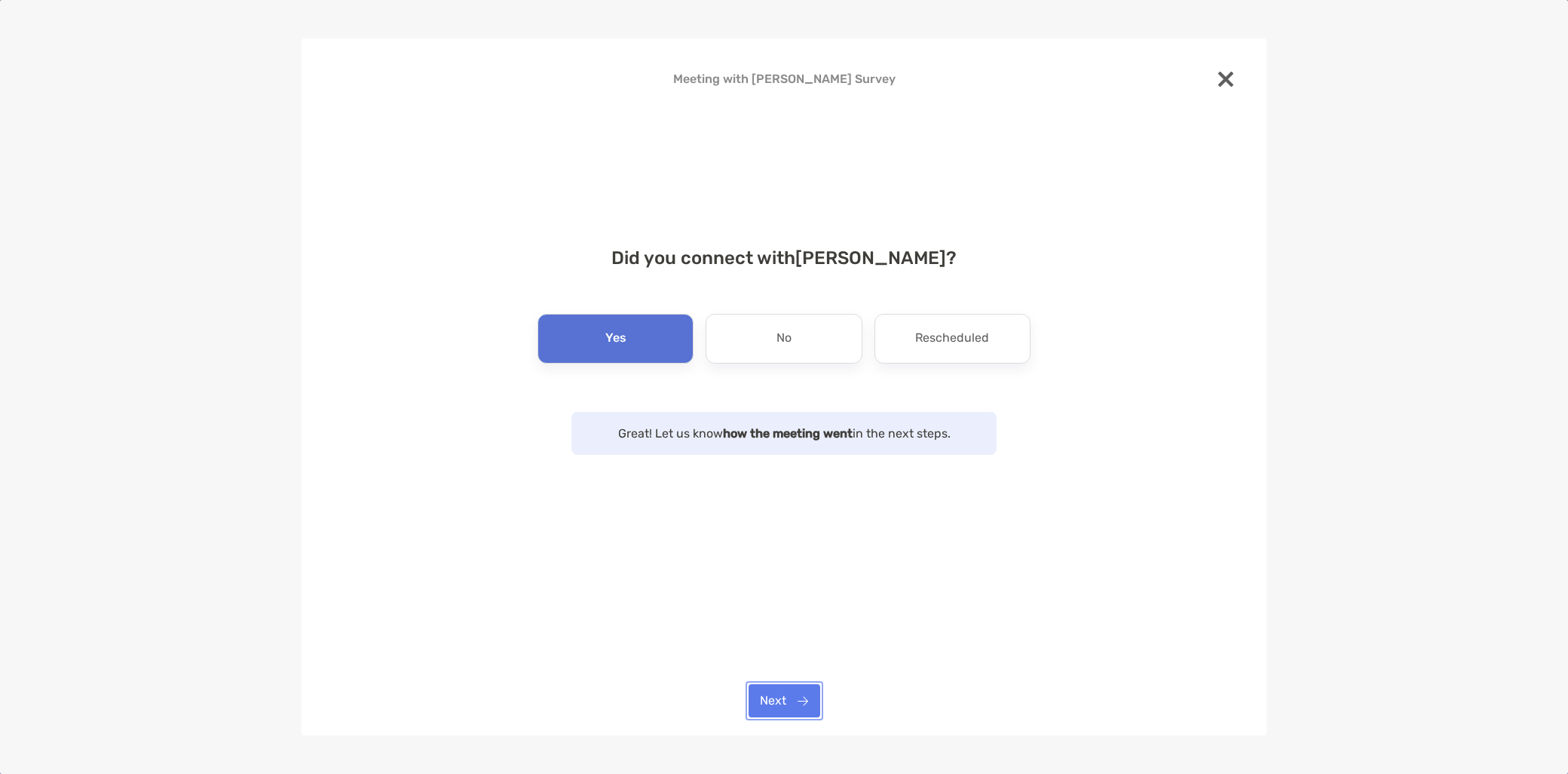
click at [794, 704] on button "Next" at bounding box center [784, 701] width 71 height 33
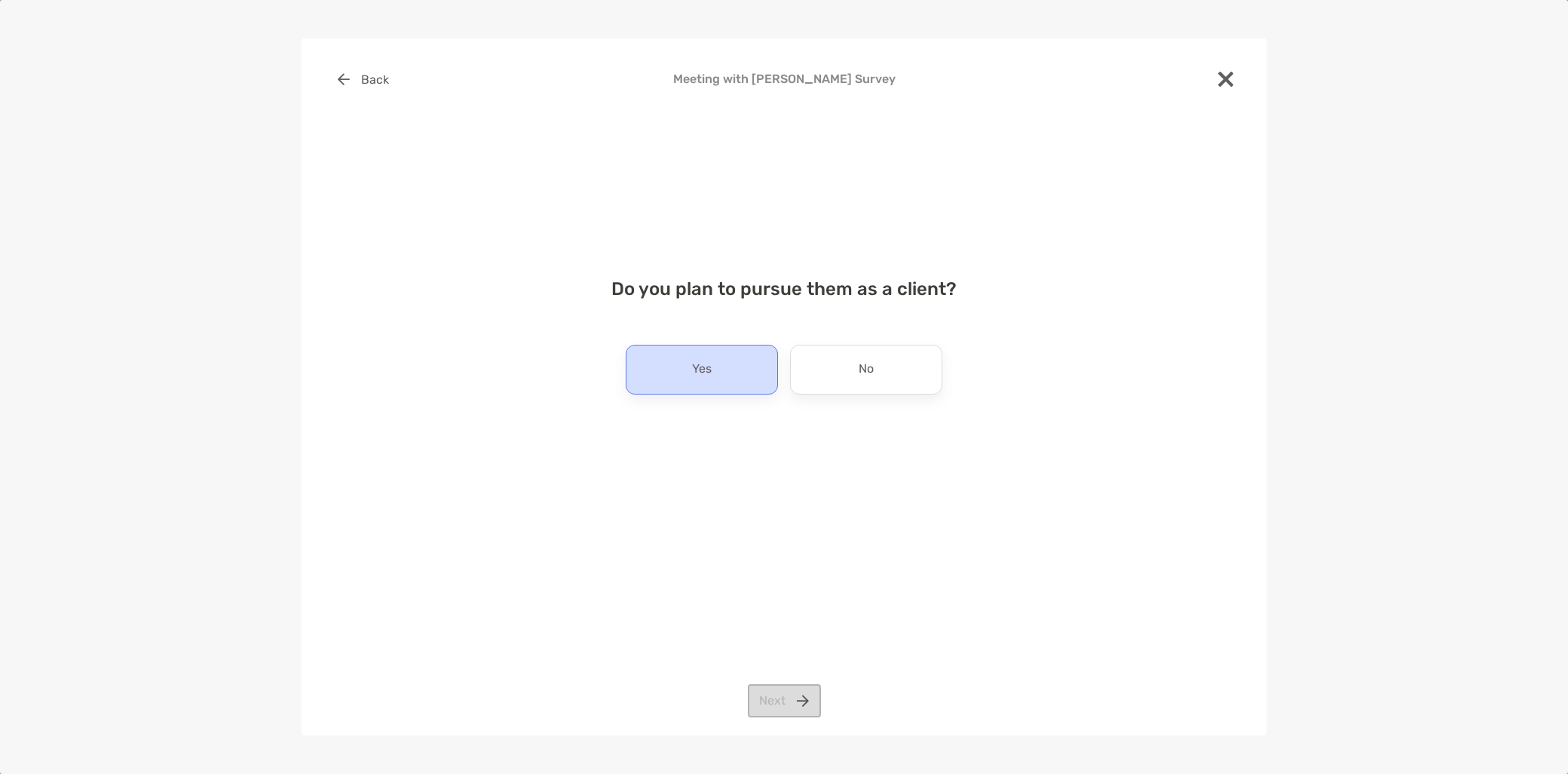
click at [733, 375] on div "Yes" at bounding box center [702, 369] width 152 height 50
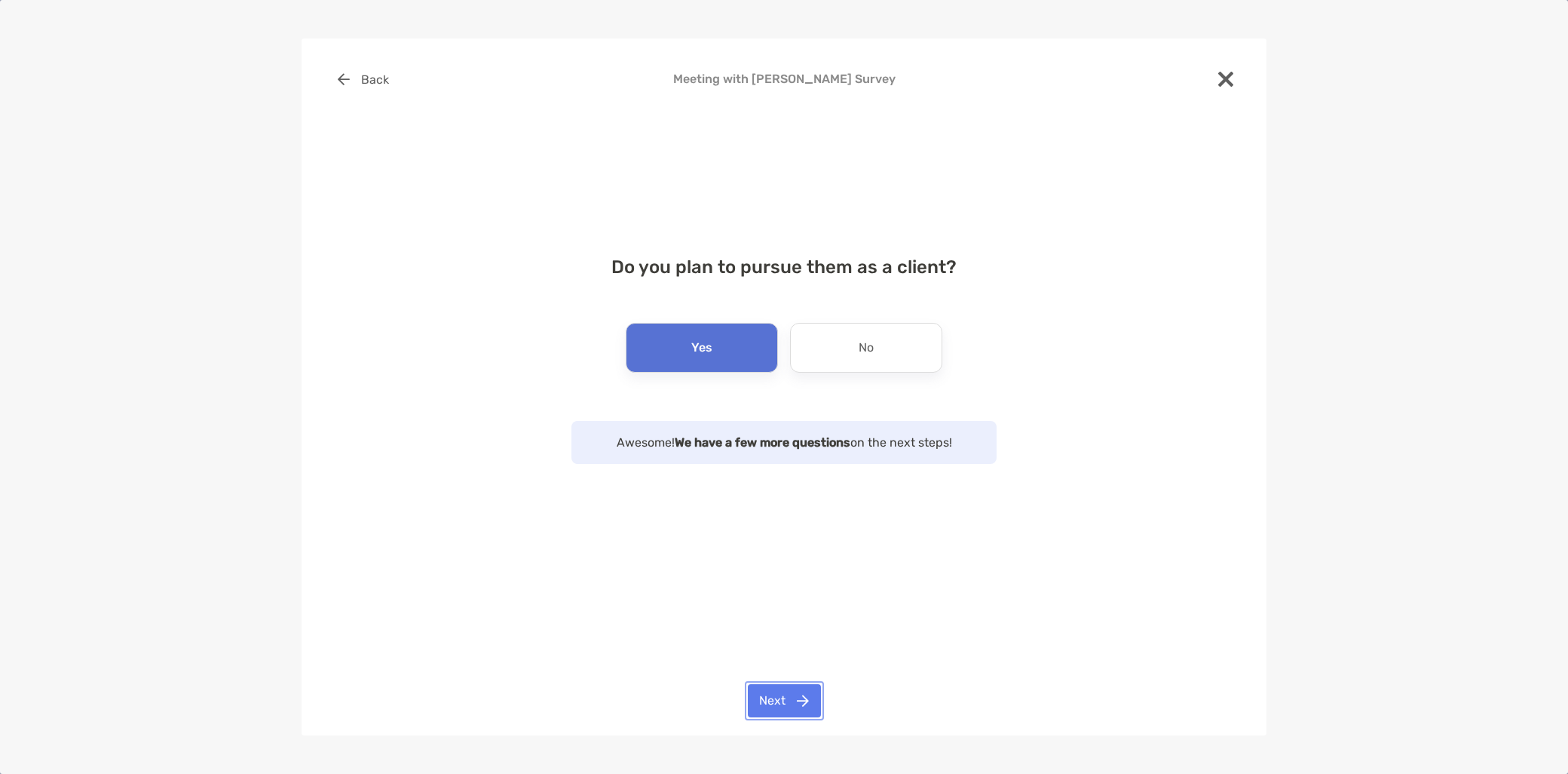
click at [781, 706] on button "Next" at bounding box center [784, 701] width 73 height 33
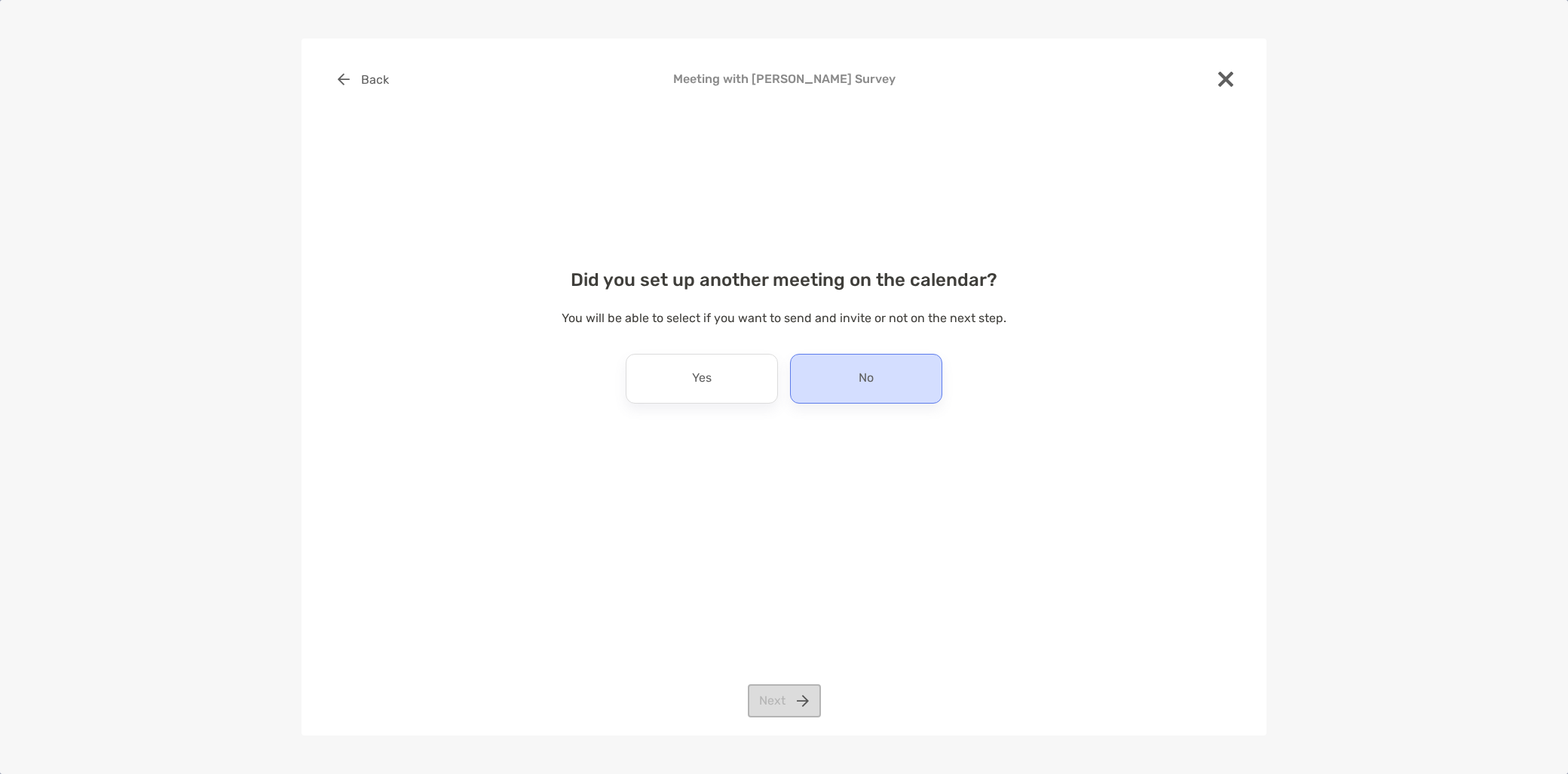
click at [840, 362] on div "No" at bounding box center [866, 379] width 152 height 50
click at [781, 707] on button "Next" at bounding box center [784, 701] width 73 height 33
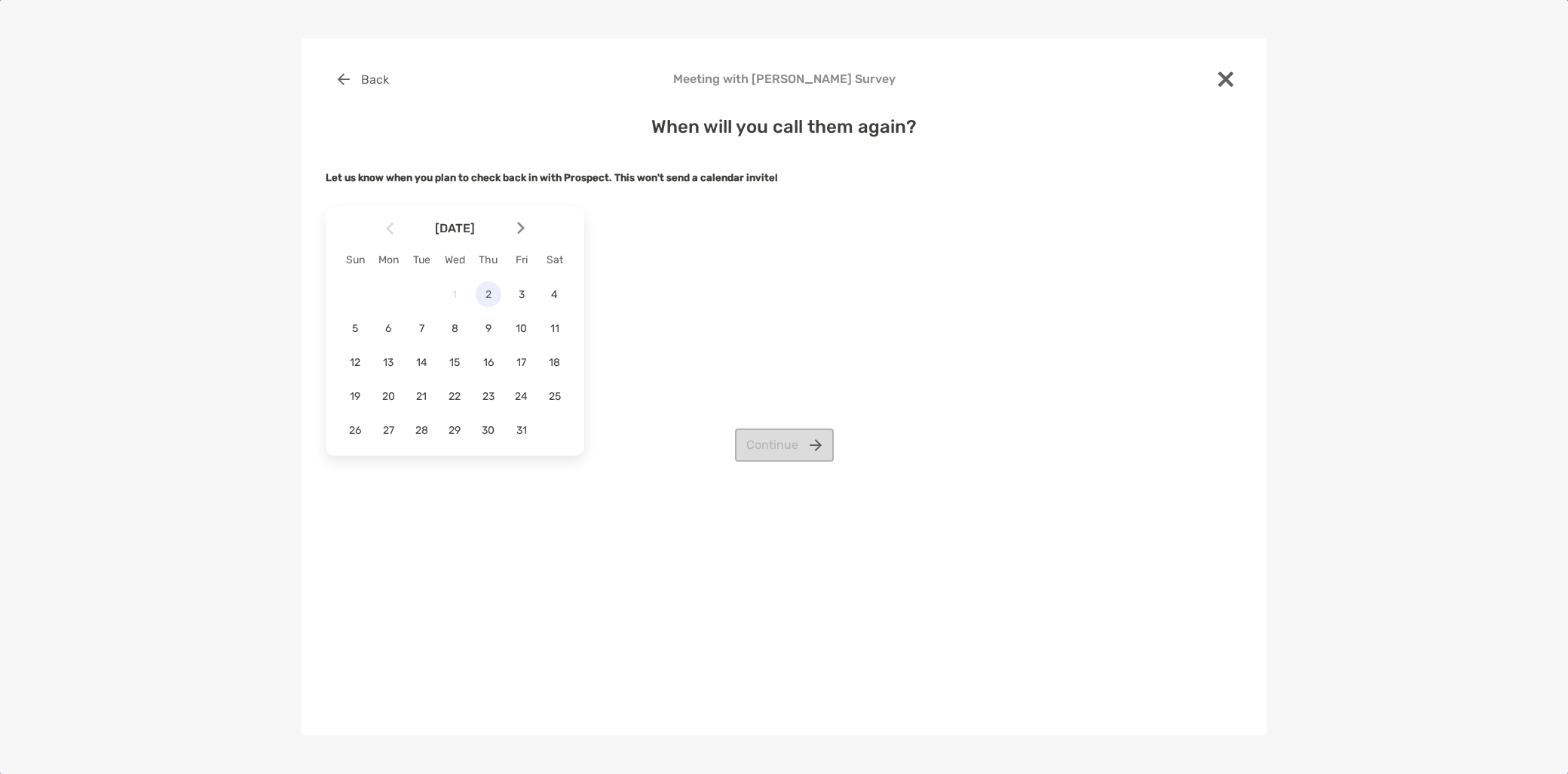
click at [482, 292] on span "2" at bounding box center [488, 294] width 26 height 12
click at [796, 455] on button "Continue" at bounding box center [784, 445] width 99 height 33
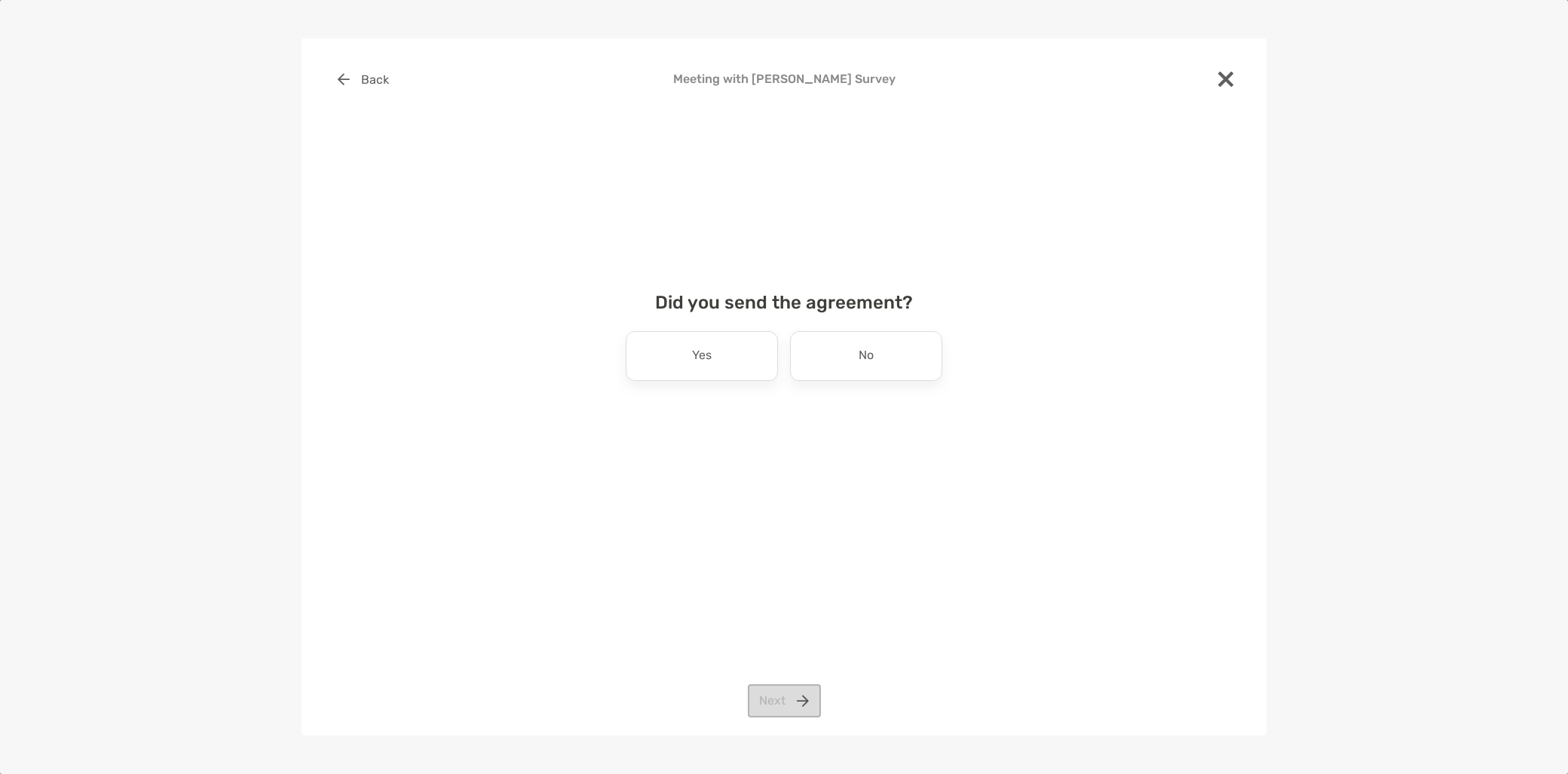
click at [849, 383] on div "Did you send the agreement? Yes No Next" at bounding box center [783, 351] width 916 height 155
click at [848, 367] on div "No" at bounding box center [866, 356] width 152 height 50
click at [796, 696] on button "Next" at bounding box center [784, 701] width 73 height 33
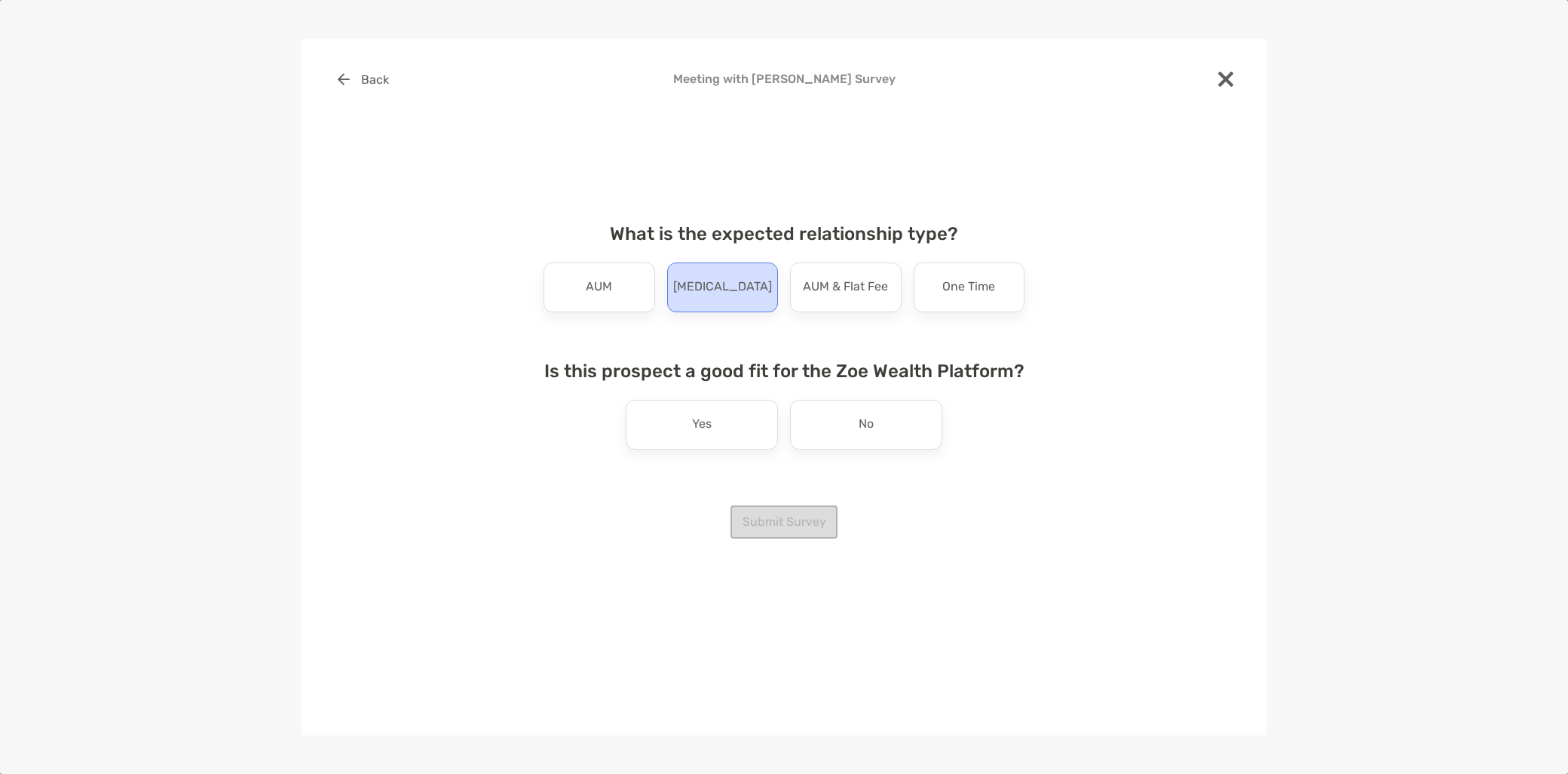
click at [721, 287] on p "[MEDICAL_DATA]" at bounding box center [722, 287] width 99 height 24
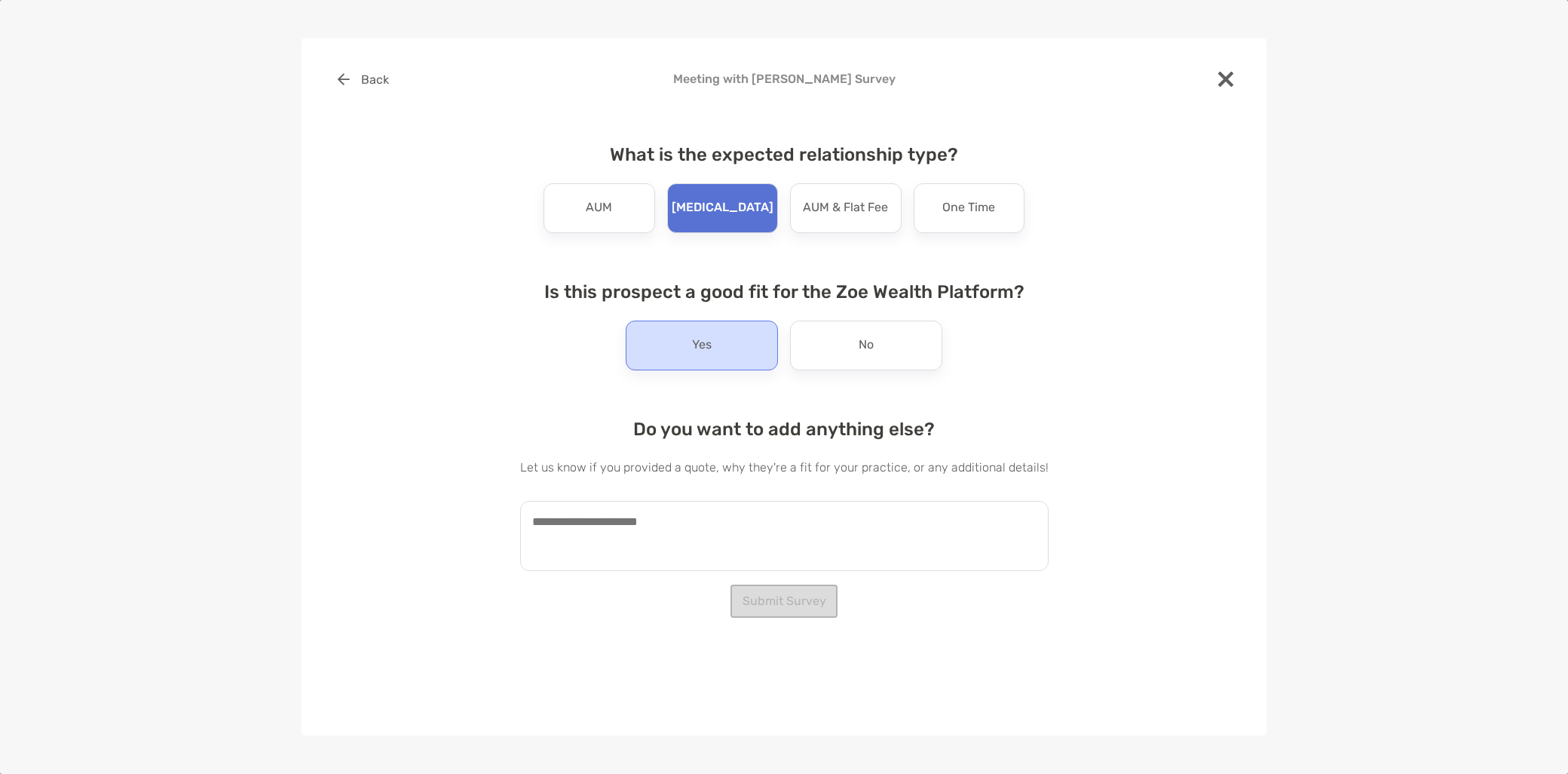
click at [696, 336] on p "Yes" at bounding box center [701, 345] width 20 height 24
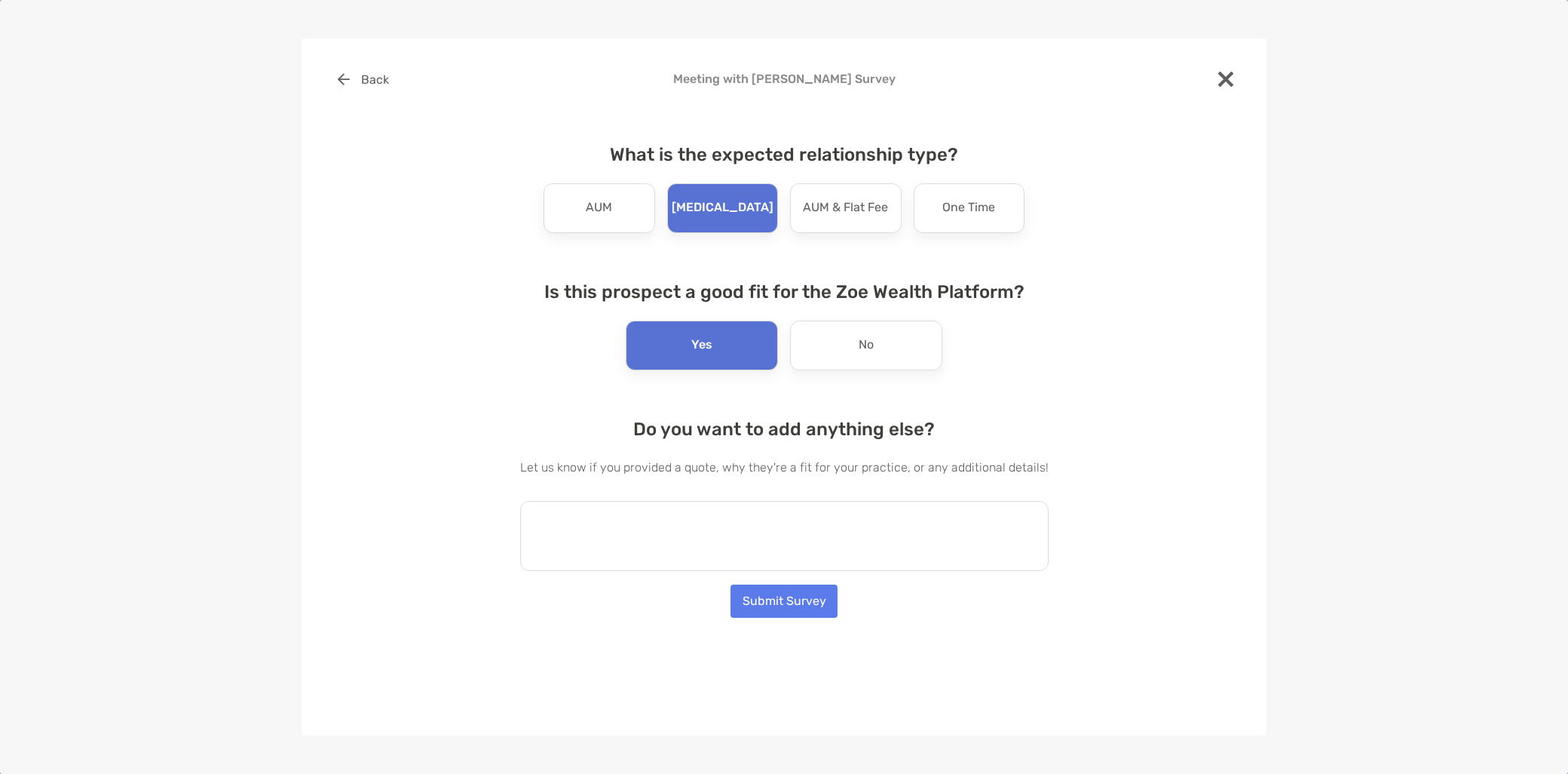
click at [649, 543] on textarea at bounding box center [784, 536] width 528 height 70
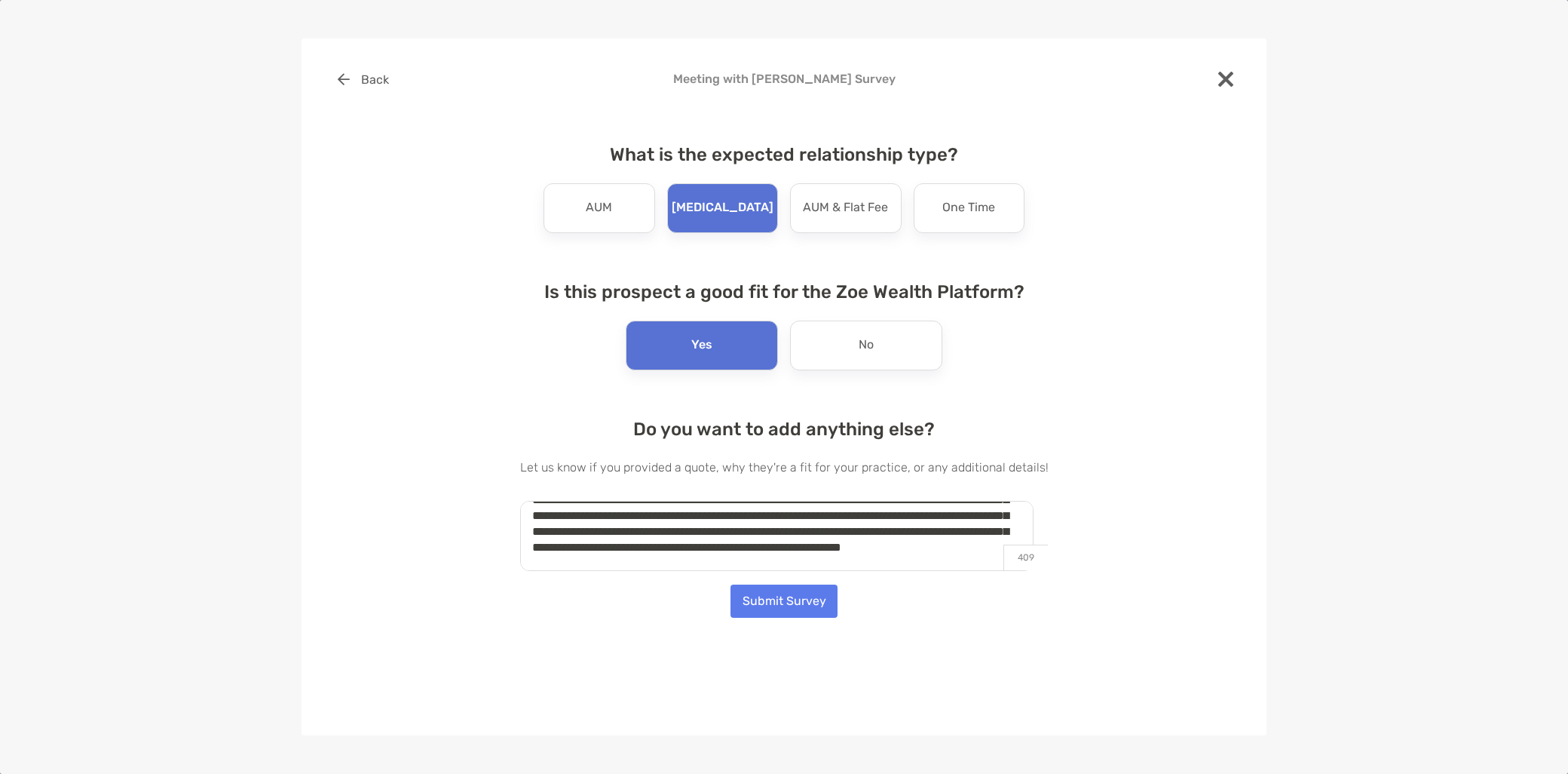
scroll to position [69, 0]
type textarea "**********"
click at [812, 605] on button "Submit Survey" at bounding box center [784, 601] width 108 height 33
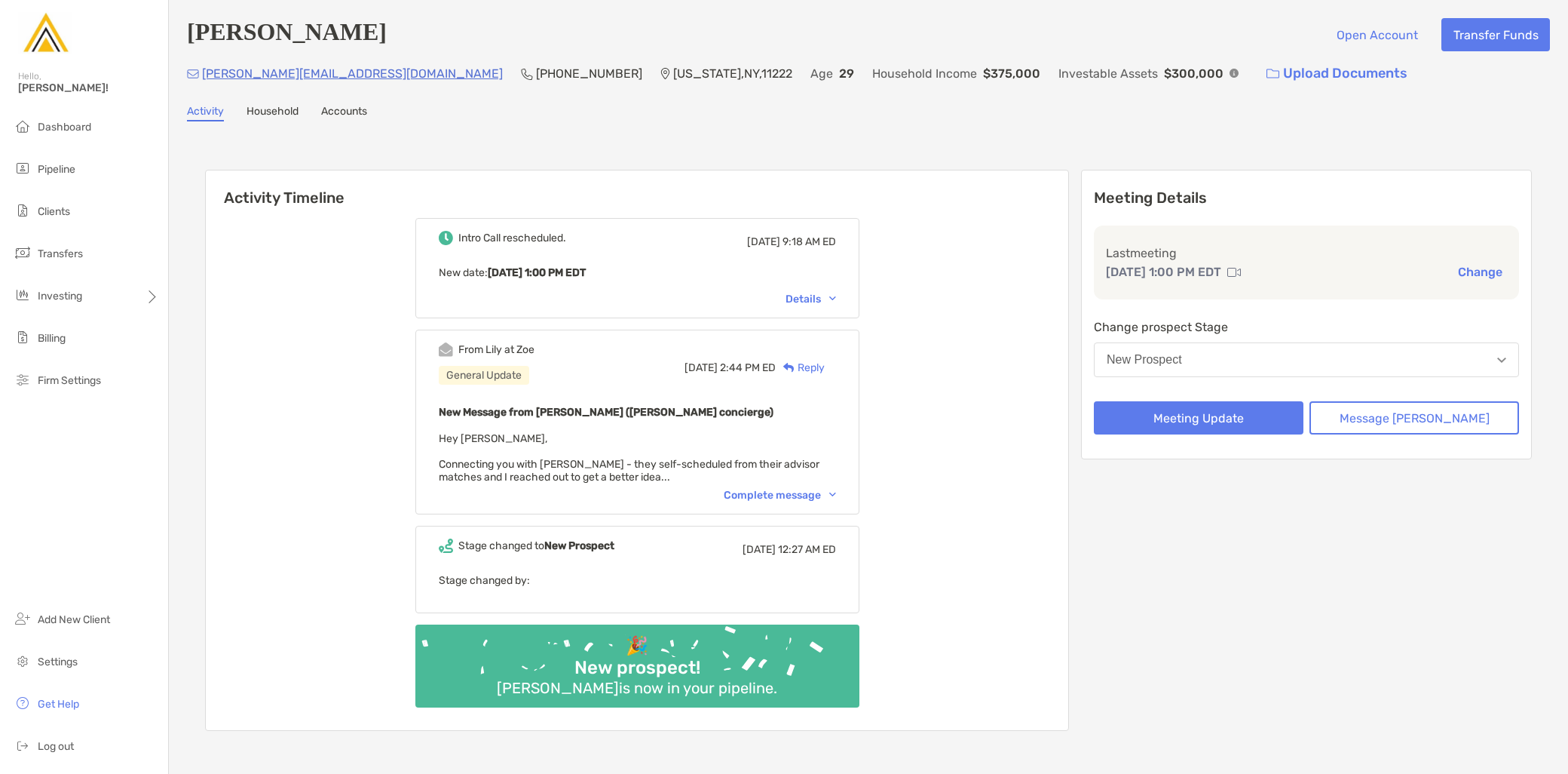
click at [1218, 366] on button "New Prospect" at bounding box center [1306, 360] width 425 height 34
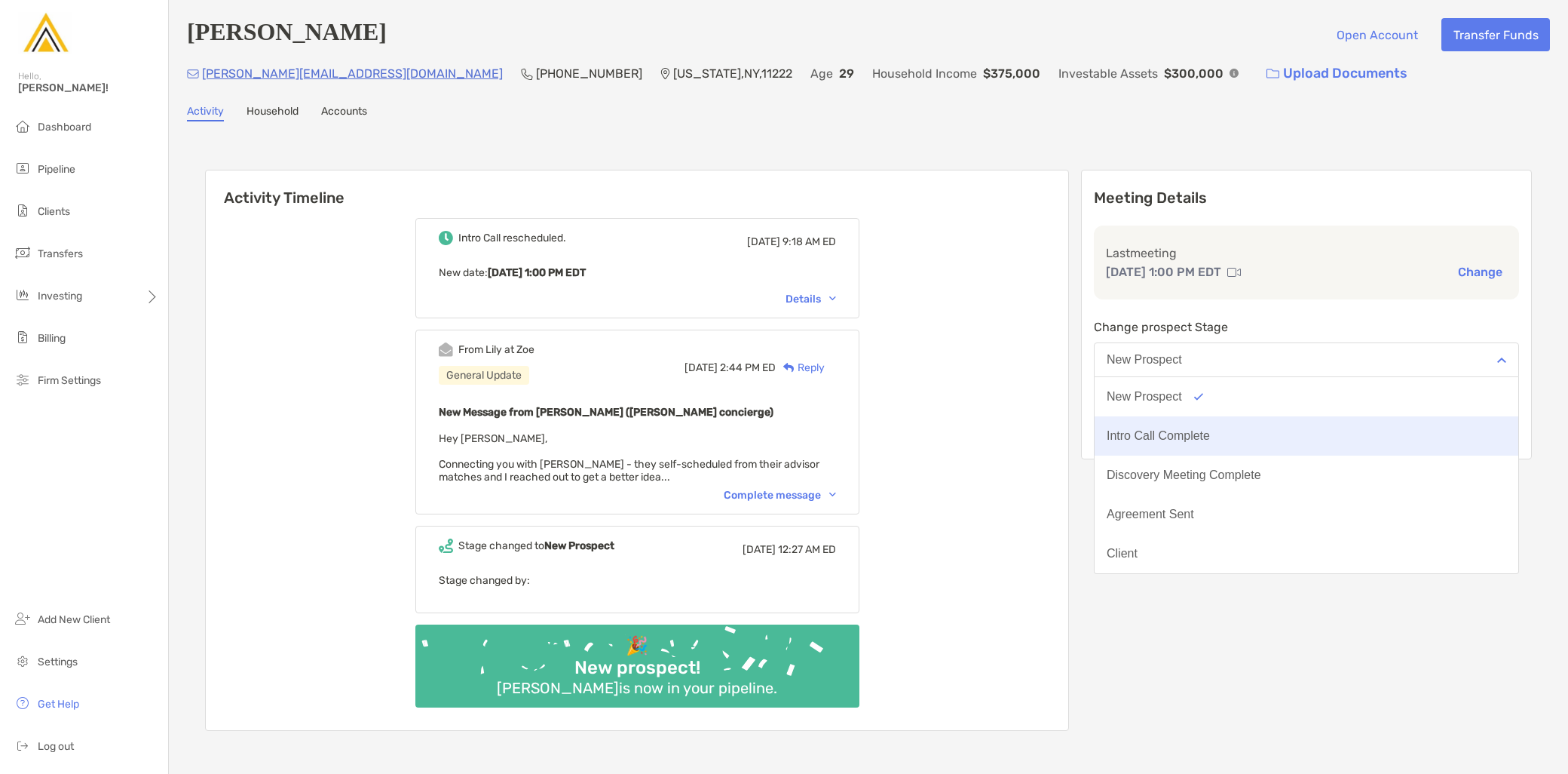
click at [1210, 431] on div "Intro Call Complete" at bounding box center [1158, 436] width 104 height 13
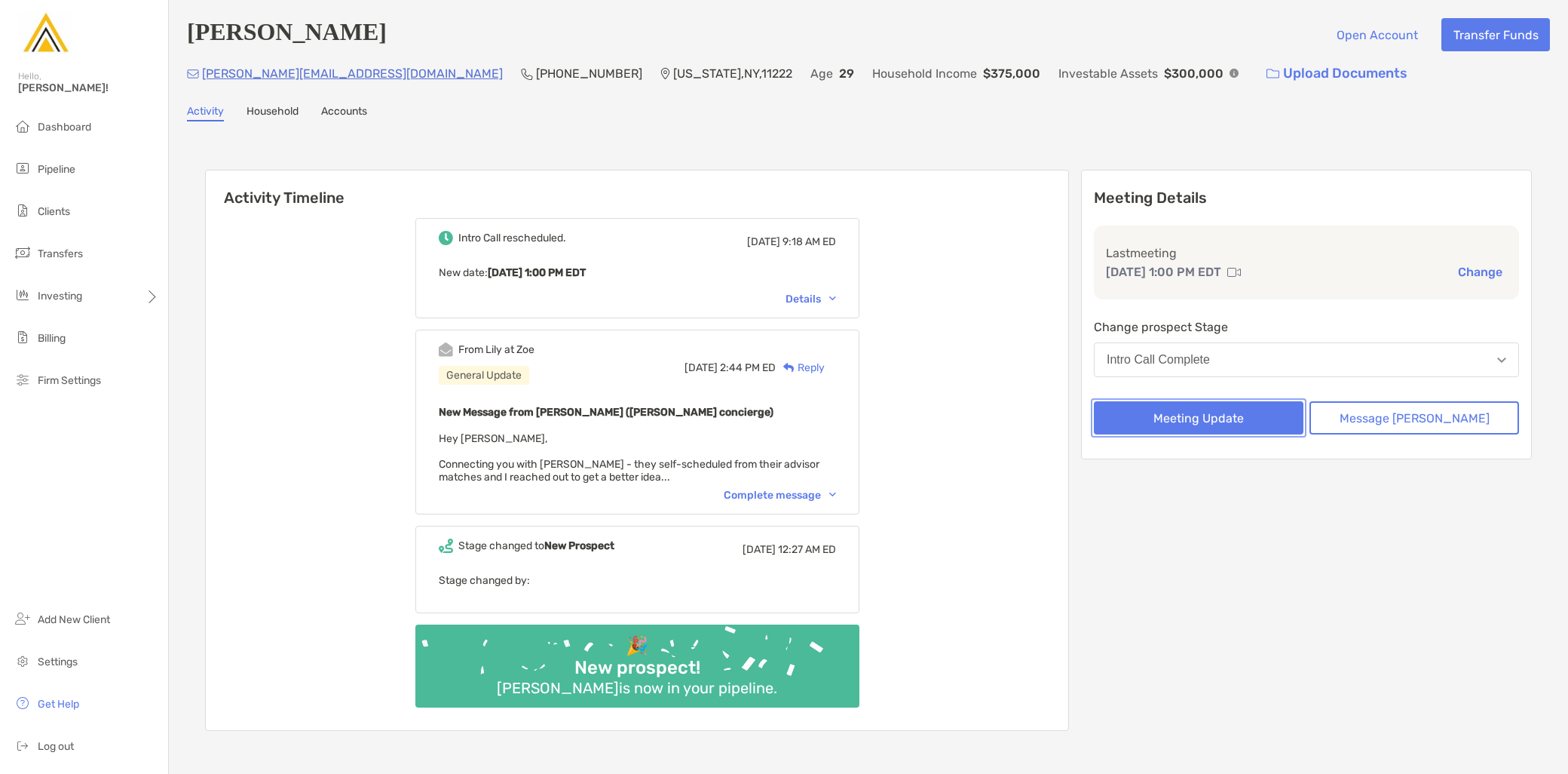
click at [1218, 420] on button "Meeting Update" at bounding box center [1199, 417] width 209 height 33
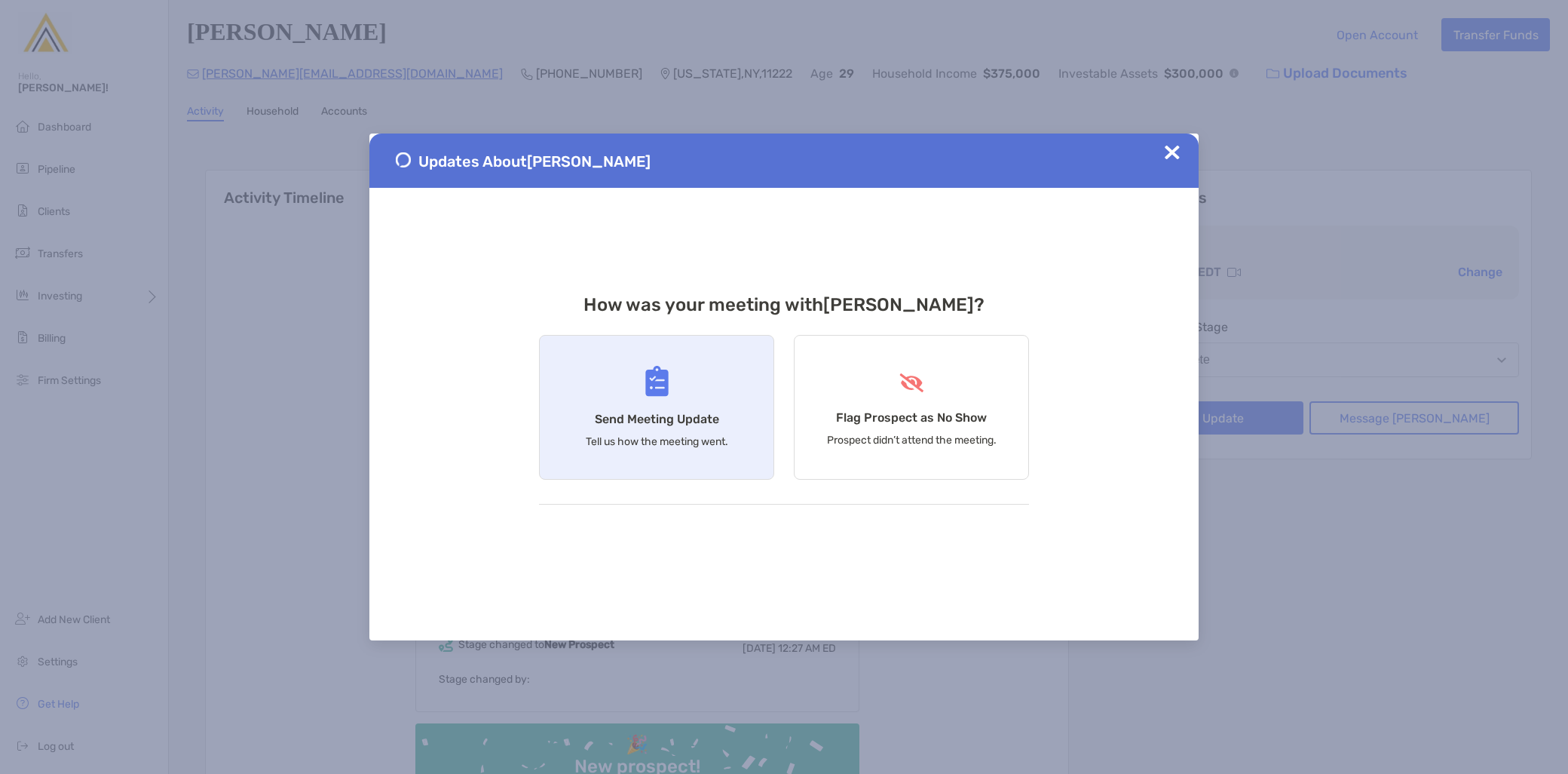
click at [732, 456] on div "Send Meeting Update Tell us how the meeting went." at bounding box center [656, 407] width 235 height 145
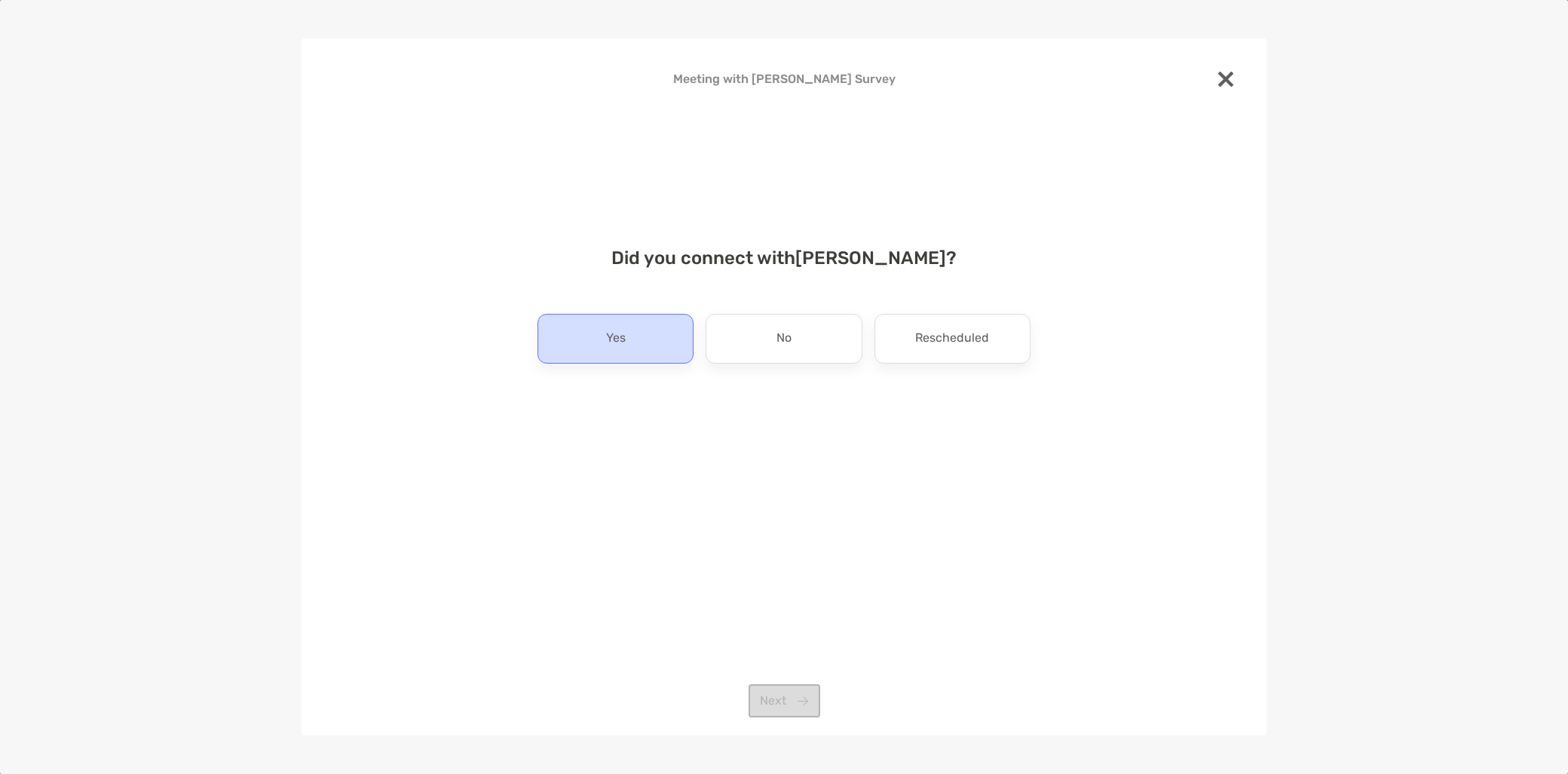
click at [612, 346] on p "Yes" at bounding box center [616, 338] width 20 height 24
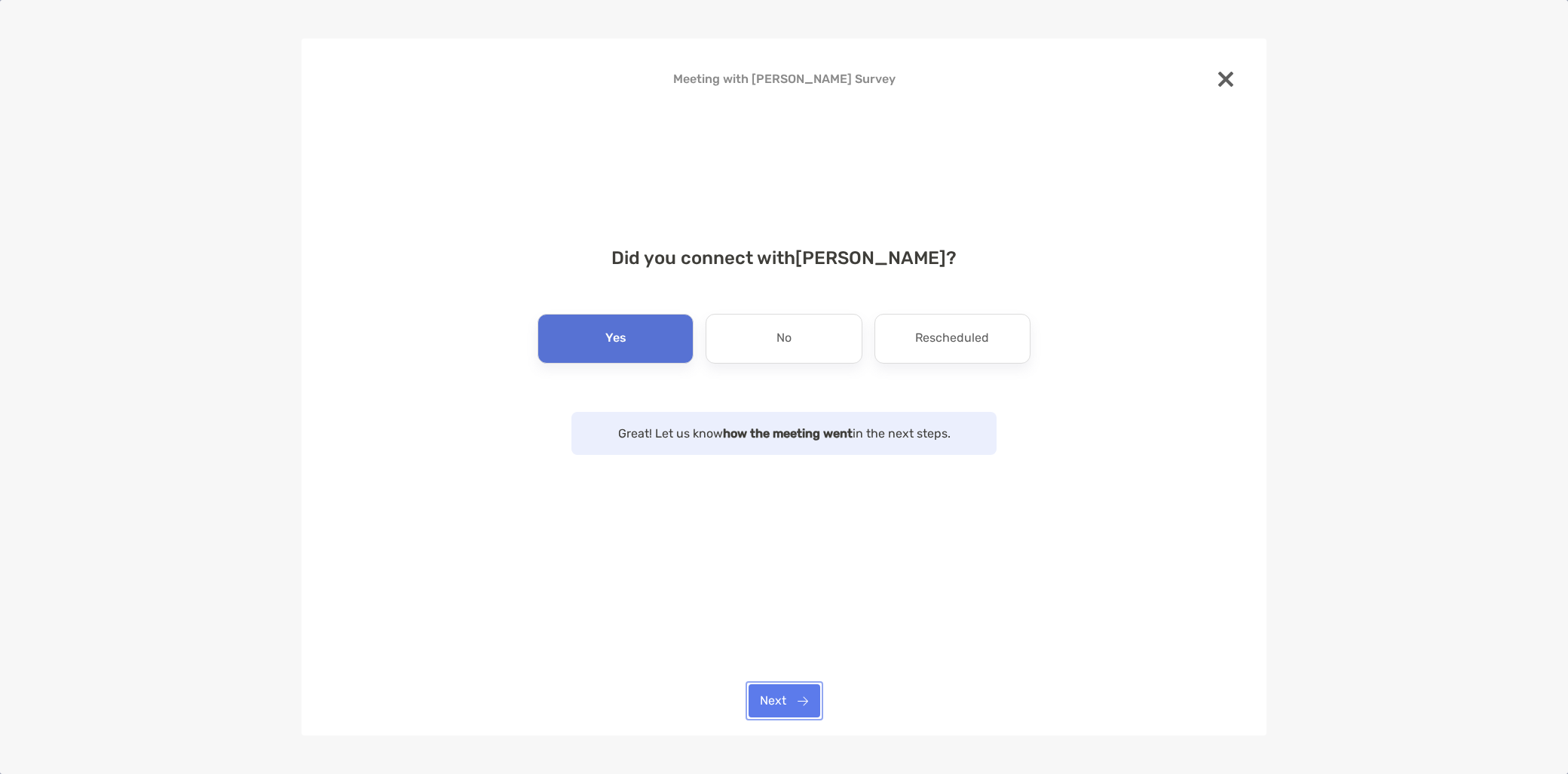
click at [794, 692] on button "Next" at bounding box center [784, 701] width 71 height 33
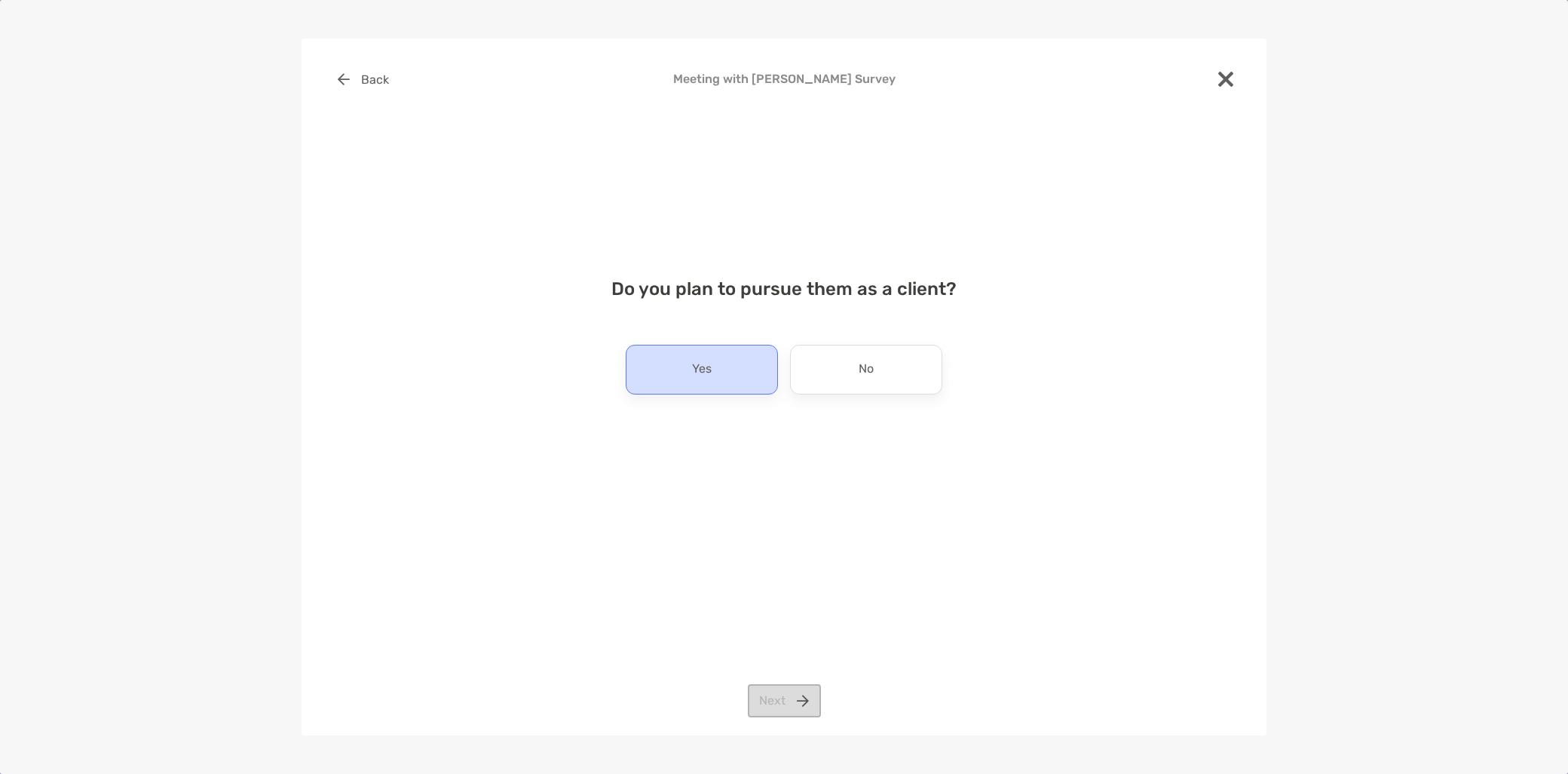
click at [742, 389] on div "Yes" at bounding box center [702, 369] width 152 height 50
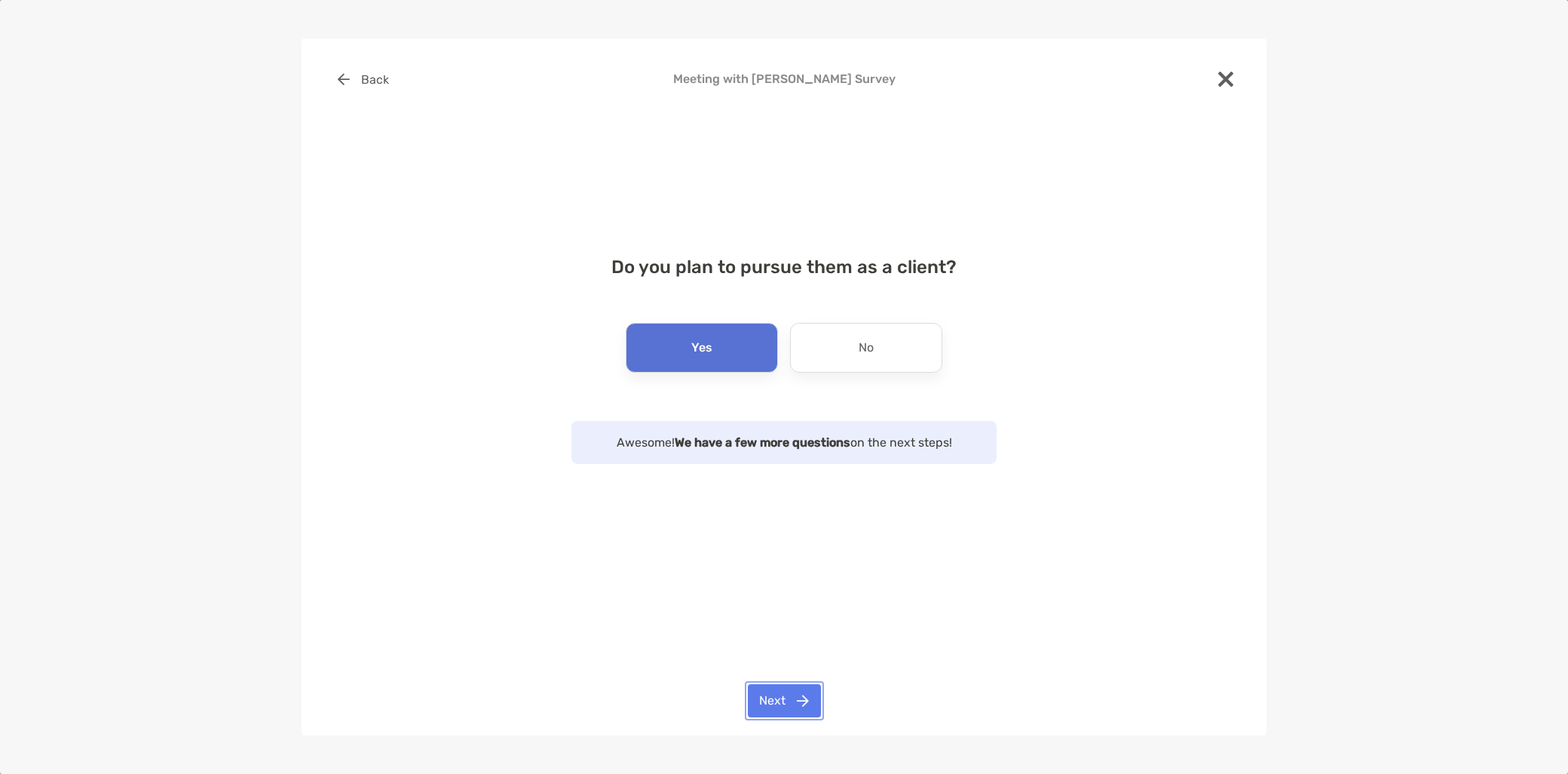
click at [786, 699] on button "Next" at bounding box center [784, 701] width 73 height 33
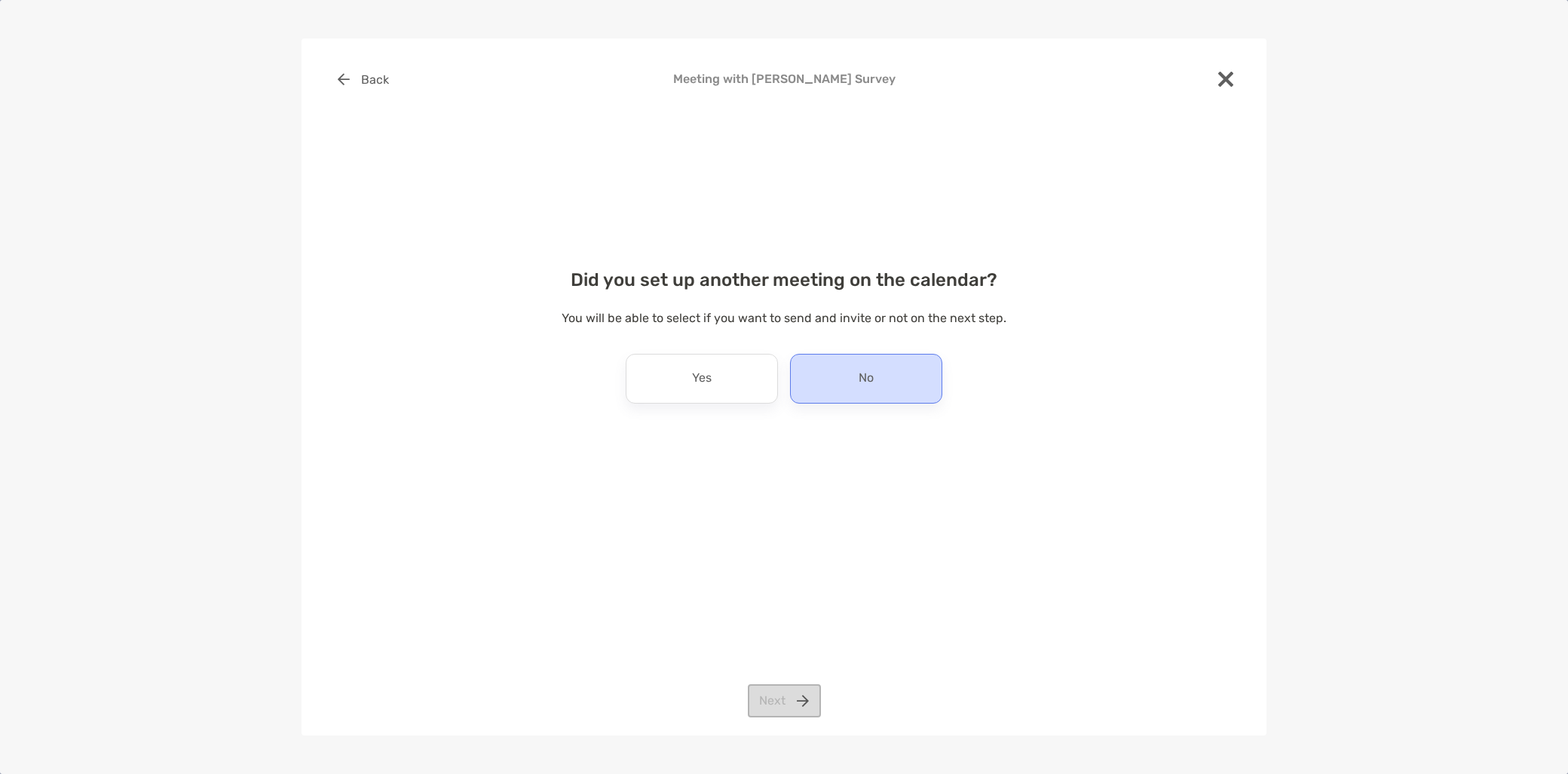
click at [831, 398] on div "No" at bounding box center [866, 379] width 152 height 50
click at [774, 706] on button "Next" at bounding box center [784, 701] width 73 height 33
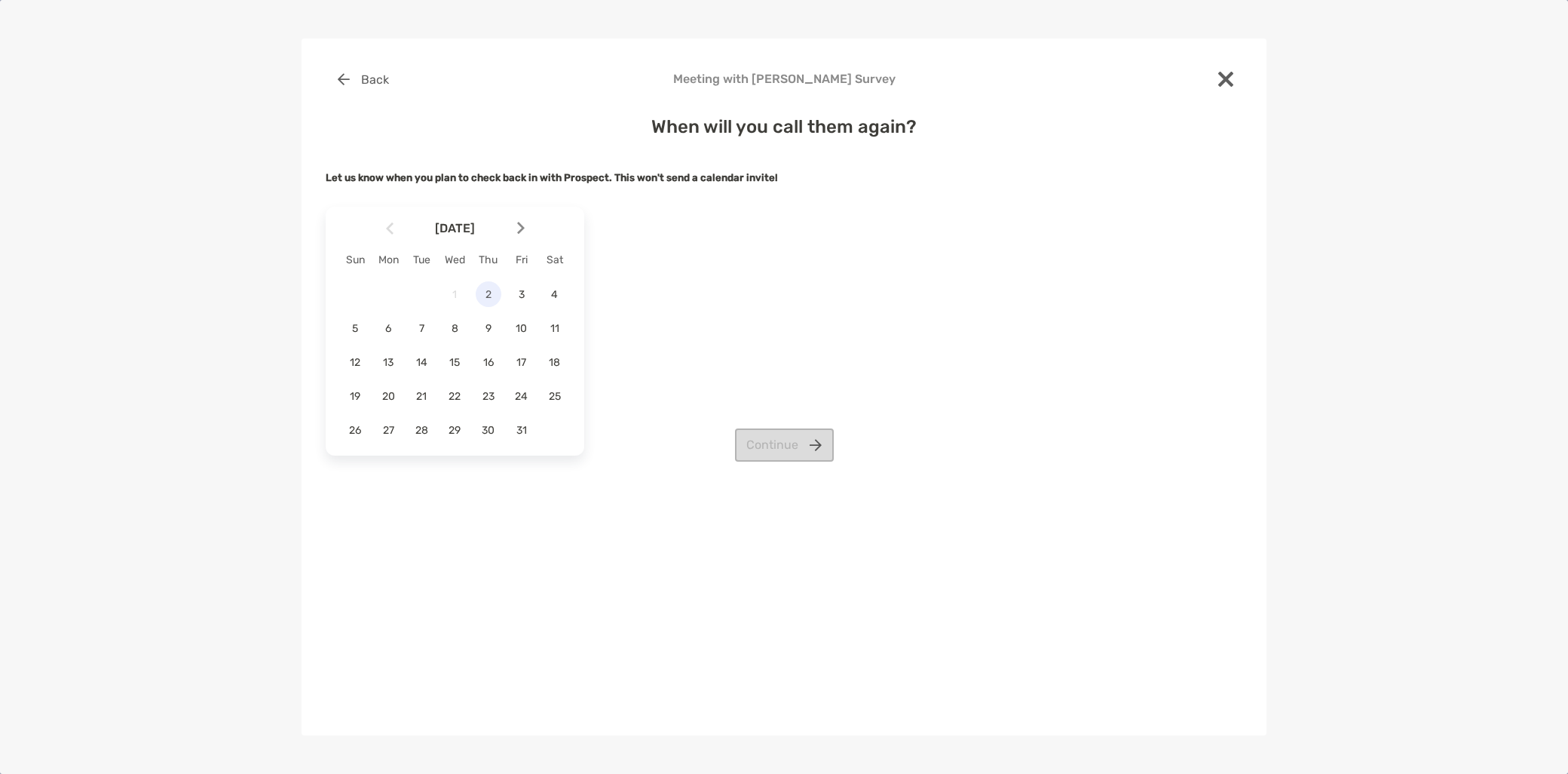
click at [488, 292] on span "2" at bounding box center [488, 294] width 26 height 12
click at [778, 452] on button "Continue" at bounding box center [784, 445] width 99 height 33
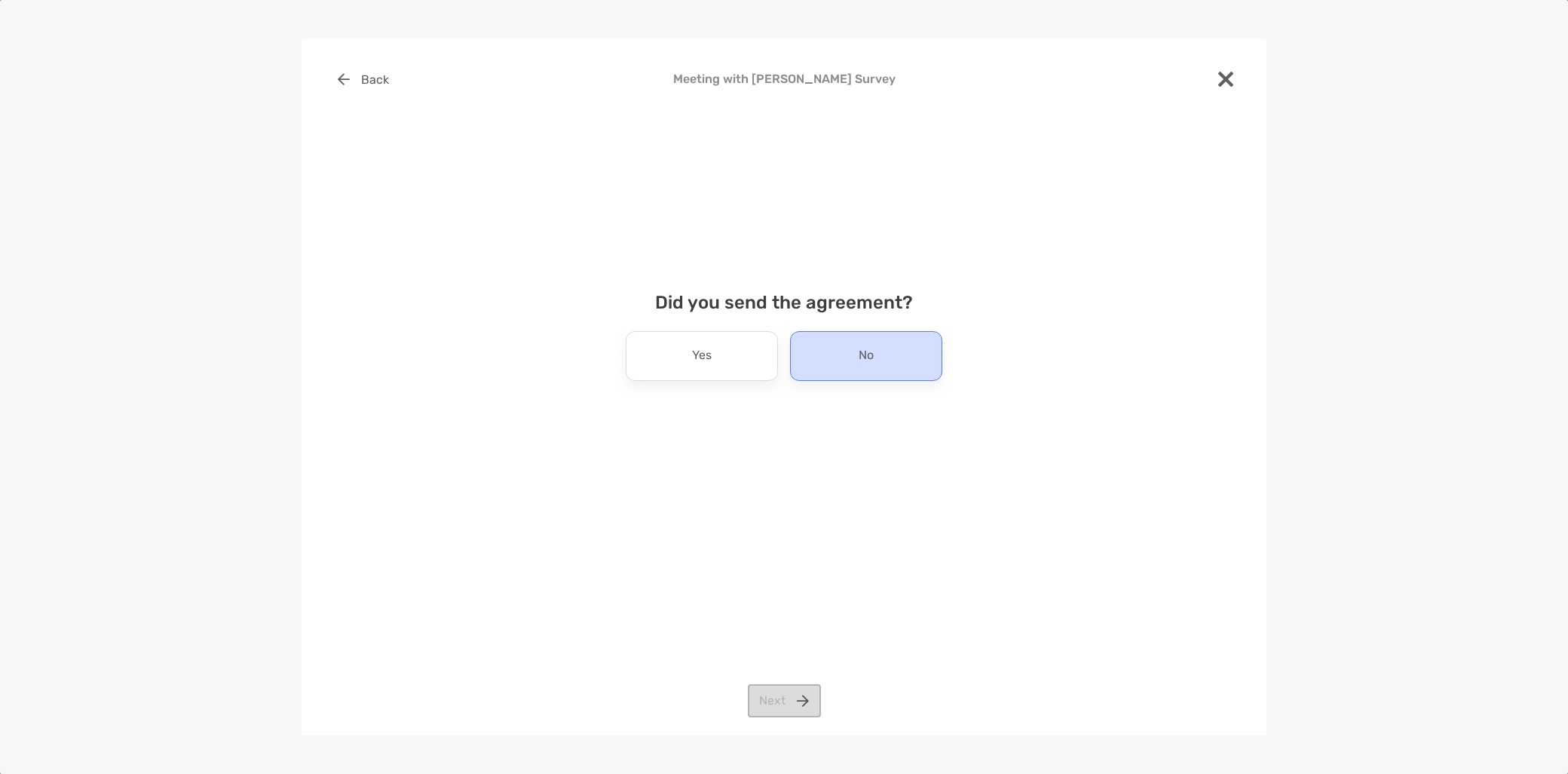
click at [887, 358] on div "No" at bounding box center [866, 356] width 152 height 50
click at [778, 707] on button "Next" at bounding box center [784, 701] width 73 height 33
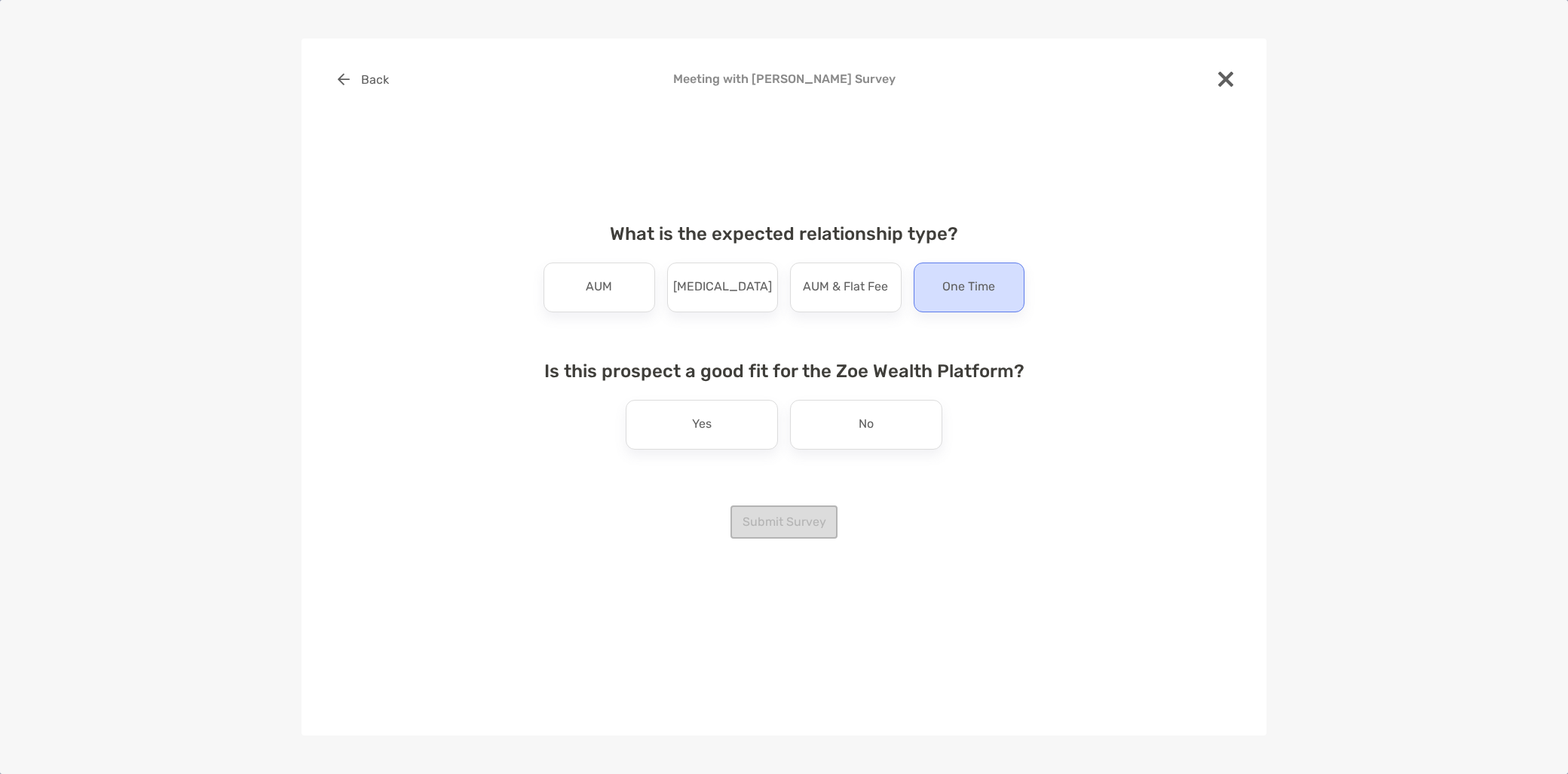
click at [972, 282] on p "One Time" at bounding box center [968, 287] width 52 height 24
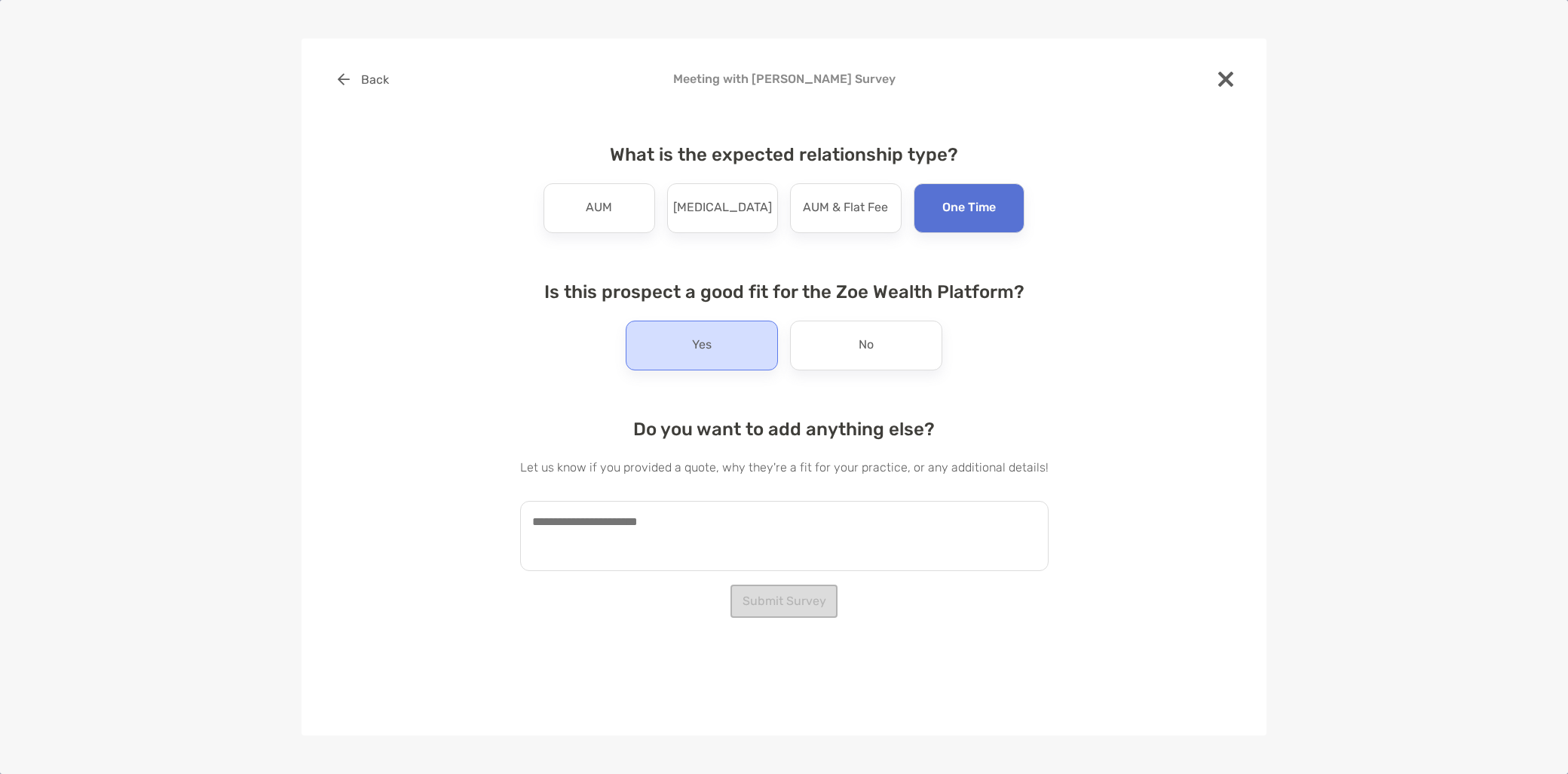
click at [735, 353] on div "Yes" at bounding box center [702, 346] width 152 height 50
click at [662, 517] on textarea at bounding box center [784, 536] width 528 height 70
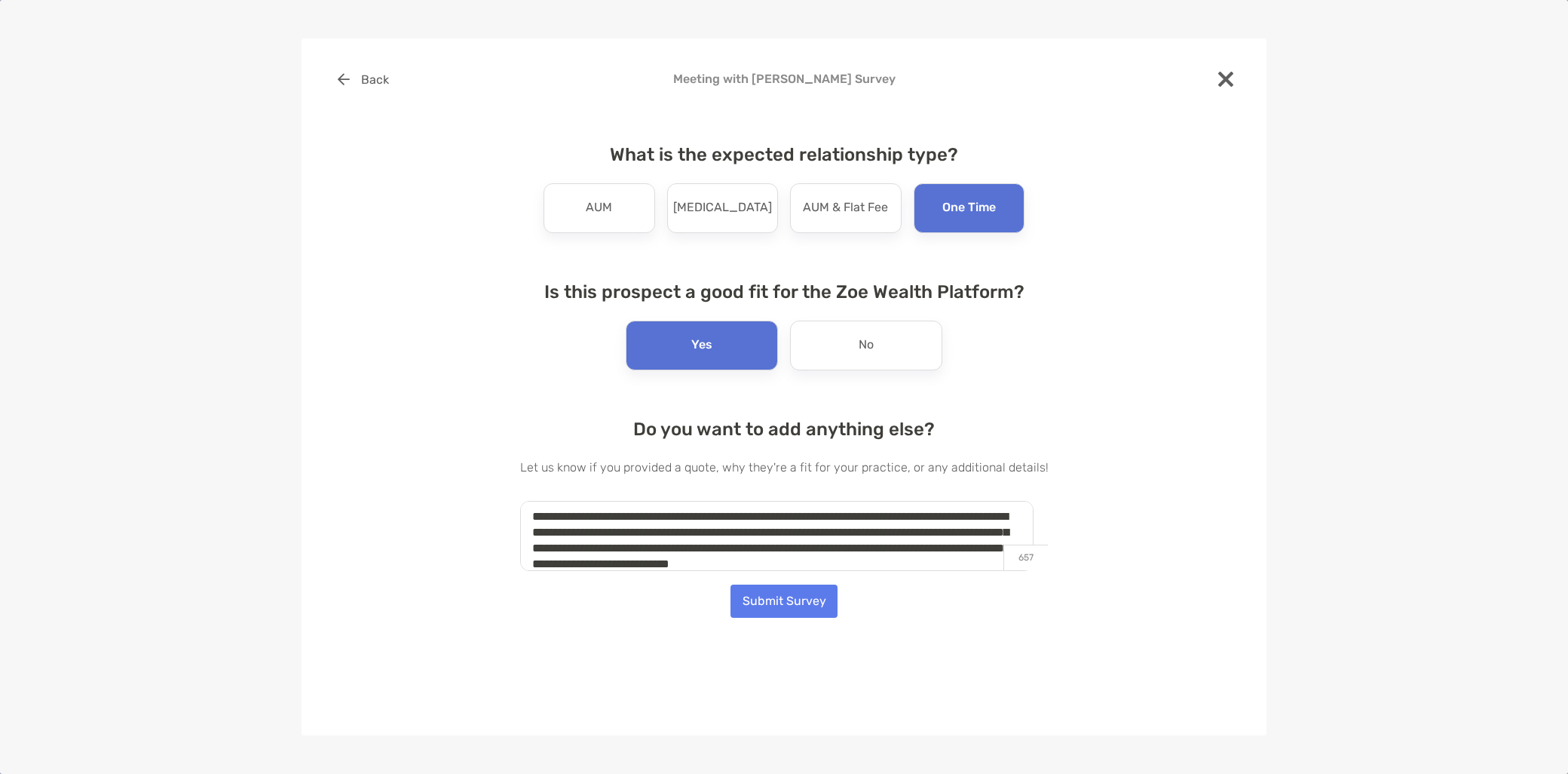
scroll to position [21, 0]
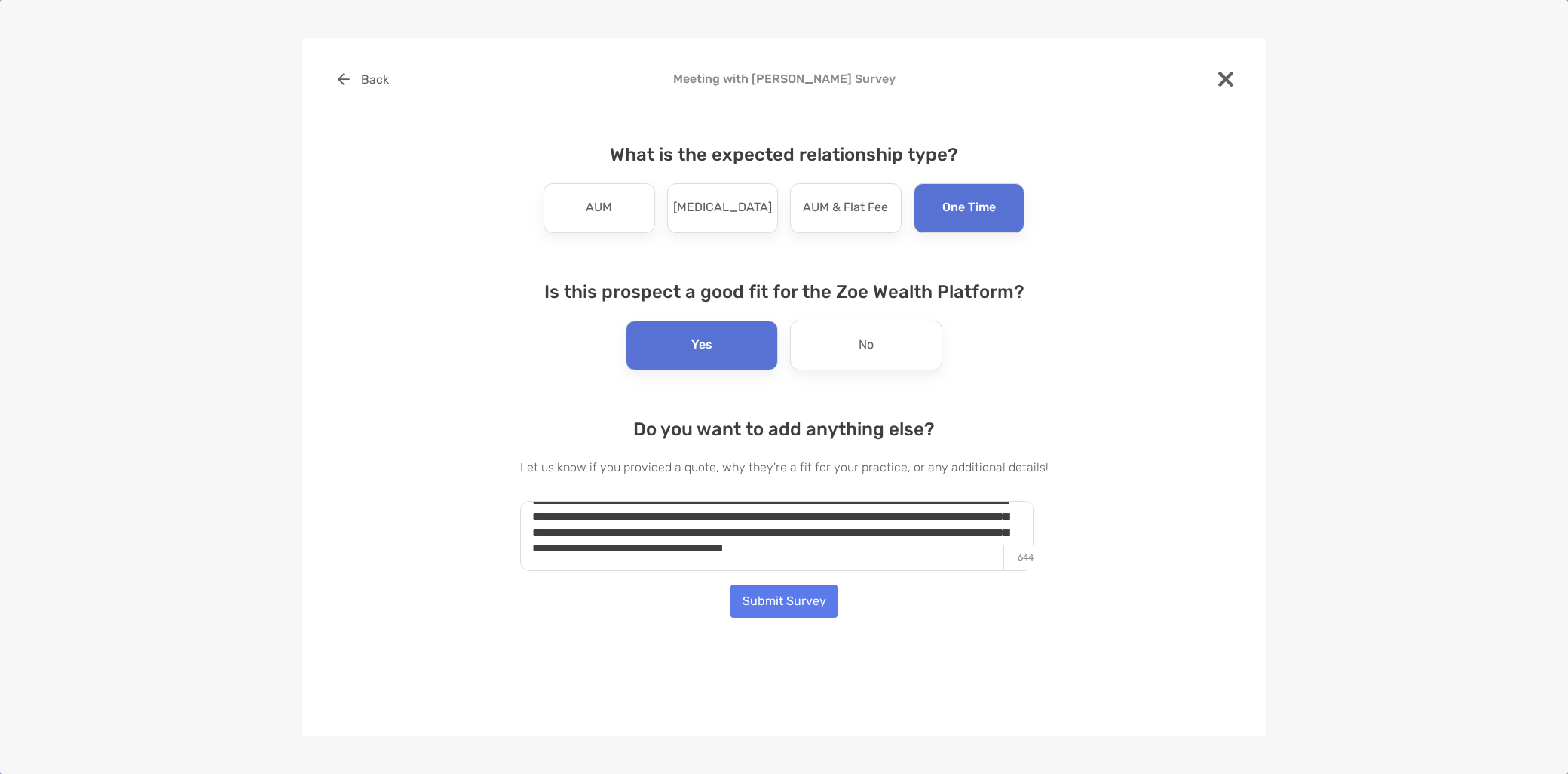
type textarea "**********"
click at [772, 605] on button "Submit Survey" at bounding box center [784, 601] width 108 height 33
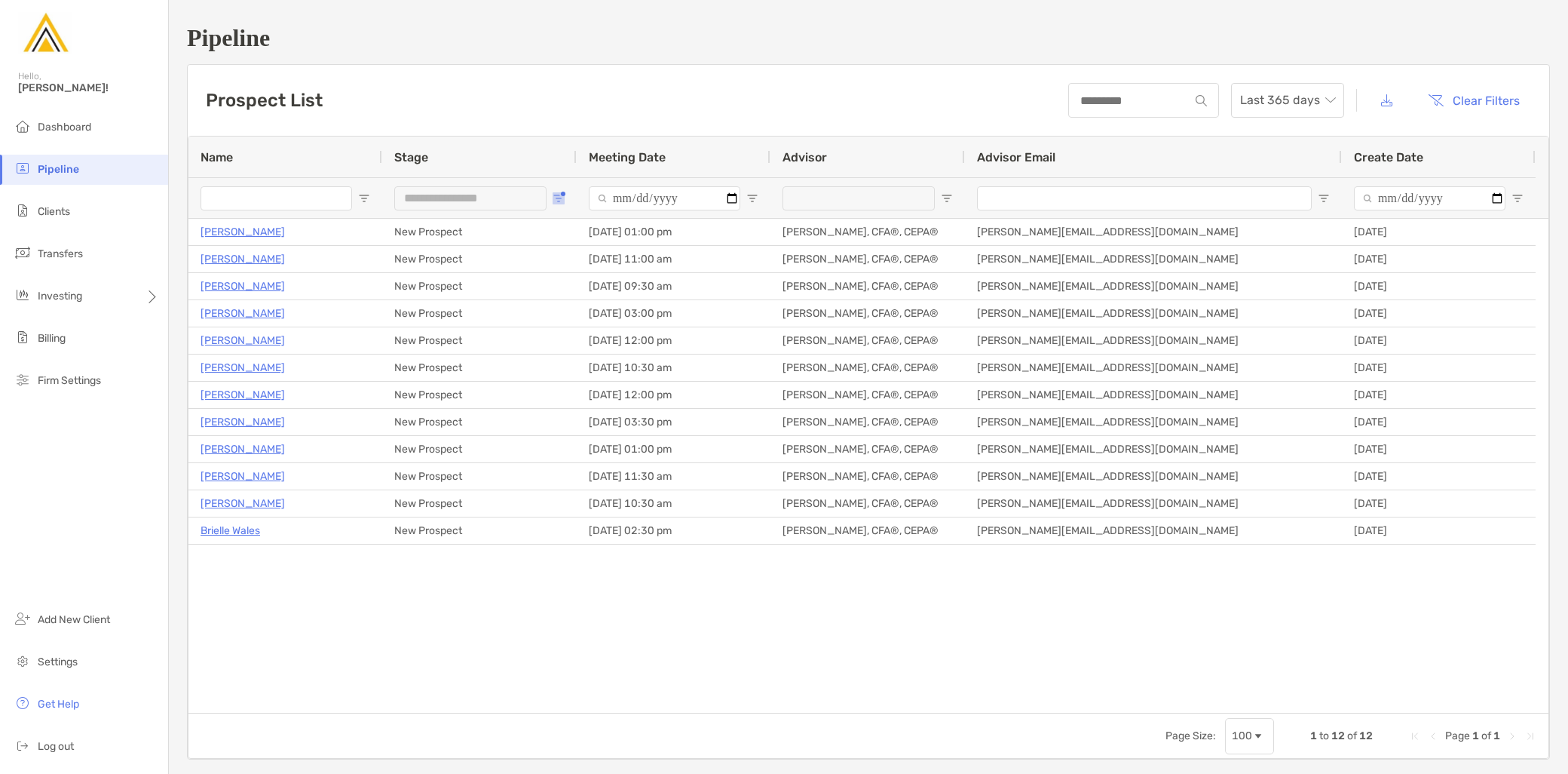
click at [556, 198] on span "Open Filter Menu" at bounding box center [559, 198] width 12 height 12
